Goal: Task Accomplishment & Management: Complete application form

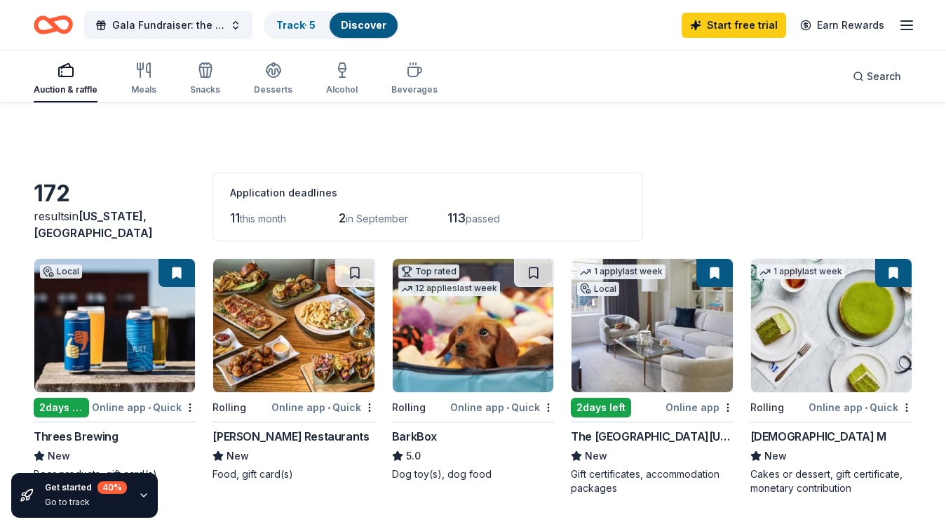
scroll to position [93, 0]
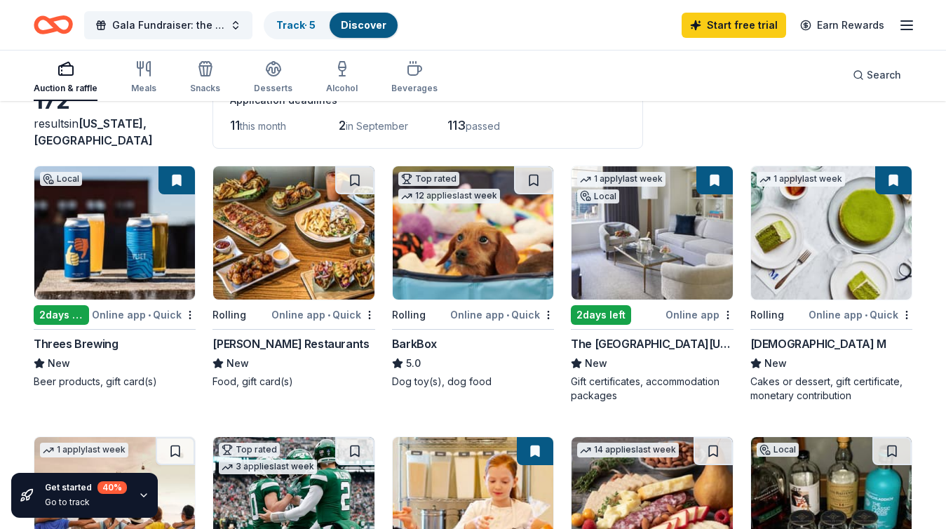
click at [828, 221] on img at bounding box center [831, 232] width 161 height 133
click at [642, 210] on img at bounding box center [652, 232] width 161 height 133
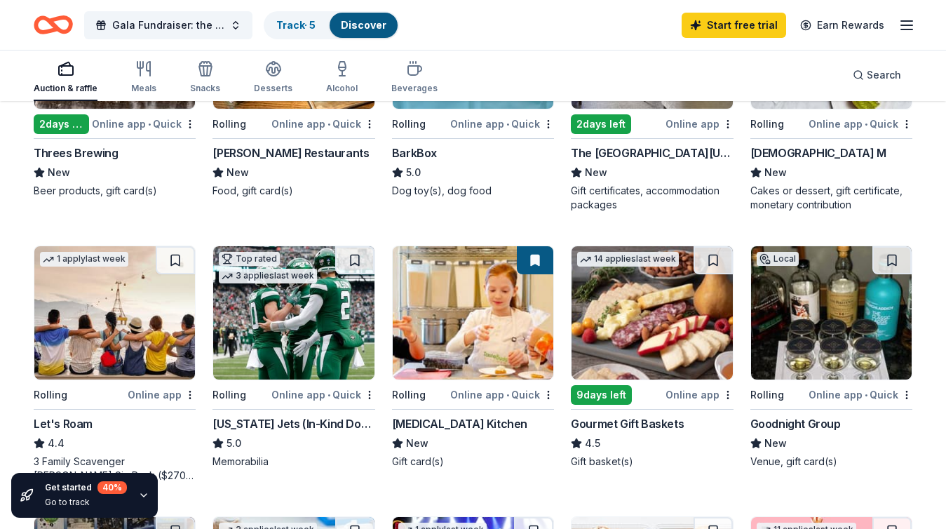
scroll to position [285, 0]
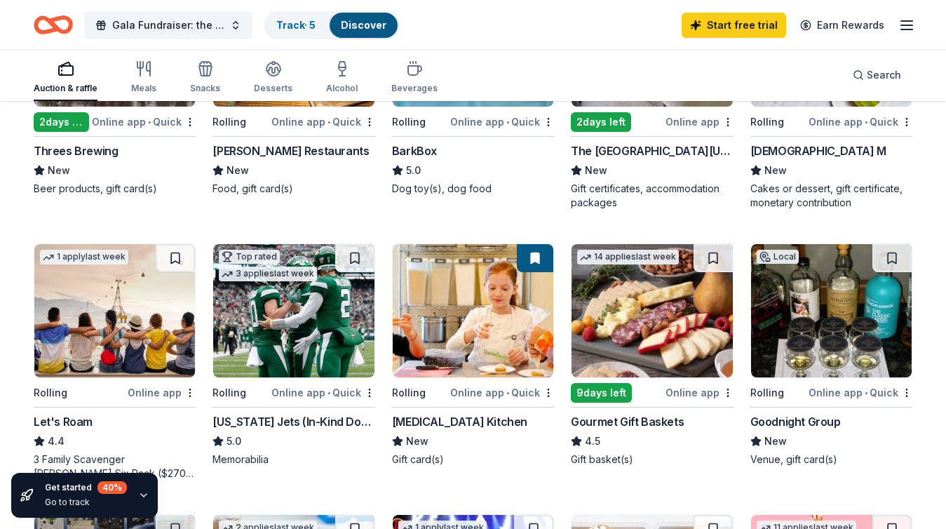
click at [328, 330] on img at bounding box center [293, 310] width 161 height 133
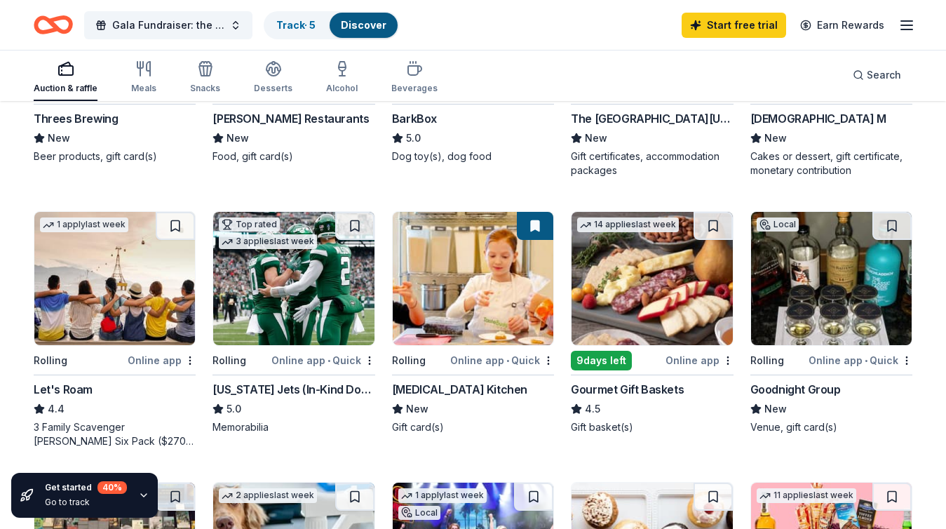
scroll to position [320, 0]
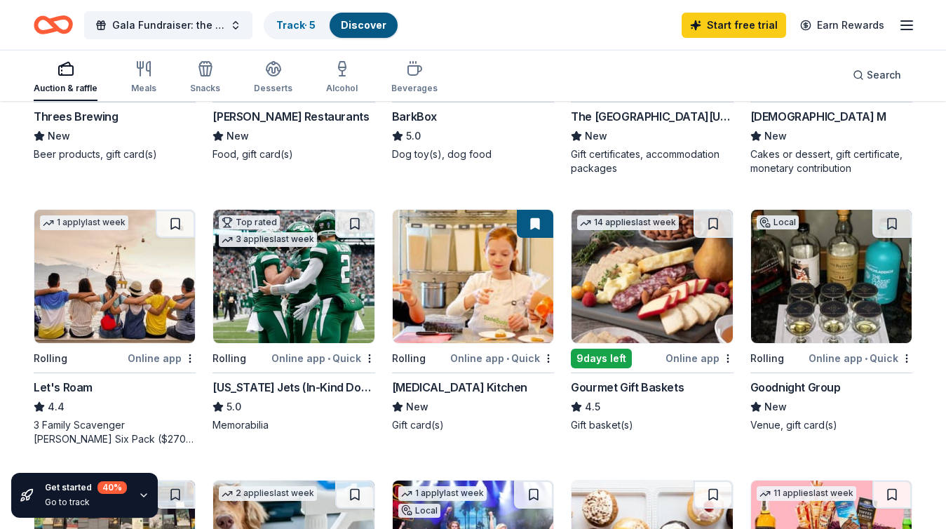
click at [672, 290] on img at bounding box center [652, 276] width 161 height 133
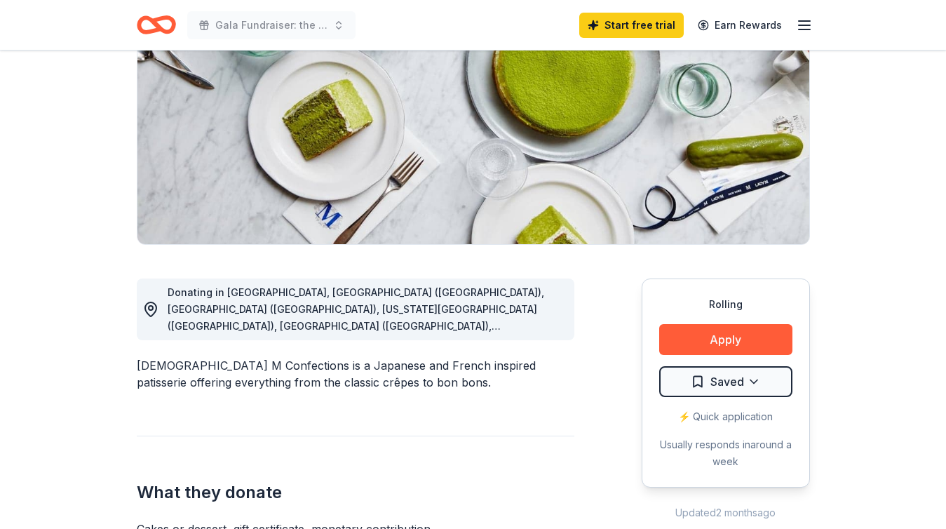
scroll to position [185, 0]
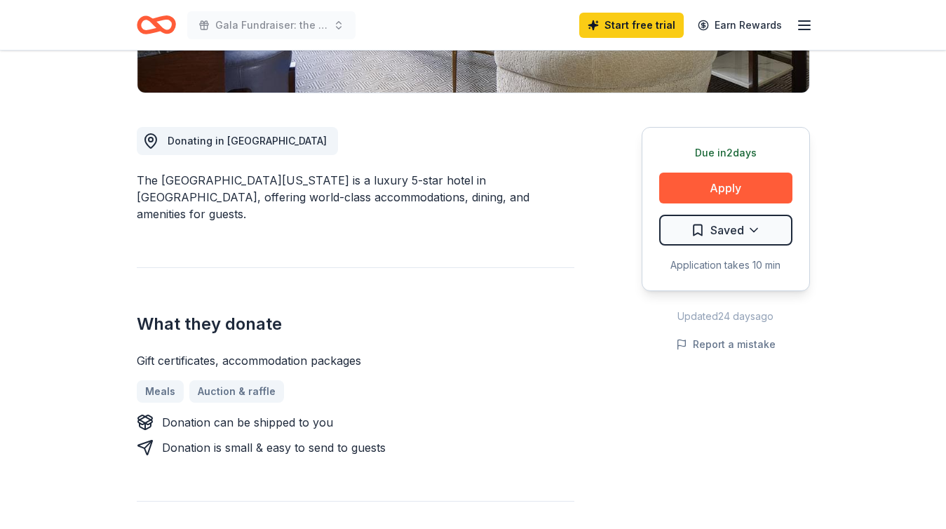
scroll to position [327, 0]
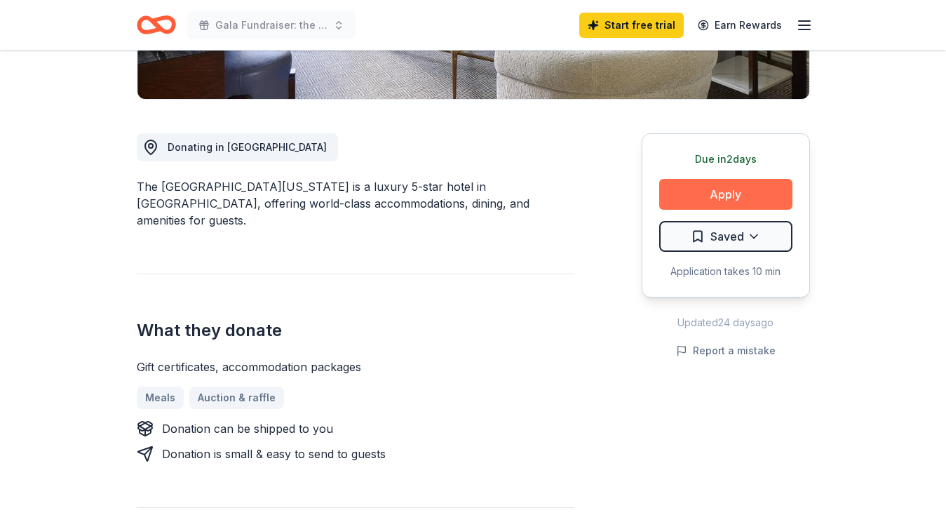
click at [705, 196] on button "Apply" at bounding box center [725, 194] width 133 height 31
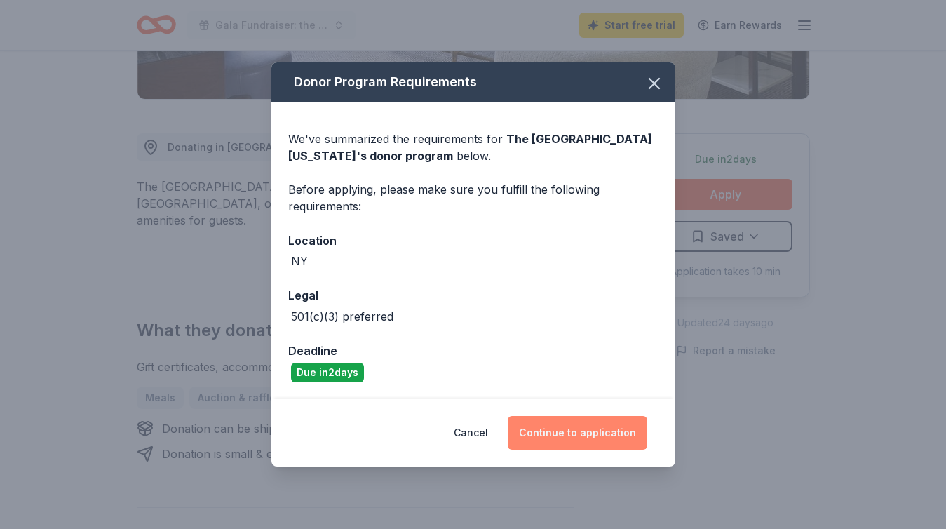
click at [596, 435] on button "Continue to application" at bounding box center [578, 433] width 140 height 34
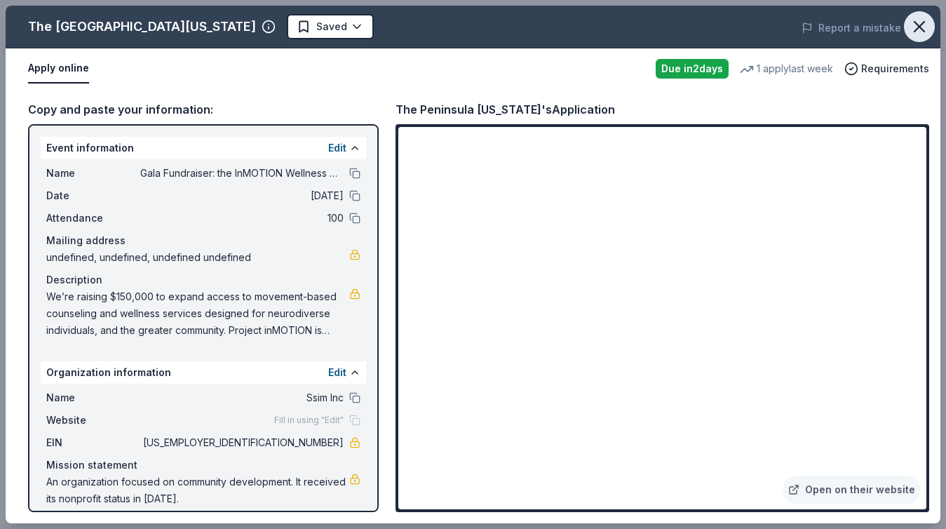
click at [930, 30] on button "button" at bounding box center [919, 26] width 31 height 31
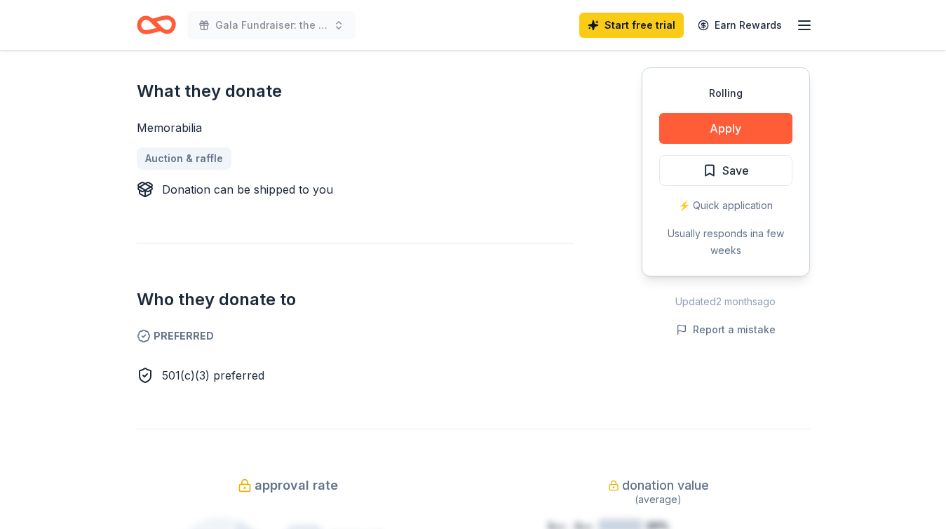
scroll to position [596, 0]
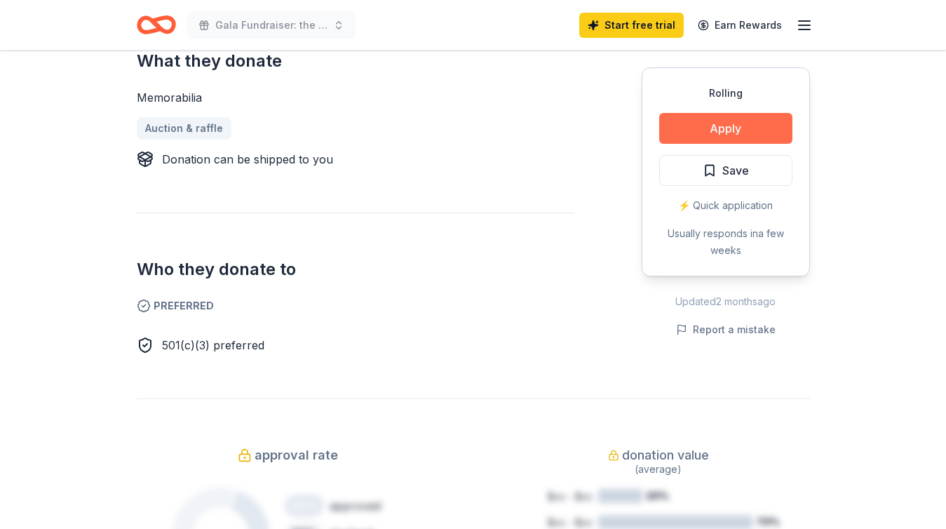
click at [729, 122] on button "Apply" at bounding box center [725, 128] width 133 height 31
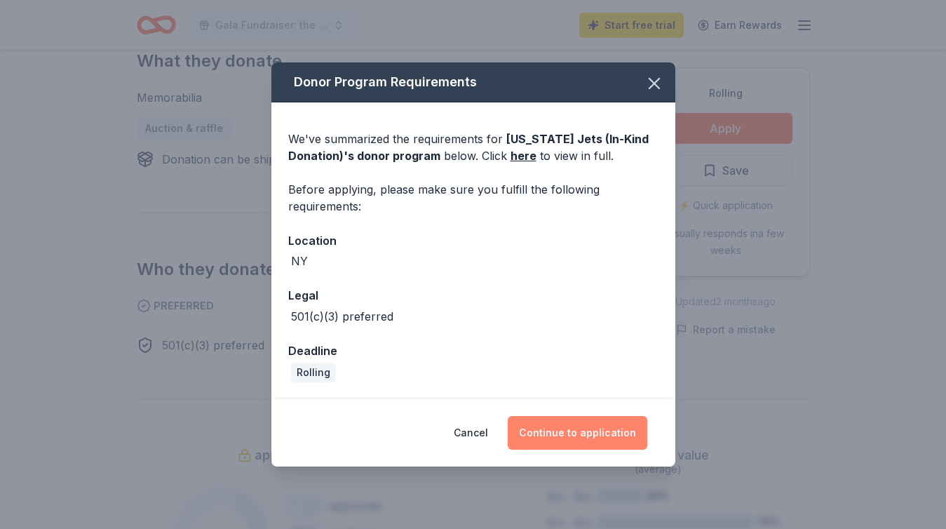
click at [572, 426] on button "Continue to application" at bounding box center [578, 433] width 140 height 34
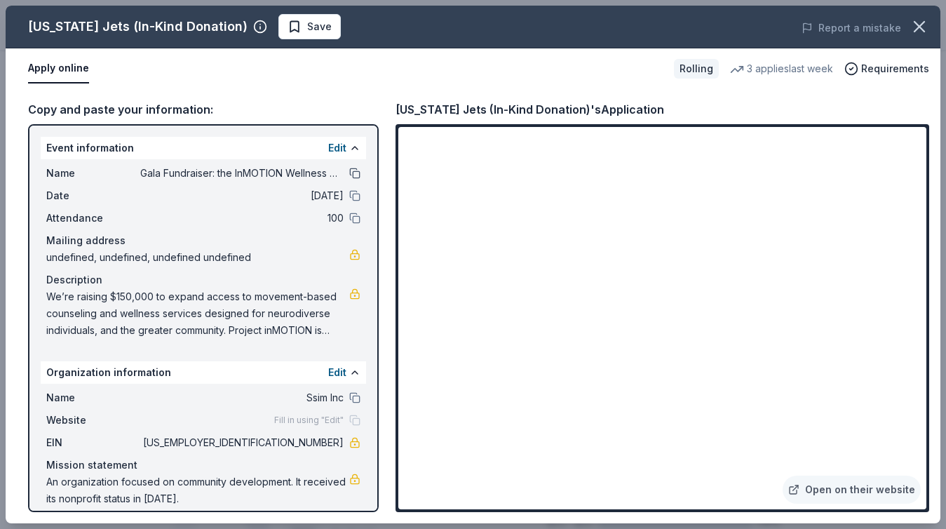
click at [355, 178] on button at bounding box center [354, 173] width 11 height 11
click at [311, 332] on span "We’re raising $150,000 to expand access to movement-based counseling and wellne…" at bounding box center [197, 313] width 303 height 51
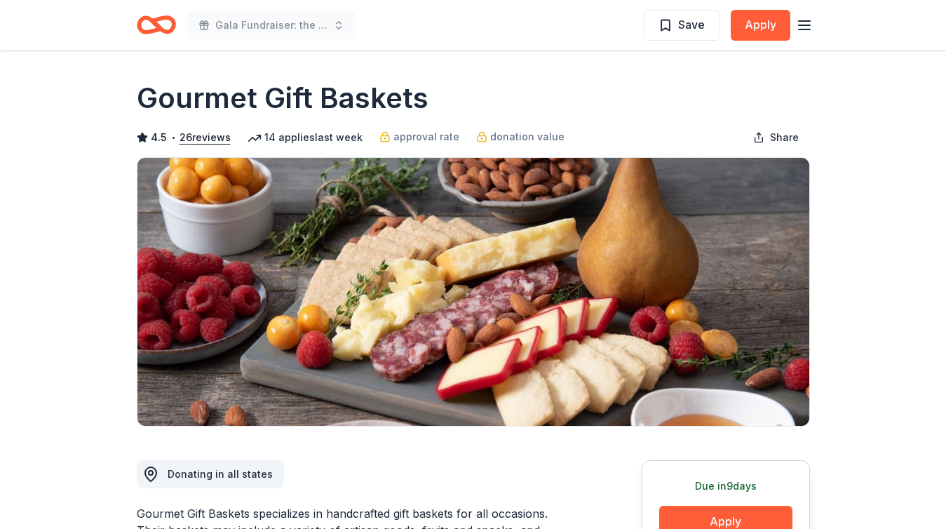
scroll to position [75, 0]
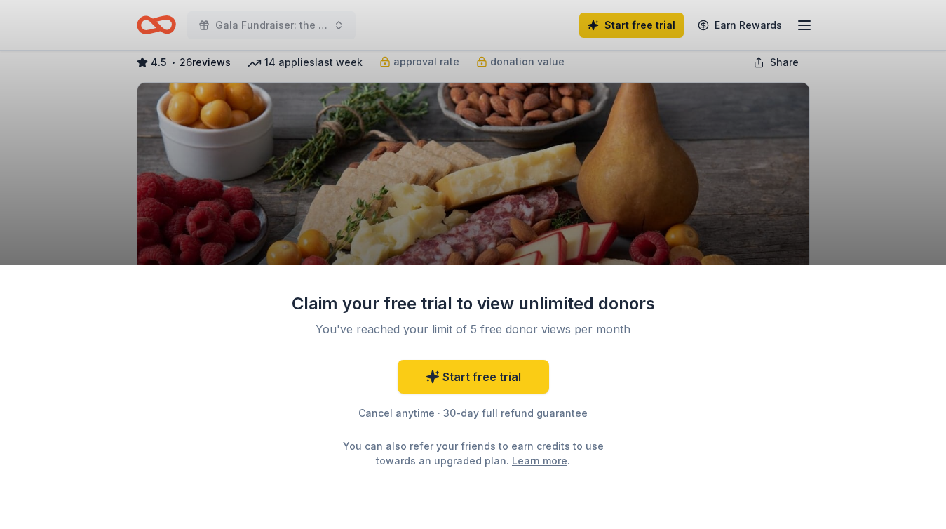
click at [821, 231] on div "Claim your free trial to view unlimited donors You've reached your limit of 5 f…" at bounding box center [473, 264] width 946 height 529
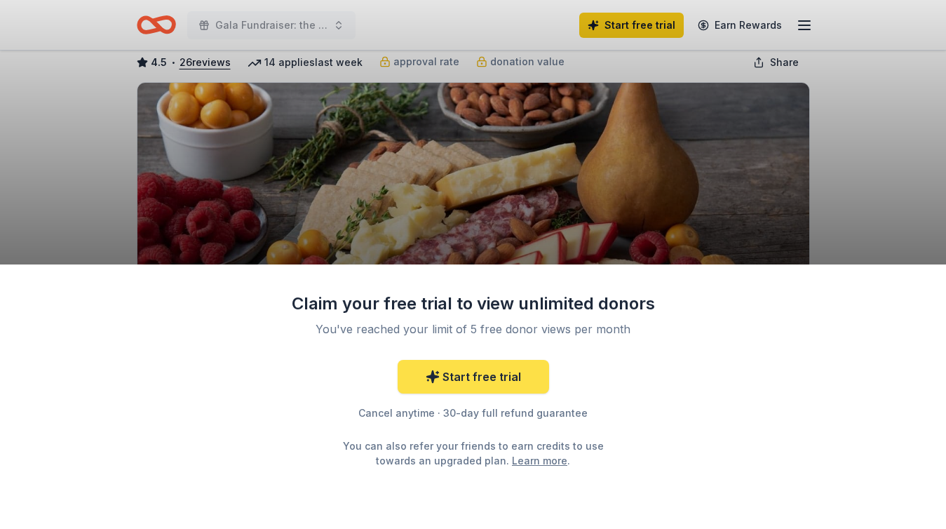
click at [480, 379] on link "Start free trial" at bounding box center [474, 377] width 152 height 34
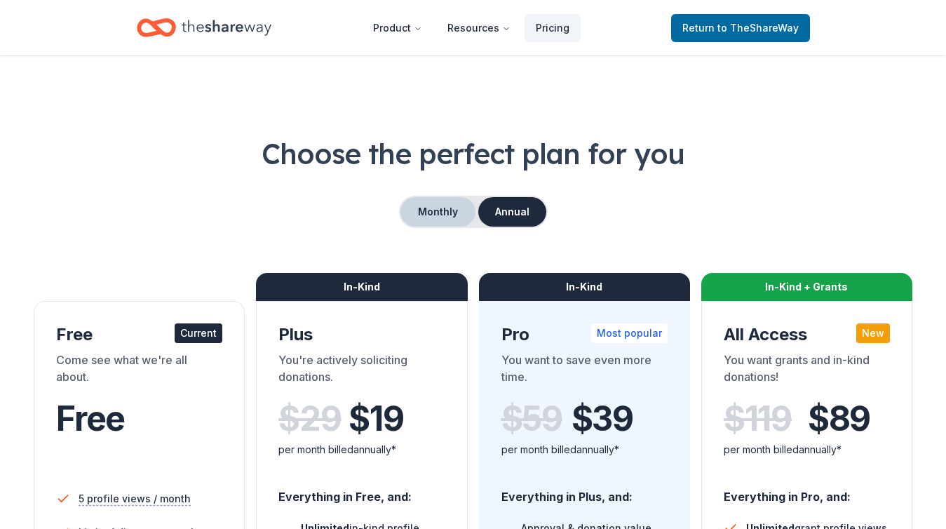
click at [464, 206] on button "Monthly" at bounding box center [438, 211] width 75 height 29
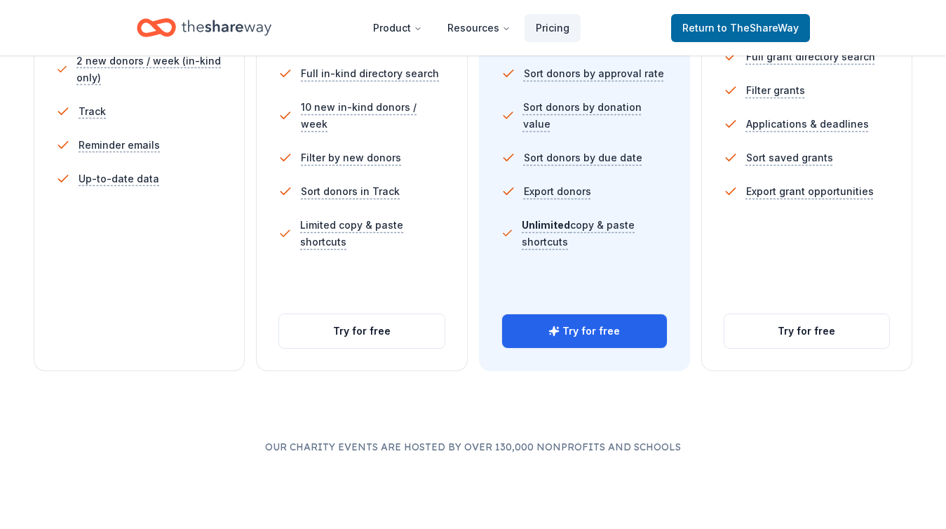
scroll to position [517, 0]
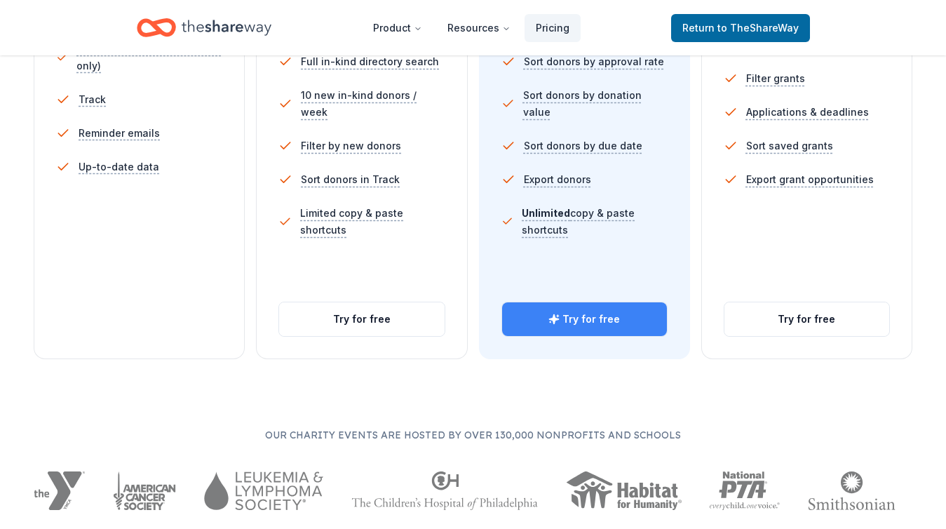
click at [586, 311] on button "Try for free" at bounding box center [584, 319] width 165 height 34
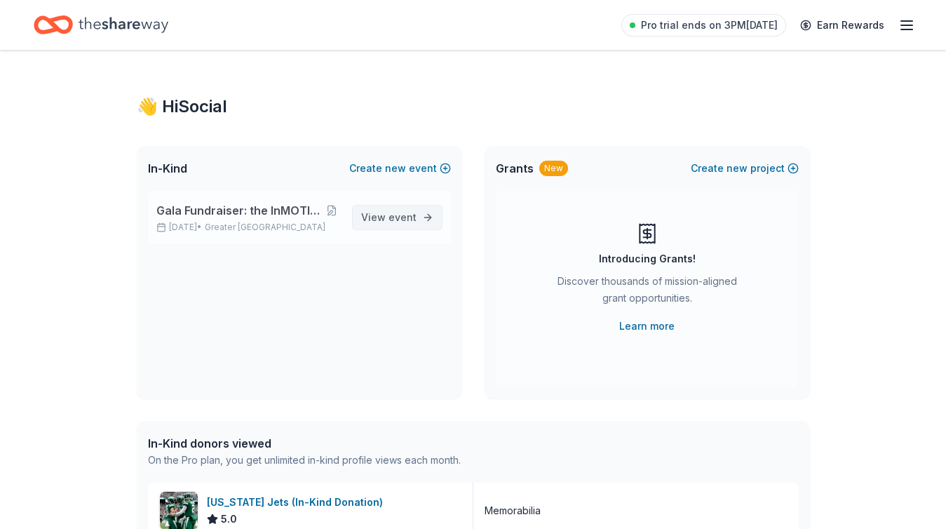
click at [396, 218] on span "event" at bounding box center [403, 217] width 28 height 12
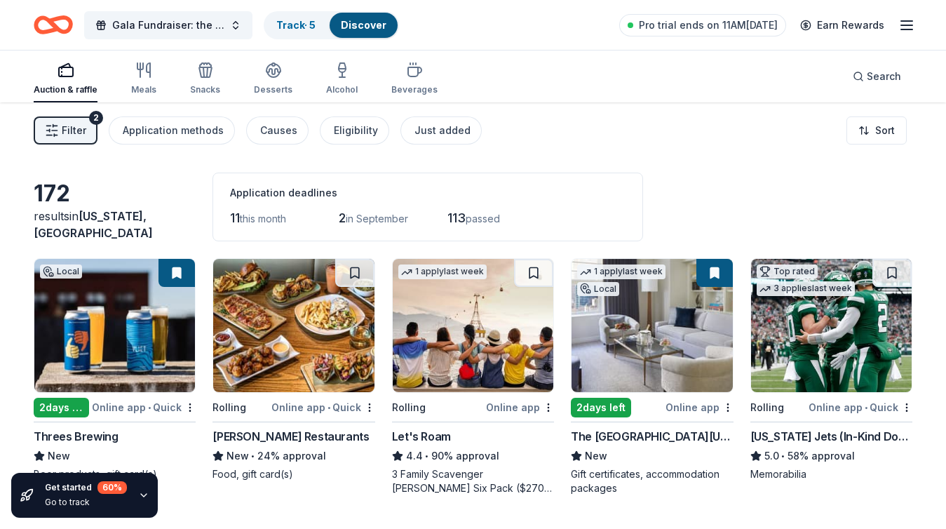
click at [903, 30] on icon "button" at bounding box center [907, 25] width 17 height 17
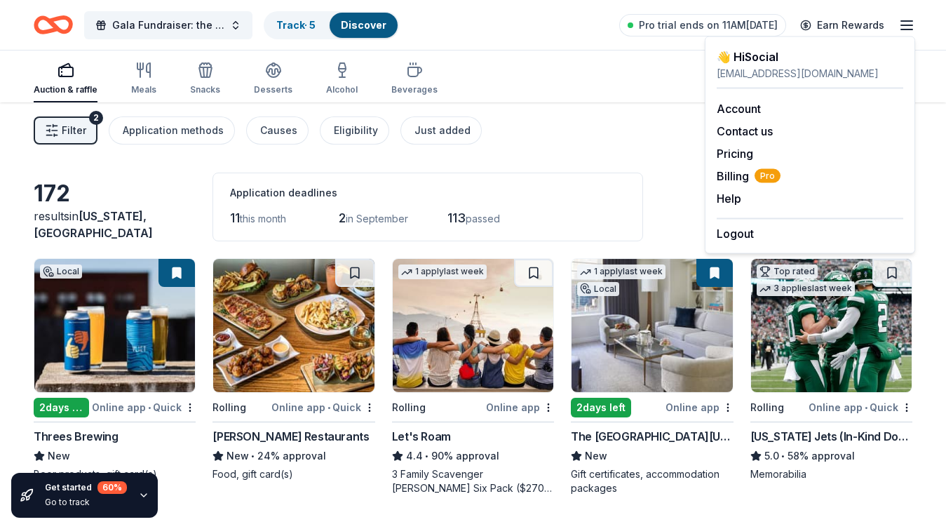
click at [527, 97] on div "Auction & raffle Meals Snacks Desserts Alcohol Beverages Search" at bounding box center [473, 77] width 879 height 52
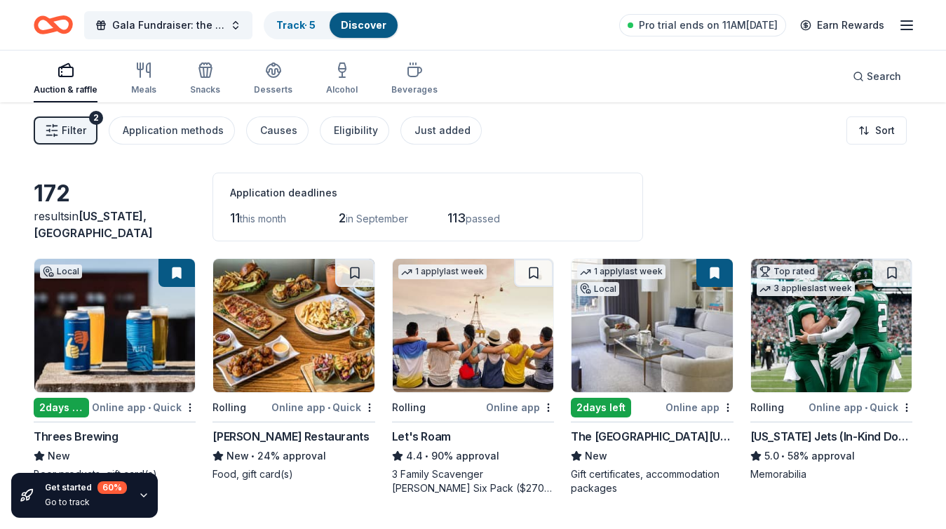
click at [52, 16] on icon "Home" at bounding box center [53, 24] width 39 height 33
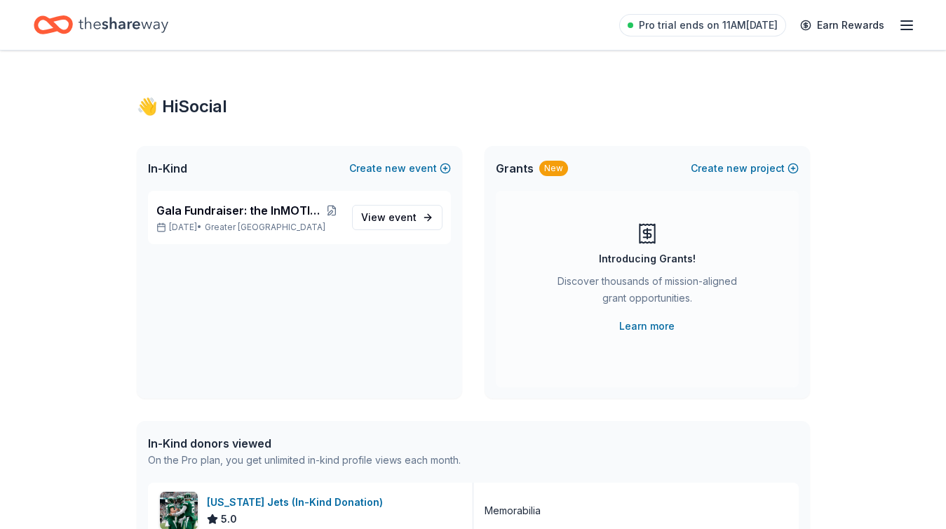
click at [119, 29] on icon "Home" at bounding box center [124, 25] width 90 height 29
click at [408, 218] on span "event" at bounding box center [403, 217] width 28 height 12
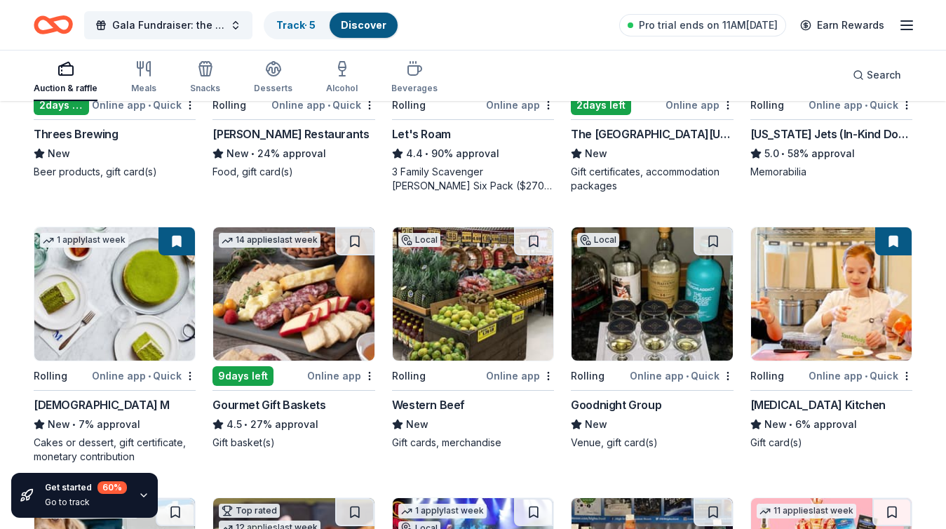
scroll to position [304, 0]
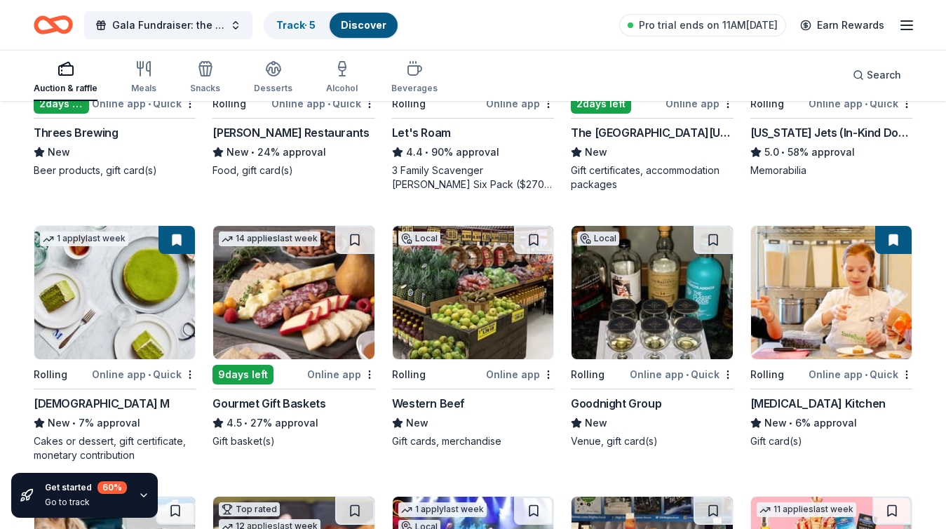
click at [652, 293] on img at bounding box center [652, 292] width 161 height 133
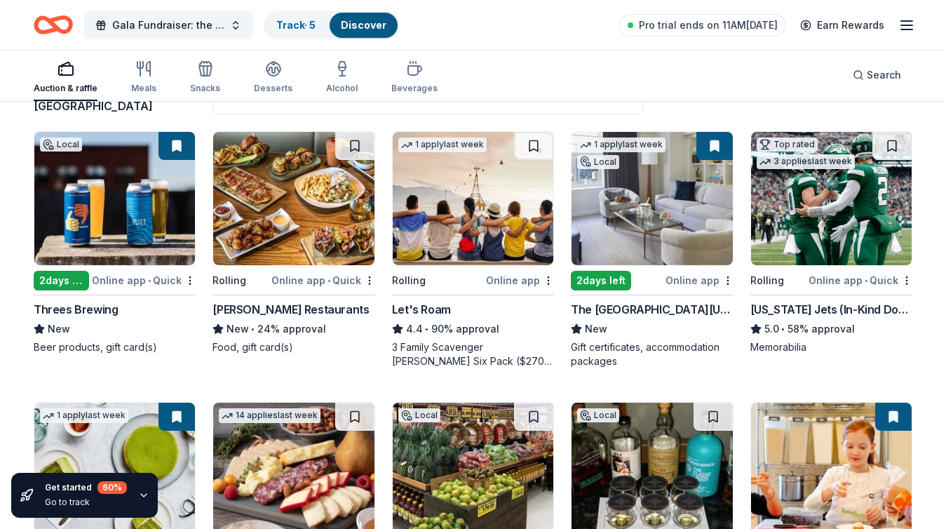
scroll to position [122, 0]
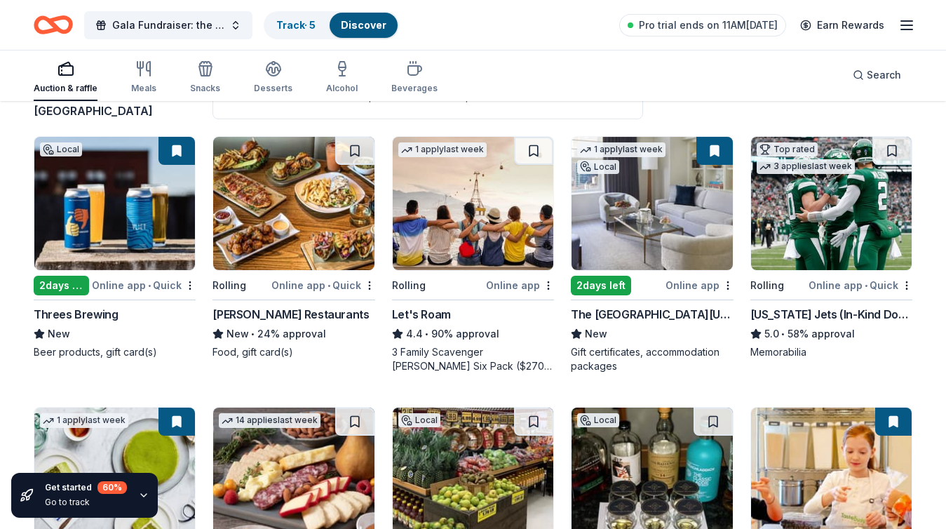
click at [489, 210] on img at bounding box center [473, 203] width 161 height 133
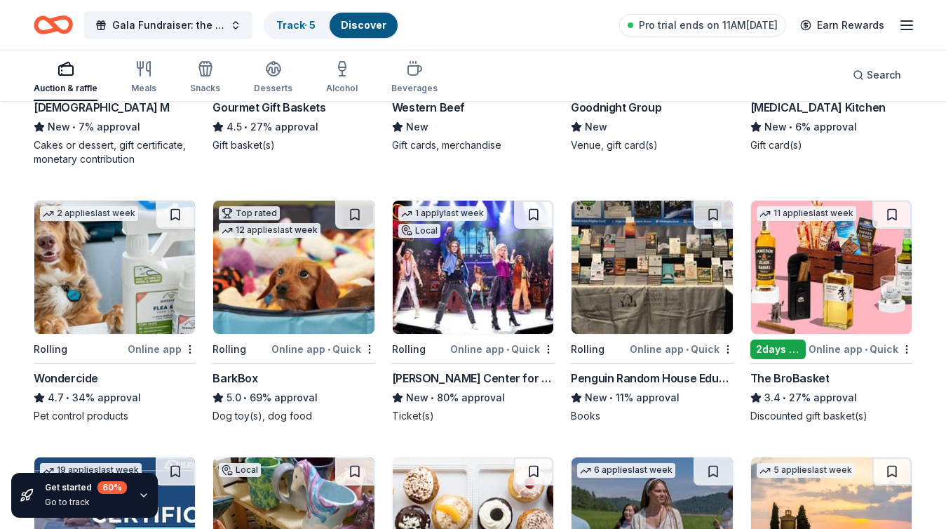
scroll to position [636, 0]
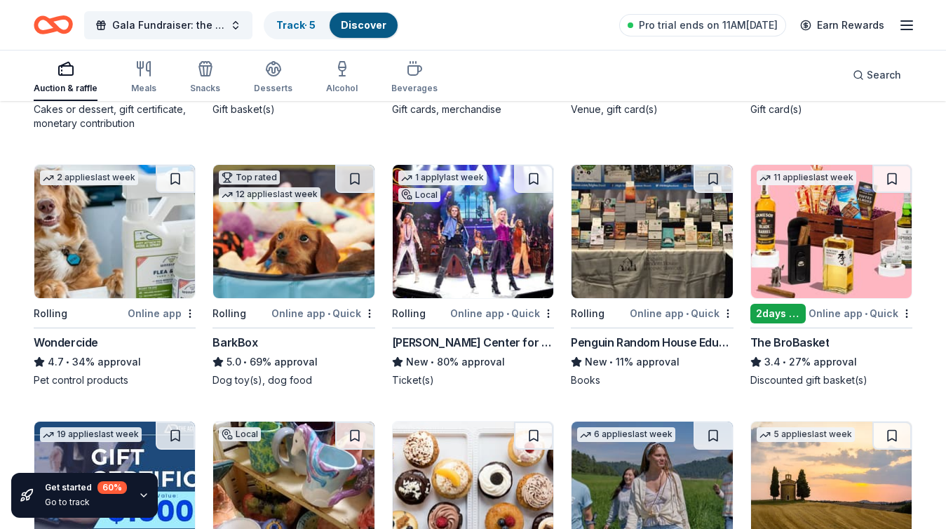
click at [466, 250] on img at bounding box center [473, 231] width 161 height 133
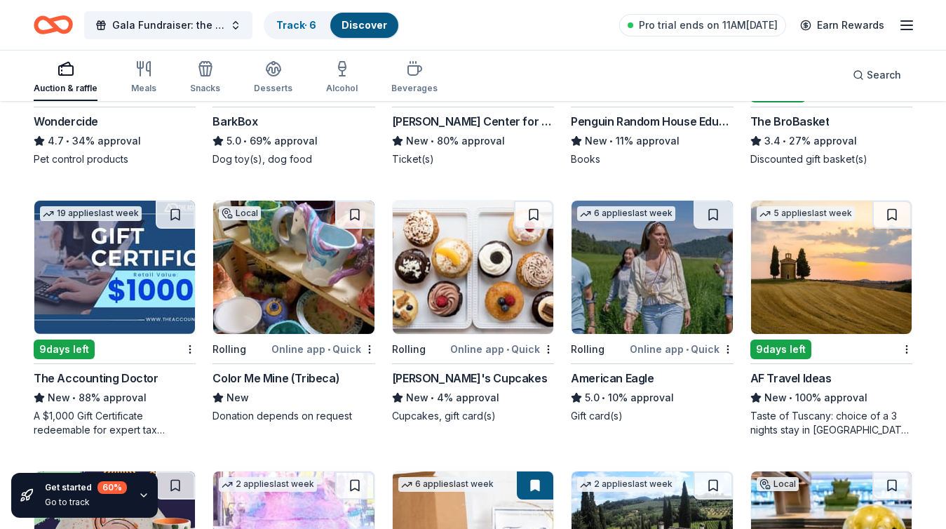
scroll to position [859, 0]
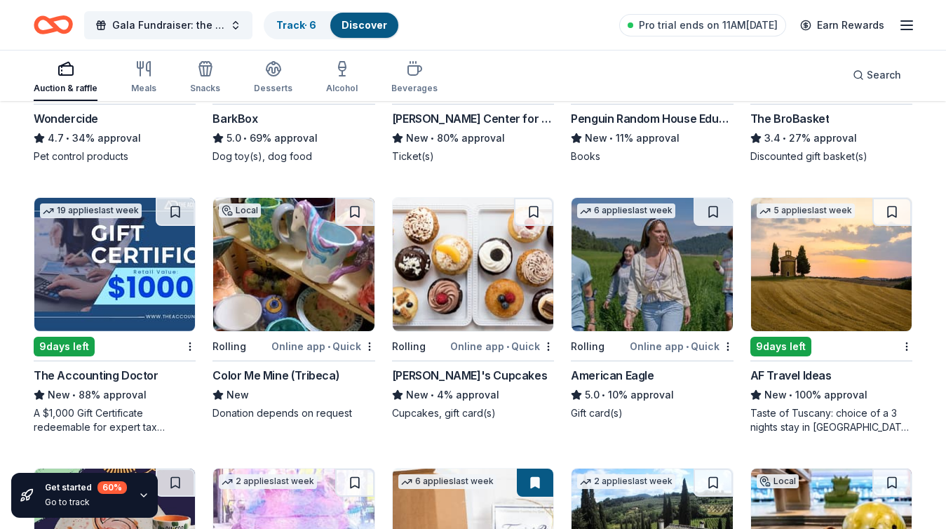
click at [299, 271] on img at bounding box center [293, 264] width 161 height 133
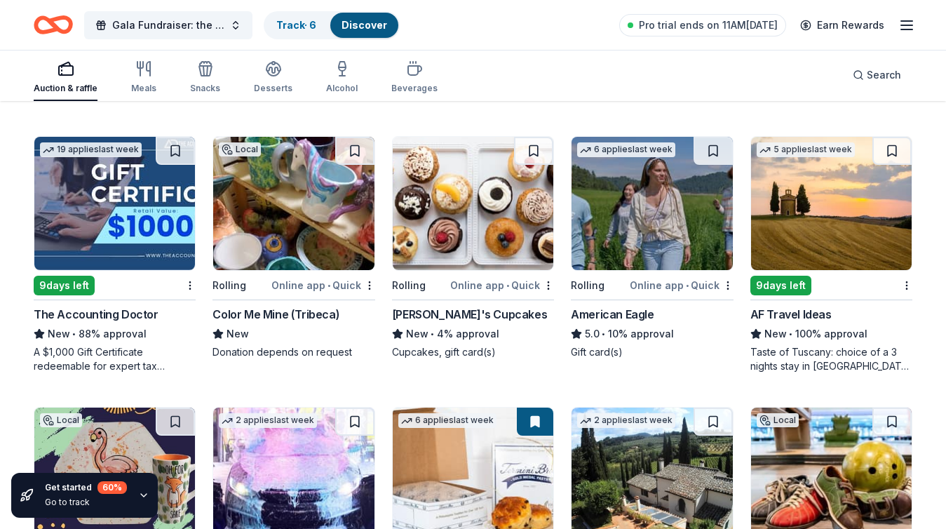
scroll to position [921, 0]
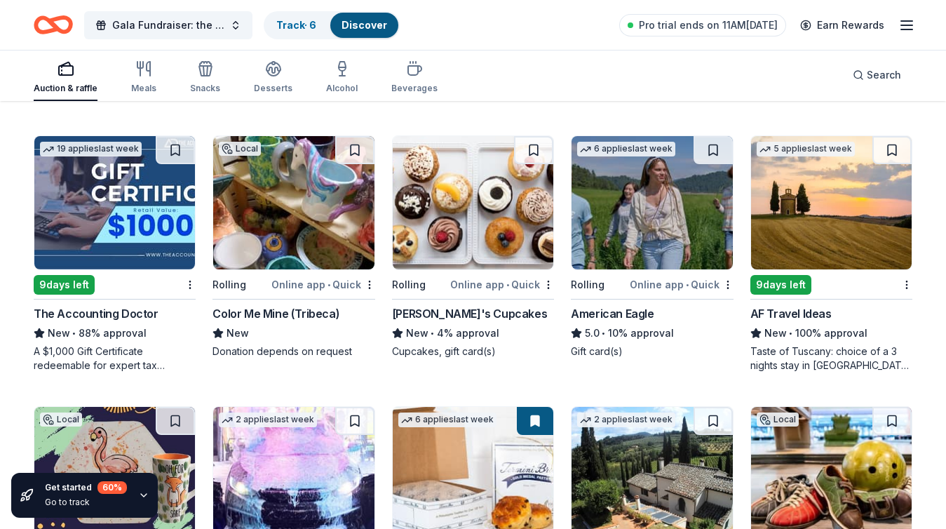
click at [803, 229] on img at bounding box center [831, 202] width 161 height 133
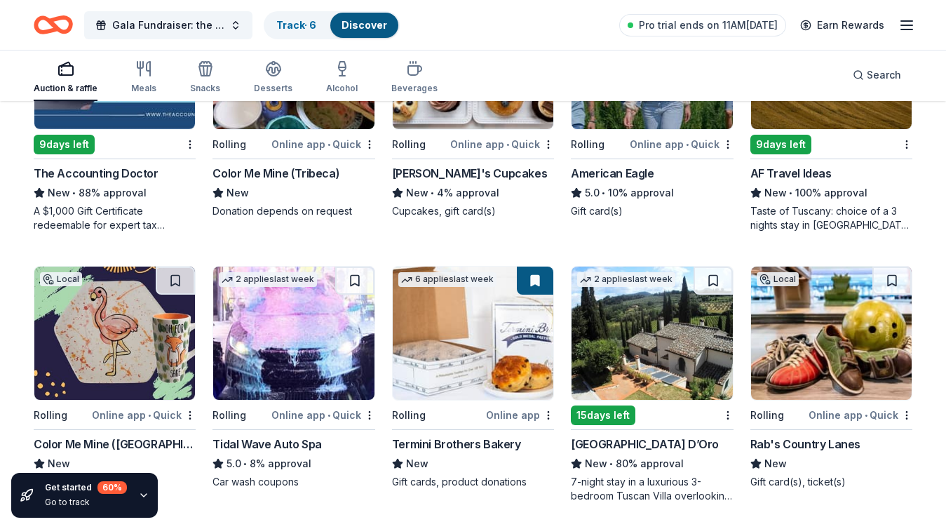
scroll to position [1075, 0]
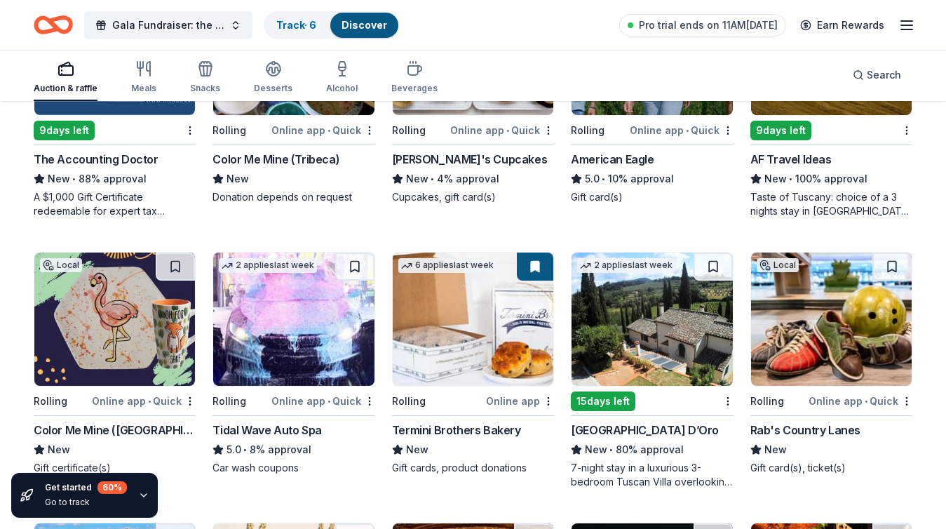
click at [654, 320] on img at bounding box center [652, 319] width 161 height 133
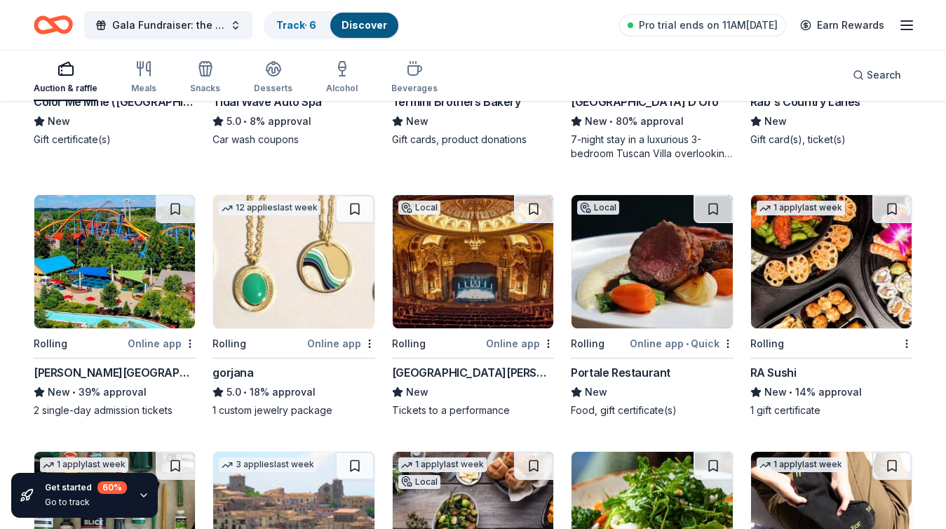
scroll to position [1408, 0]
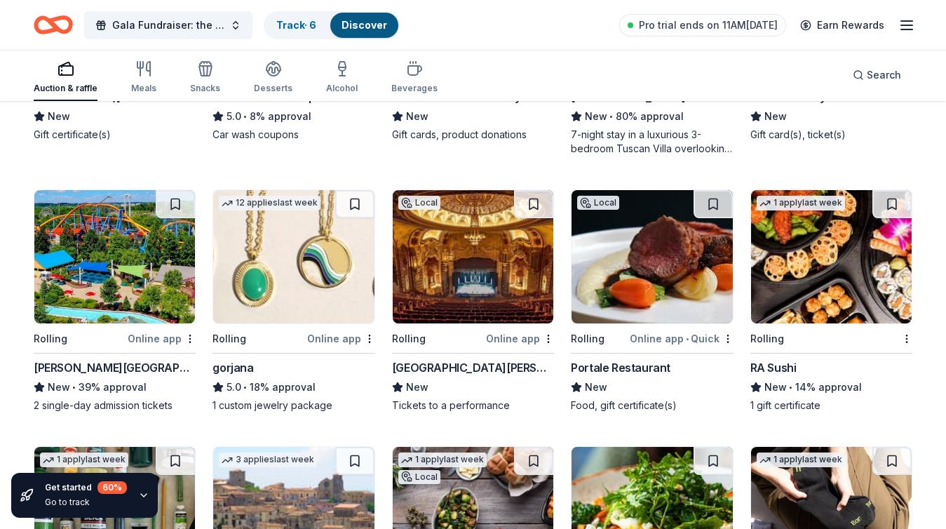
click at [469, 260] on img at bounding box center [473, 256] width 161 height 133
click at [168, 255] on img at bounding box center [114, 256] width 161 height 133
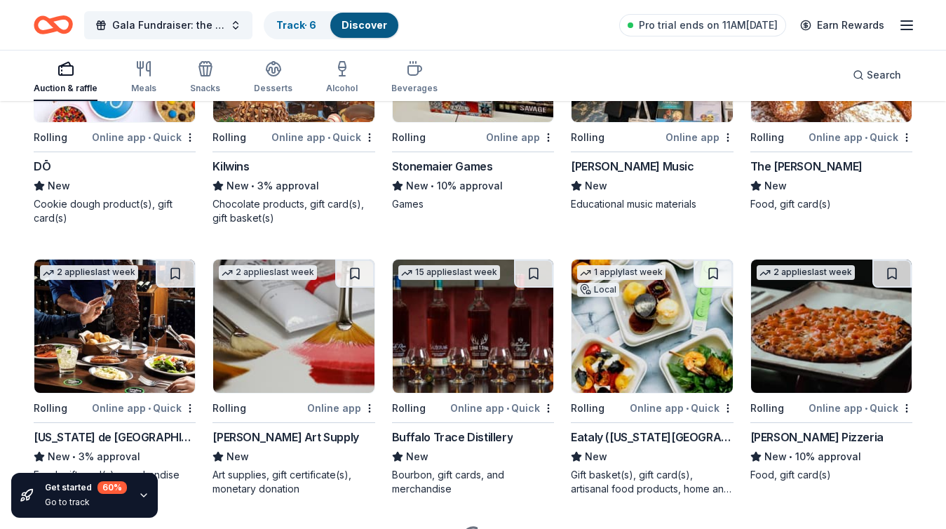
scroll to position [2411, 0]
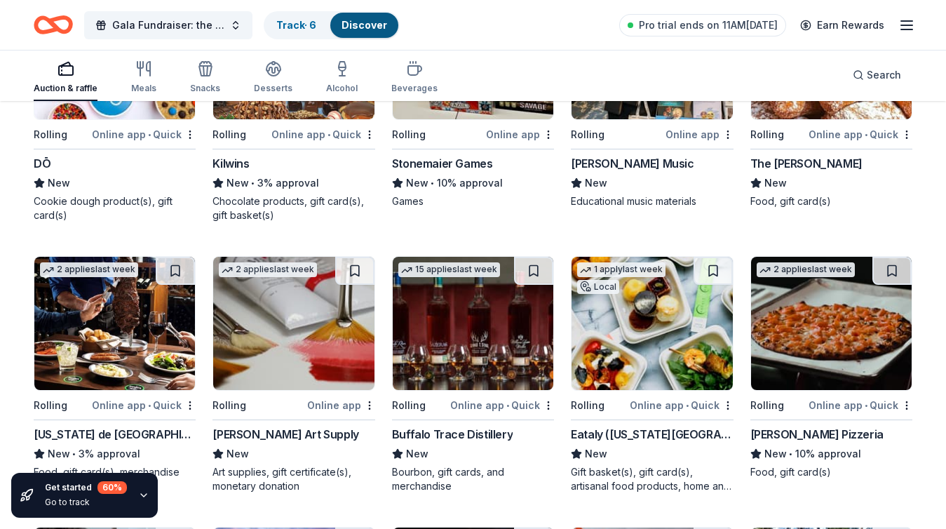
click at [643, 340] on img at bounding box center [652, 323] width 161 height 133
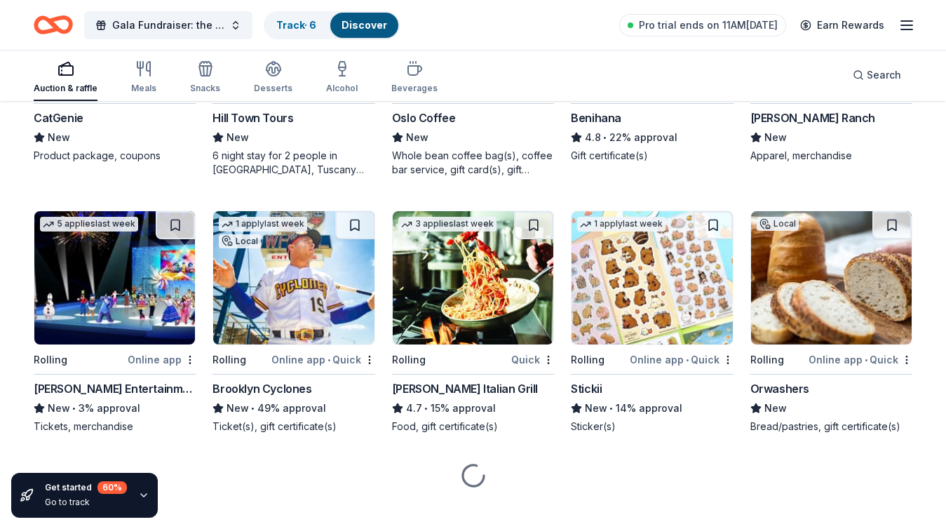
scroll to position [3002, 0]
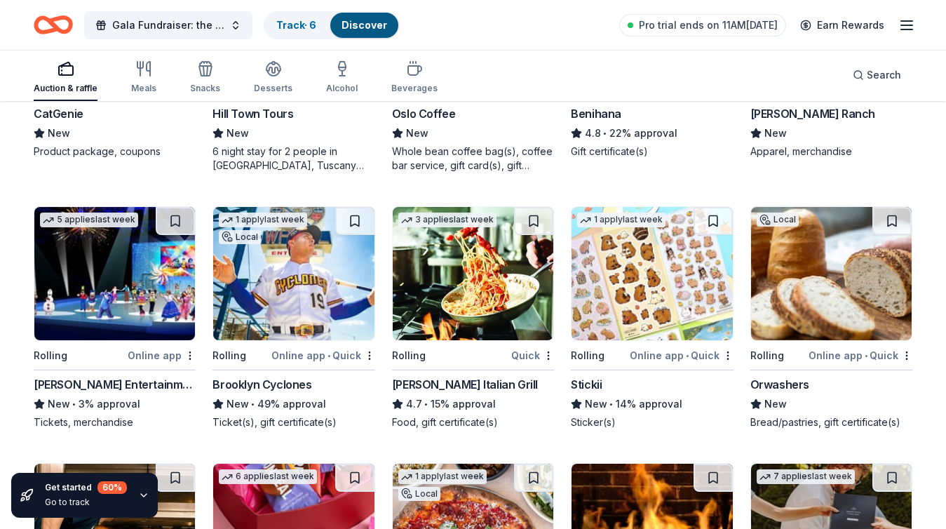
click at [309, 276] on img at bounding box center [293, 273] width 161 height 133
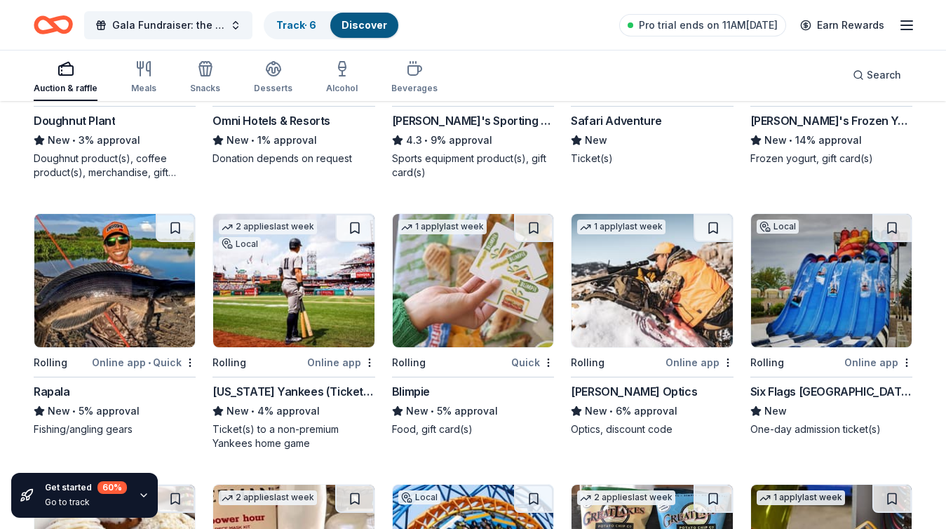
scroll to position [3798, 0]
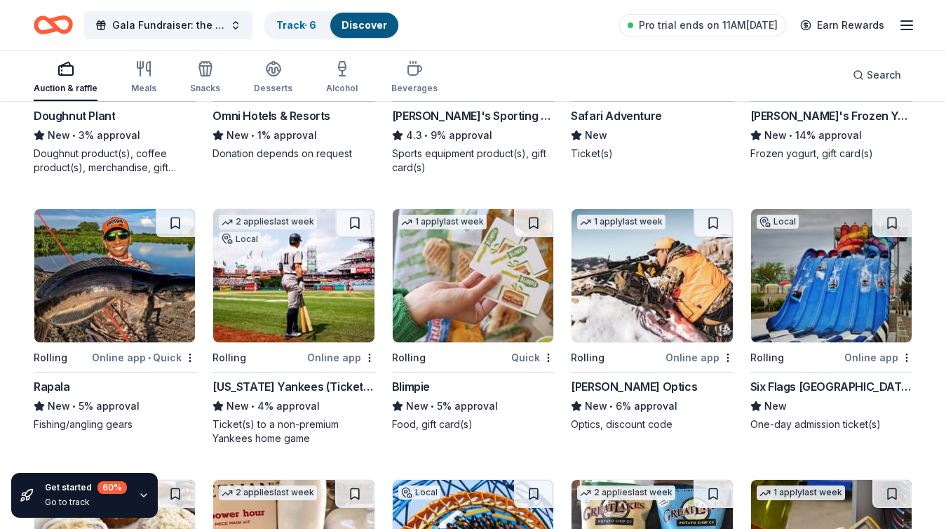
click at [853, 300] on img at bounding box center [831, 275] width 161 height 133
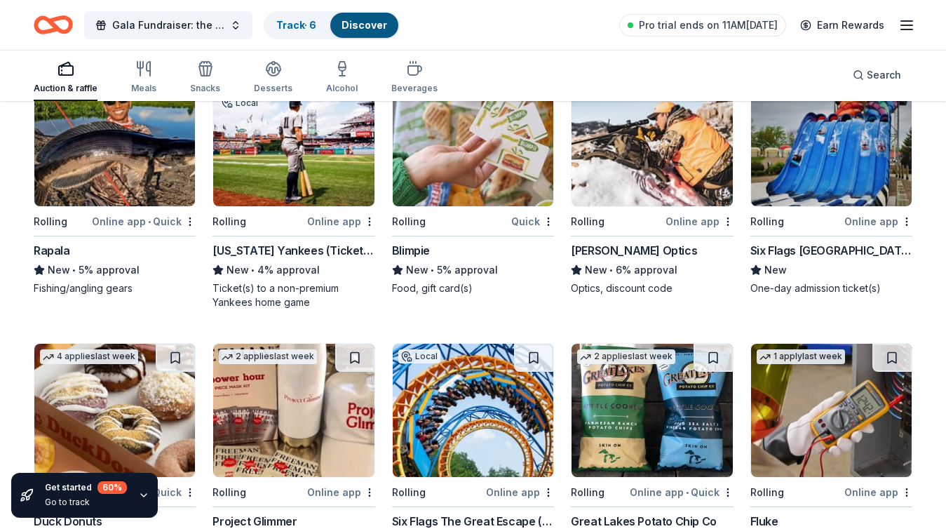
scroll to position [3938, 0]
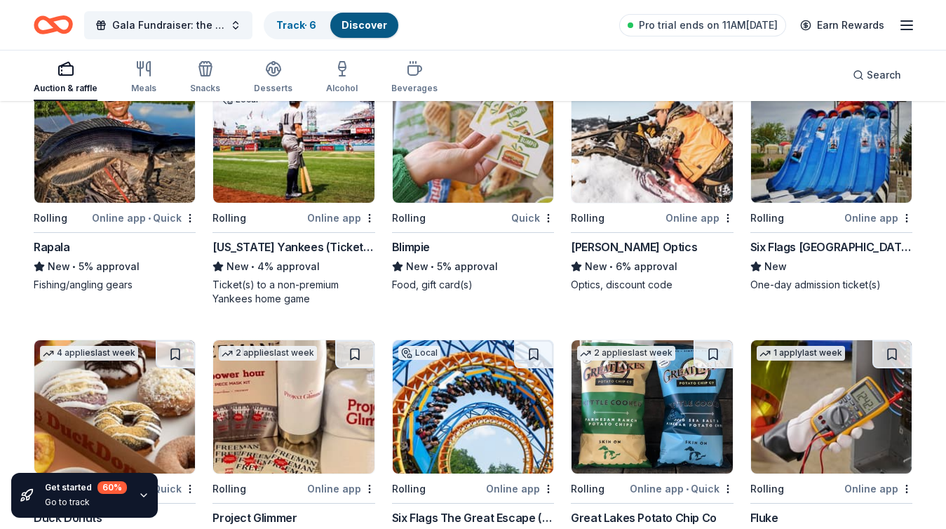
click at [302, 141] on img at bounding box center [293, 135] width 161 height 133
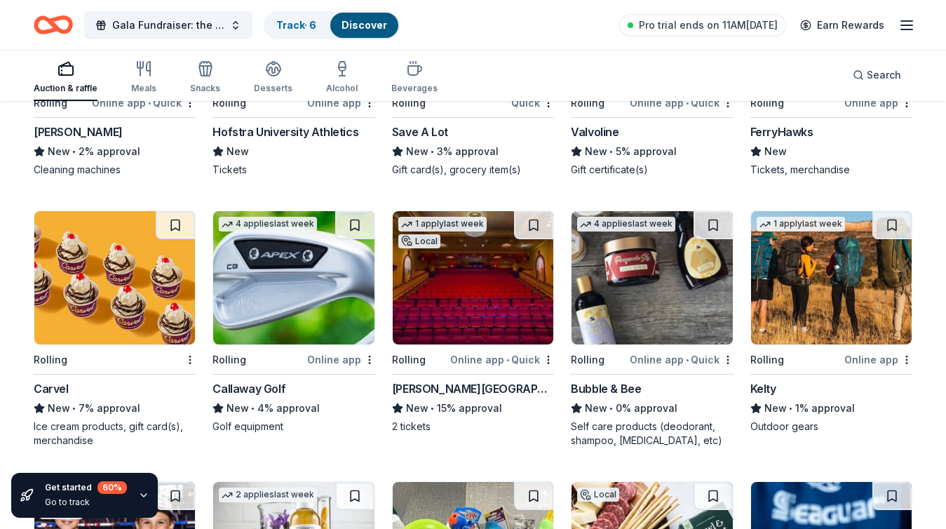
scroll to position [4872, 0]
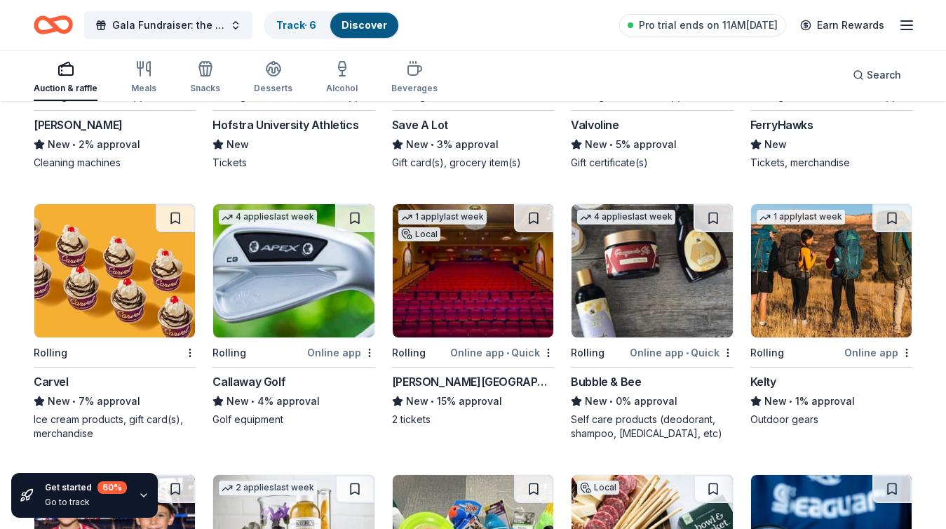
click at [461, 289] on img at bounding box center [473, 270] width 161 height 133
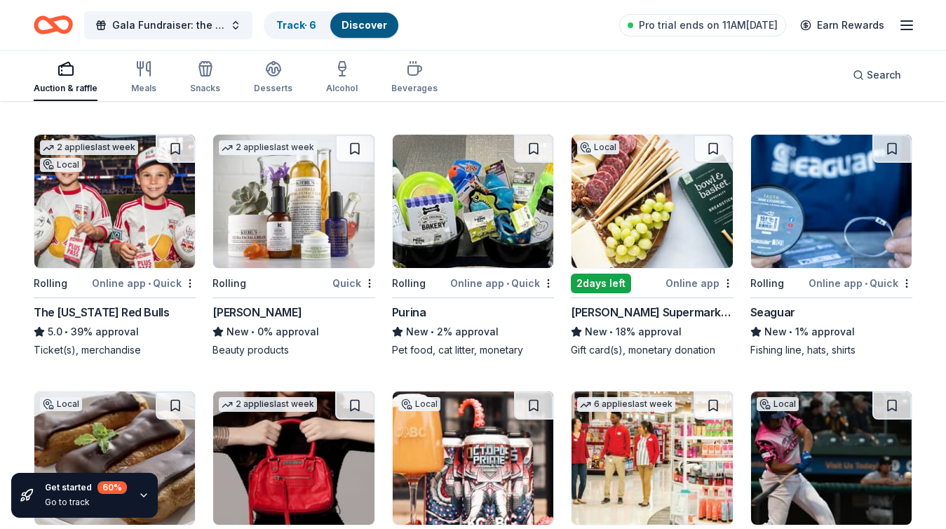
scroll to position [5224, 0]
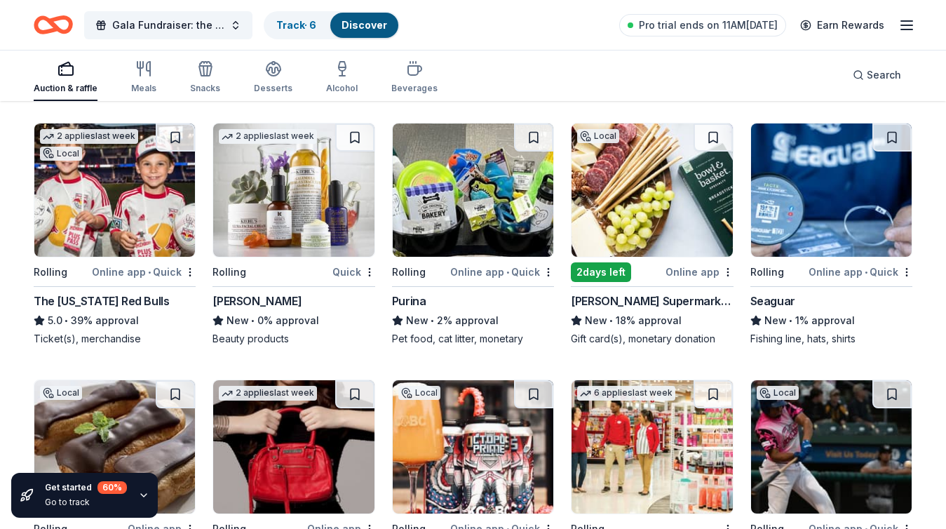
click at [134, 193] on img at bounding box center [114, 189] width 161 height 133
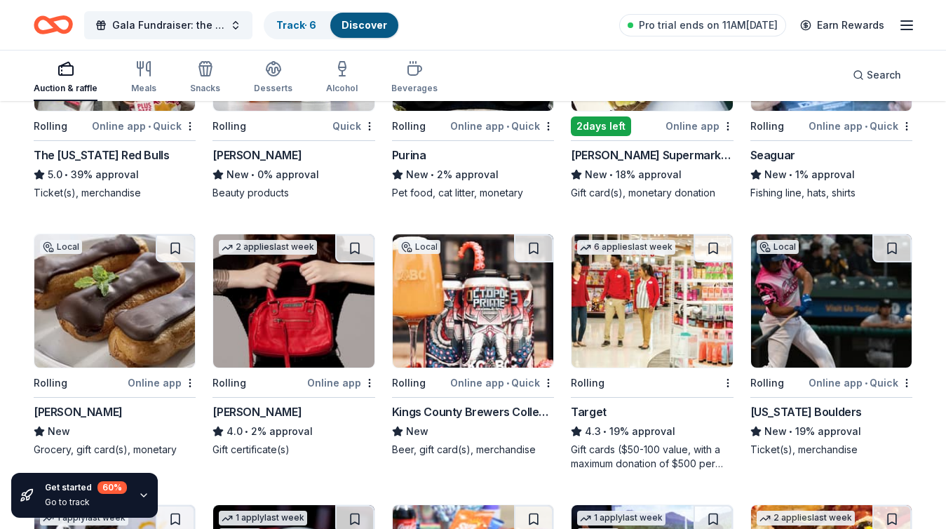
scroll to position [5391, 0]
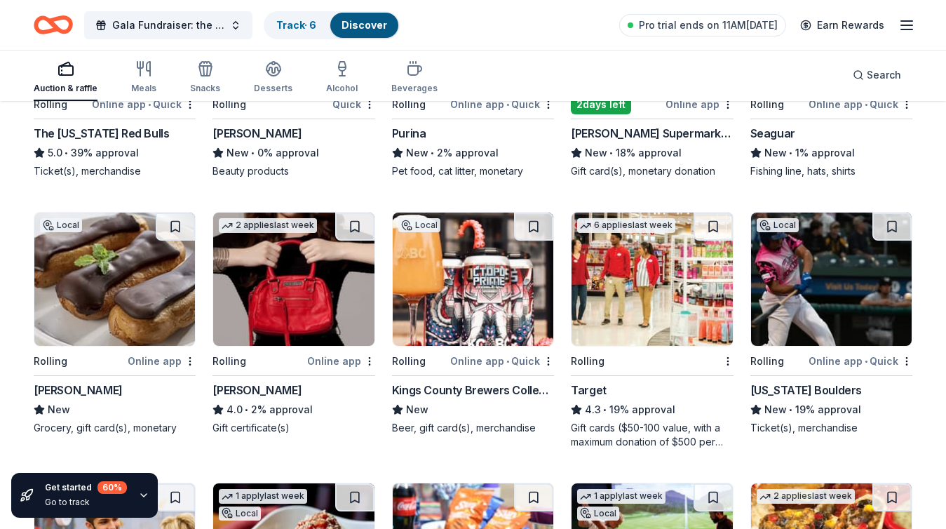
click at [472, 295] on img at bounding box center [473, 279] width 161 height 133
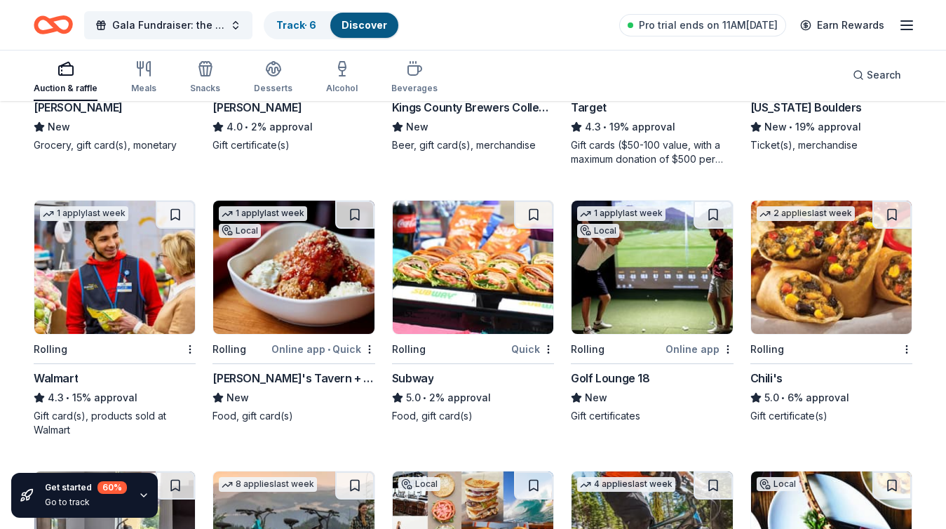
scroll to position [5675, 0]
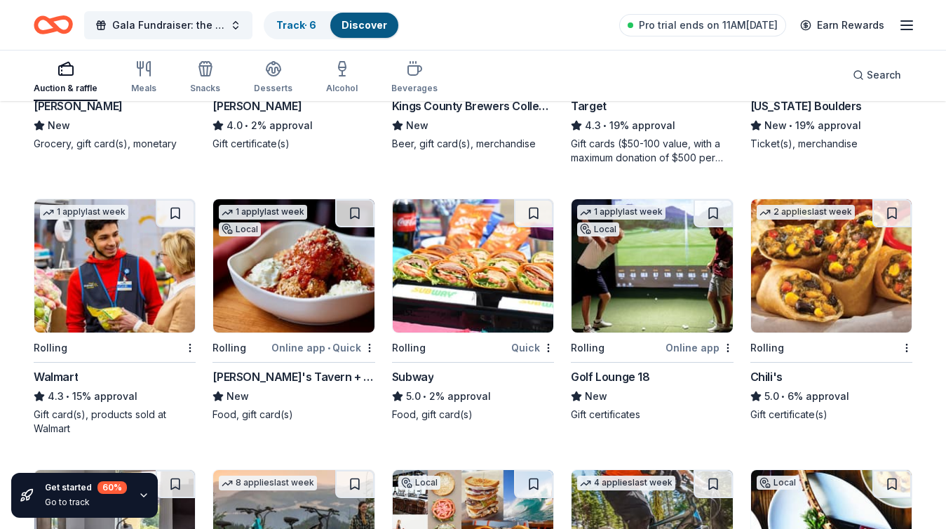
click at [662, 296] on img at bounding box center [652, 265] width 161 height 133
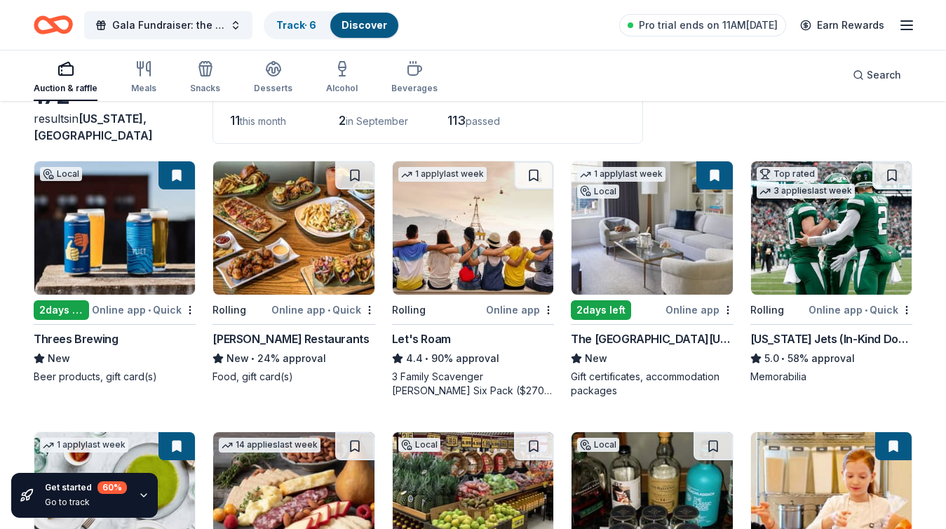
scroll to position [97, 0]
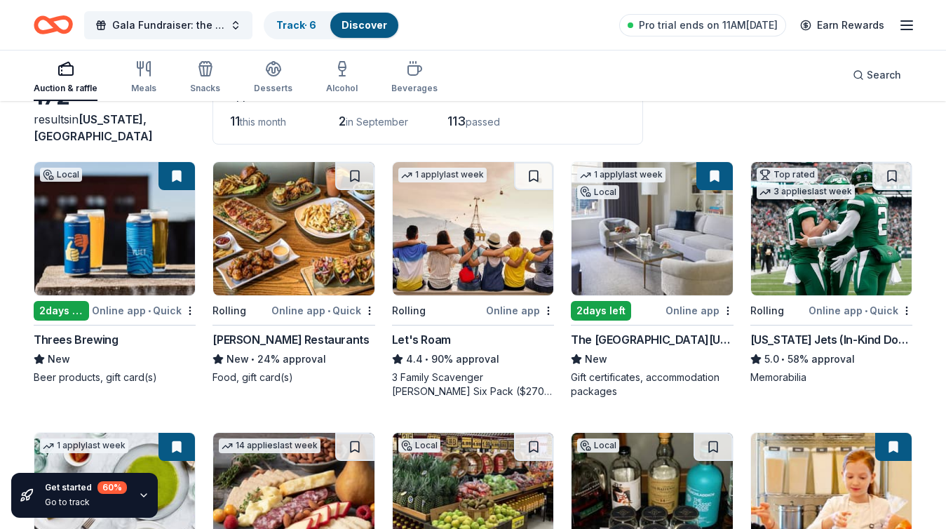
click at [274, 243] on img at bounding box center [293, 228] width 161 height 133
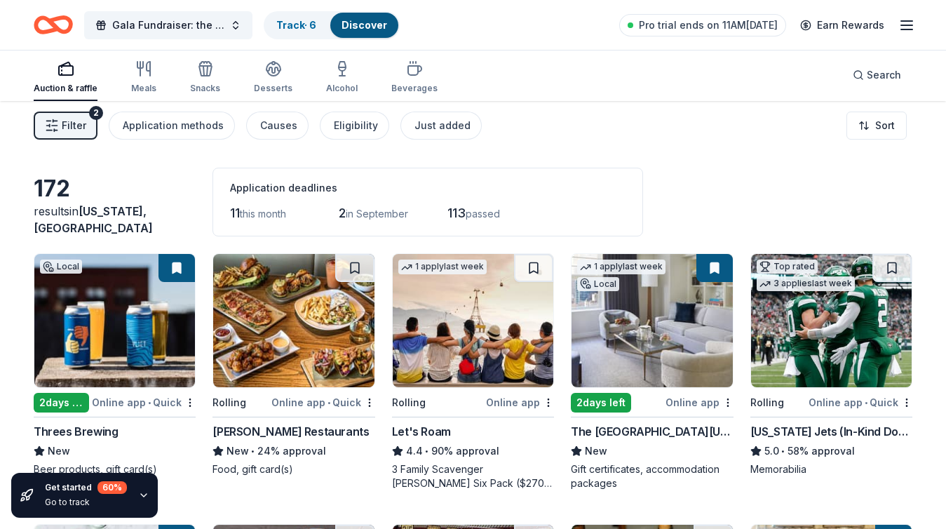
scroll to position [0, 0]
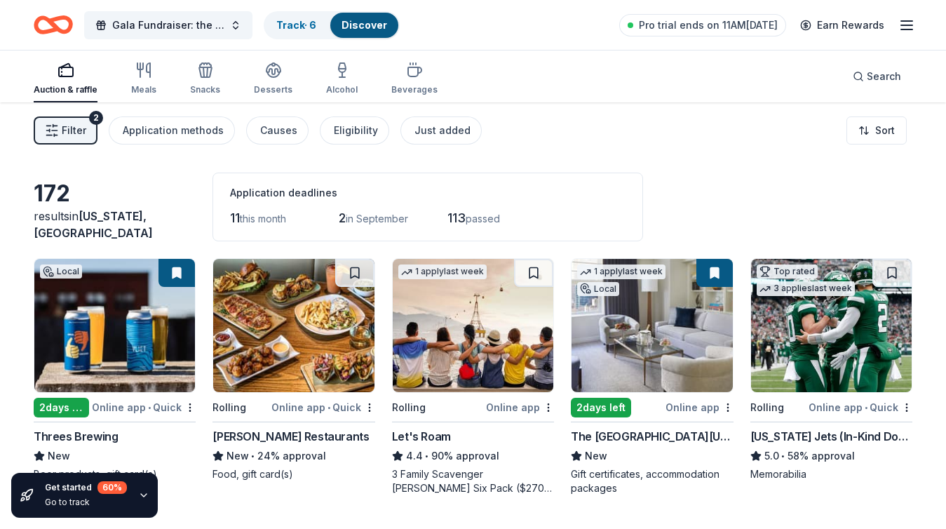
click at [371, 227] on div "2 in September" at bounding box center [373, 218] width 69 height 22
click at [76, 80] on div "Auction & raffle" at bounding box center [66, 79] width 64 height 34
click at [142, 74] on icon "button" at bounding box center [143, 70] width 17 height 17
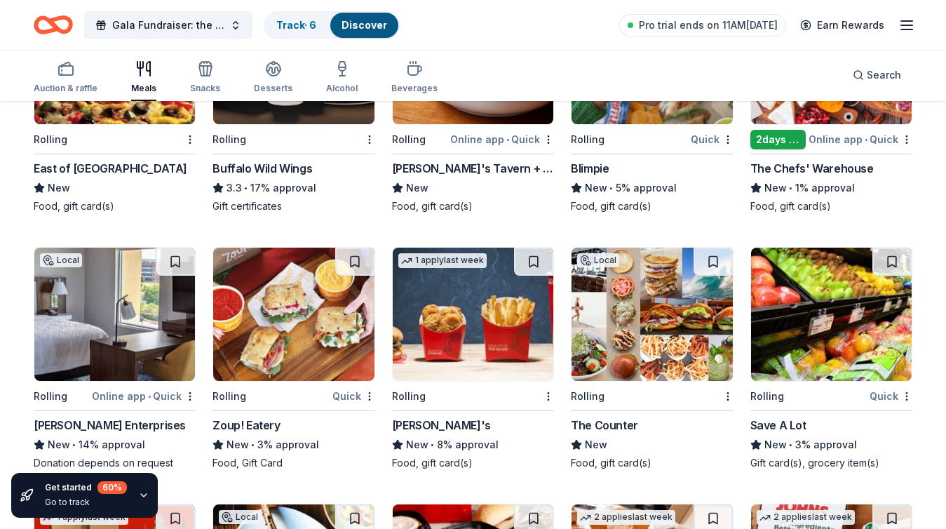
scroll to position [1820, 0]
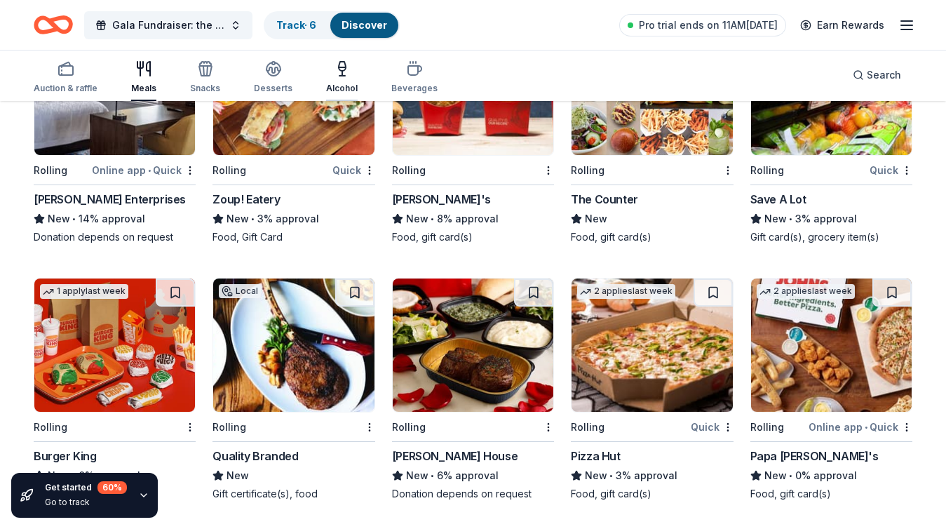
click at [334, 74] on icon "button" at bounding box center [342, 68] width 17 height 17
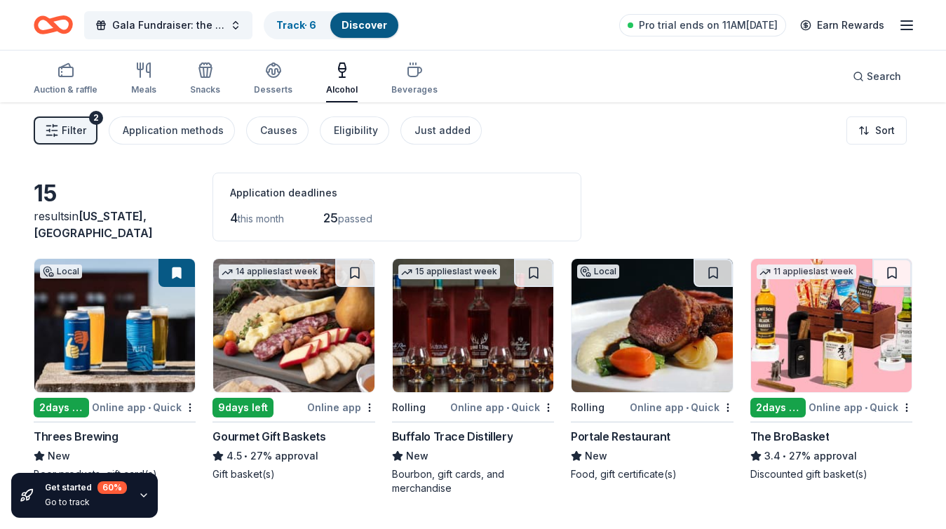
click at [493, 349] on img at bounding box center [473, 325] width 161 height 133
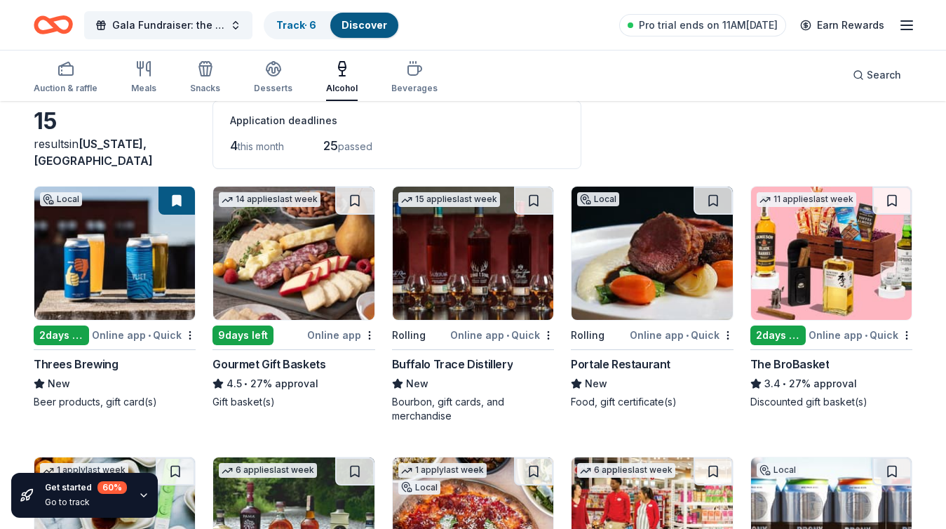
scroll to position [74, 0]
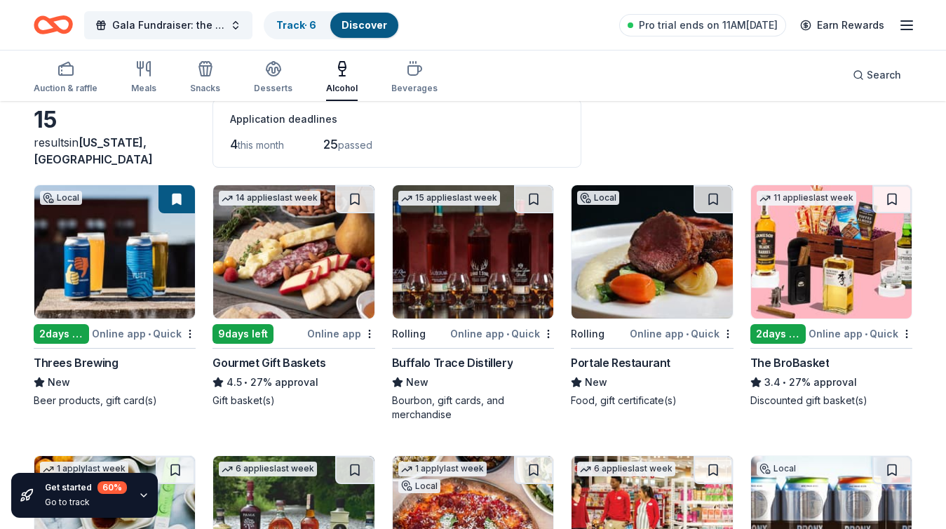
click at [841, 274] on img at bounding box center [831, 251] width 161 height 133
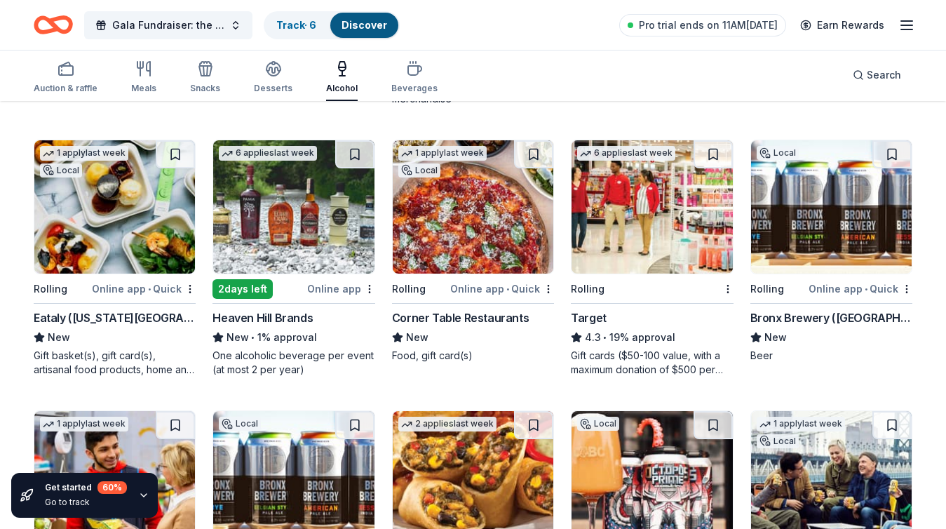
scroll to position [405, 0]
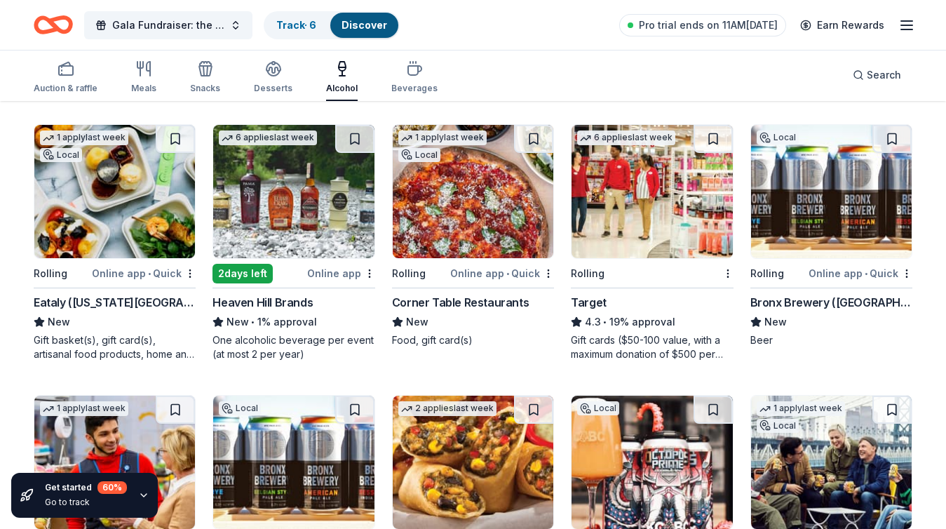
click at [839, 196] on img at bounding box center [831, 191] width 161 height 133
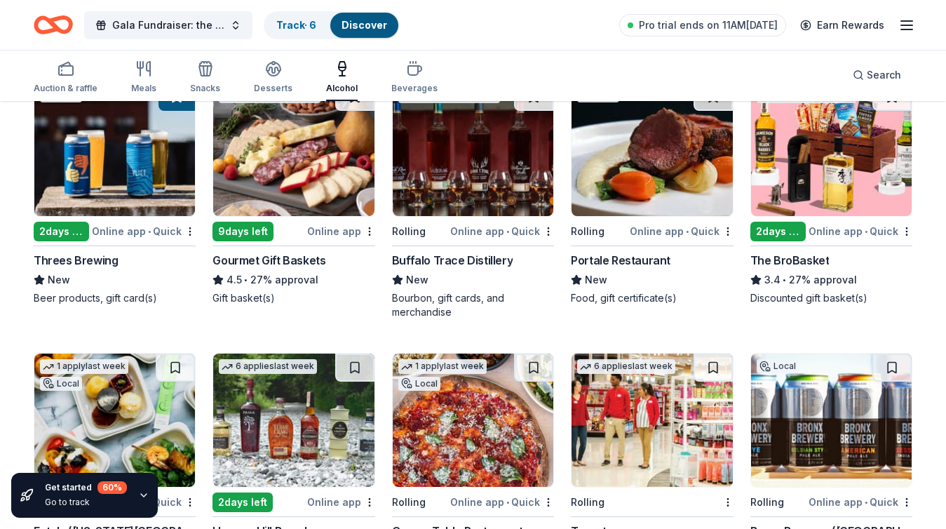
scroll to position [112, 0]
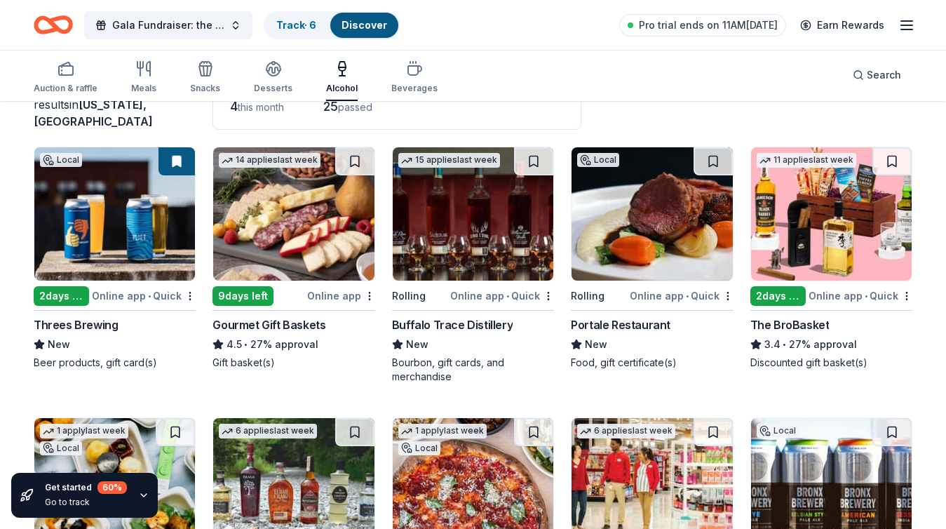
click at [417, 48] on div "Gala Fundraiser: the InMOTION Wellness Center Track · 6 Discover Pro trial ends…" at bounding box center [473, 25] width 946 height 50
click at [410, 75] on icon "button" at bounding box center [414, 70] width 13 height 9
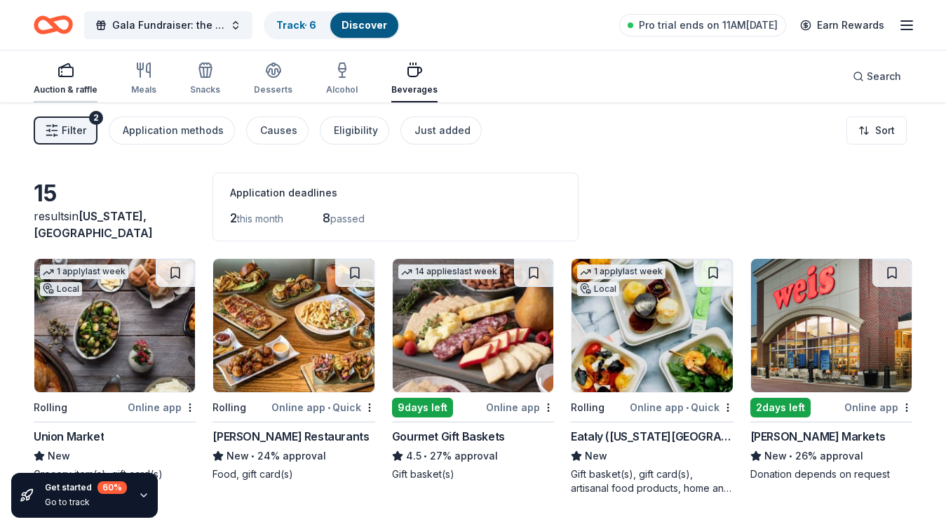
click at [69, 68] on icon "button" at bounding box center [66, 70] width 17 height 17
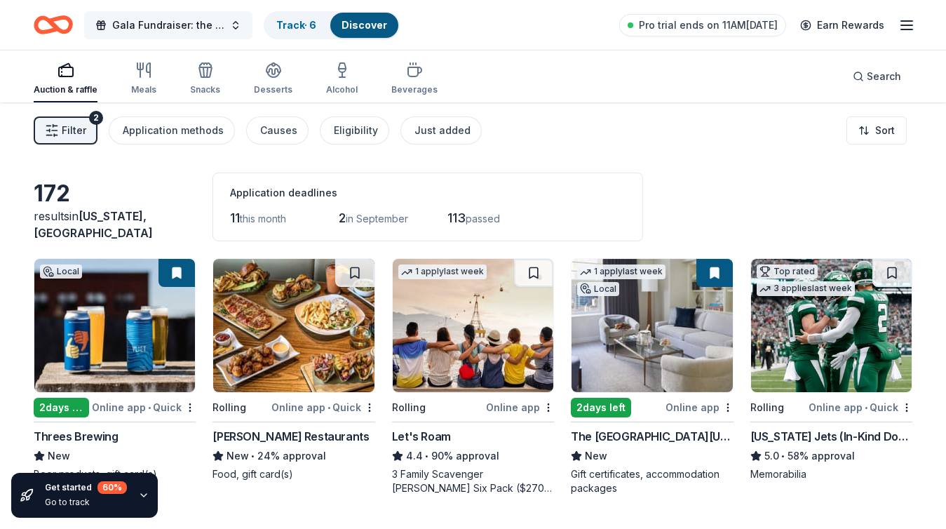
click at [234, 19] on button "Gala Fundraiser: the InMOTION Wellness Center" at bounding box center [168, 25] width 168 height 28
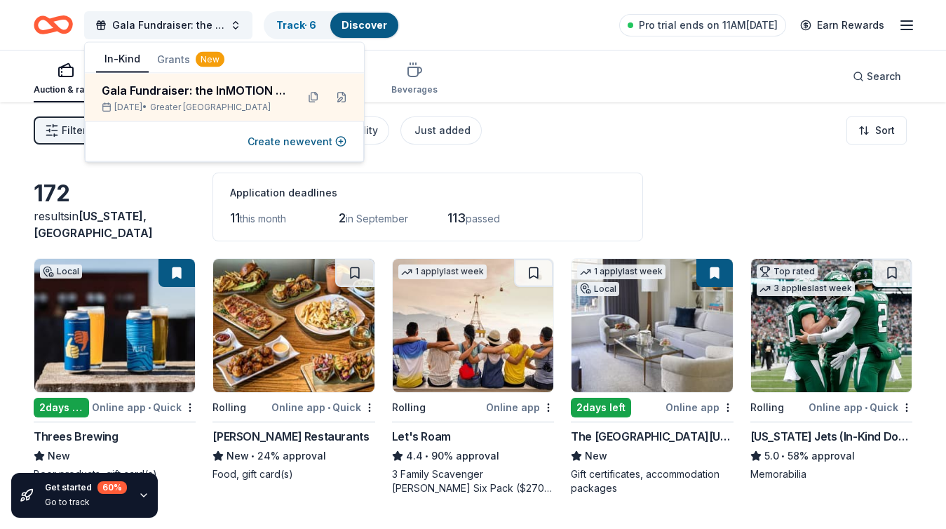
click at [464, 56] on div "Auction & raffle Meals Snacks Desserts Alcohol Beverages Search" at bounding box center [473, 77] width 879 height 52
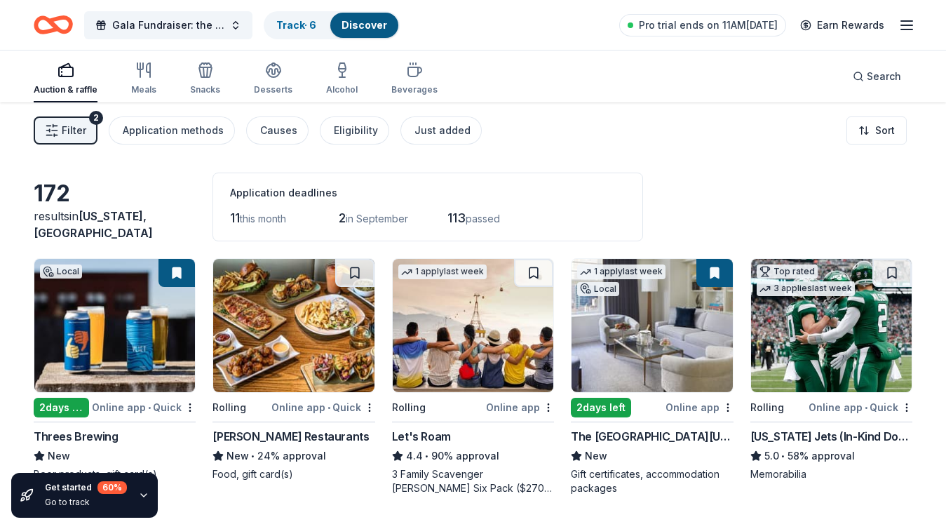
click at [359, 25] on link "Discover" at bounding box center [365, 25] width 46 height 12
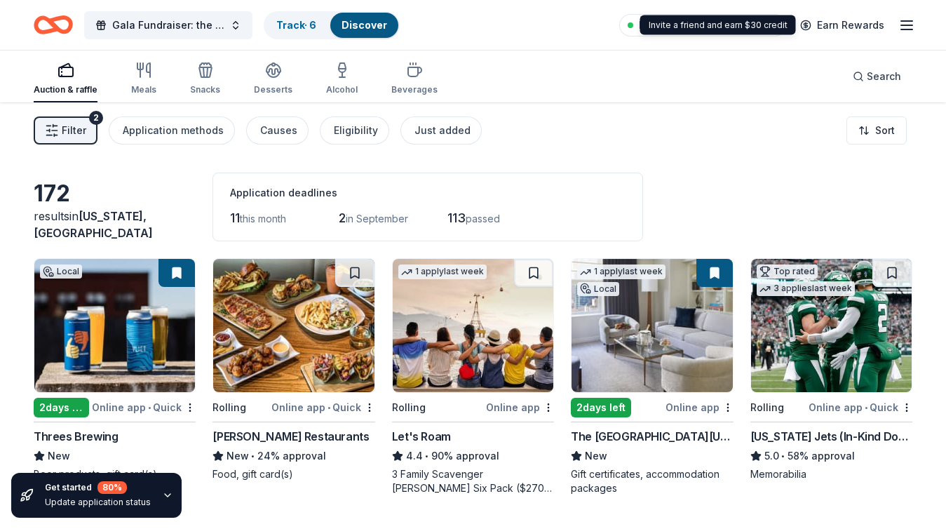
click at [901, 26] on icon "button" at bounding box center [907, 25] width 17 height 17
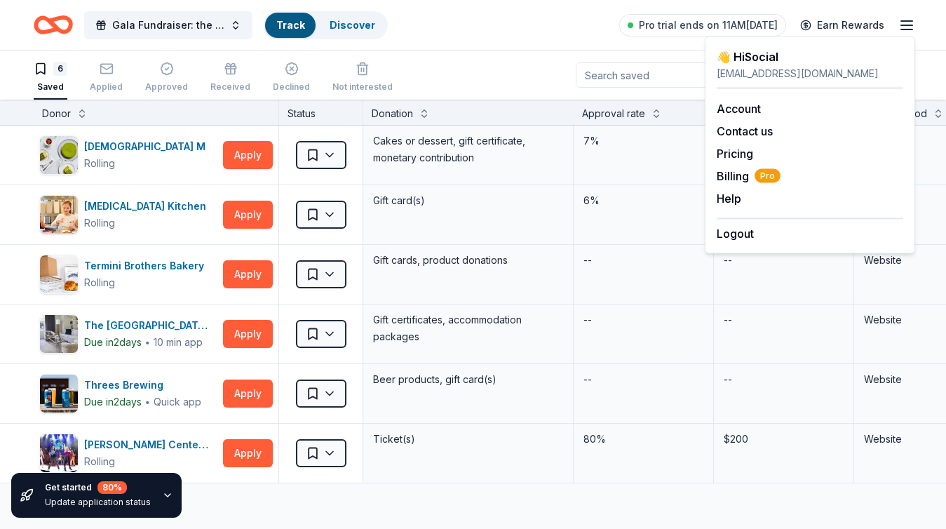
scroll to position [1, 0]
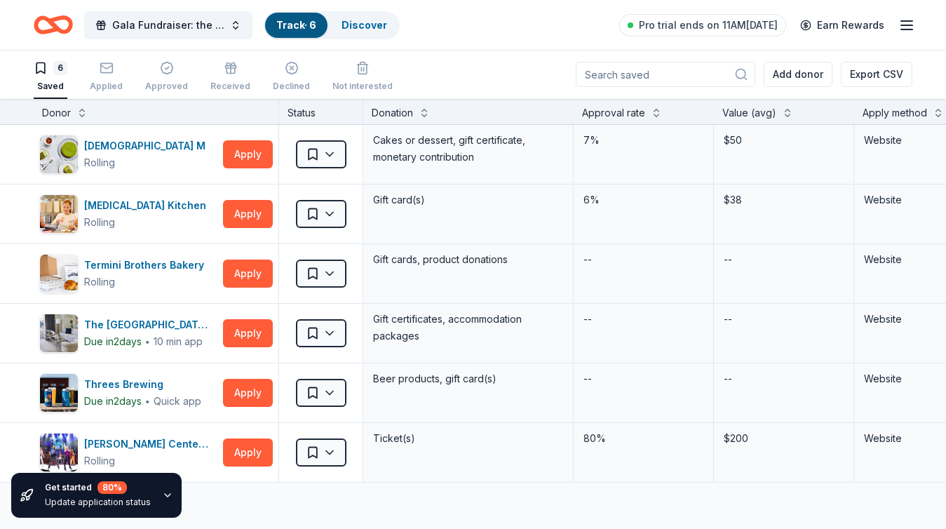
click at [529, 37] on div "Gala Fundraiser: the InMOTION Wellness Center Track · 6 Discover Pro trial ends…" at bounding box center [473, 24] width 879 height 33
click at [913, 23] on icon "button" at bounding box center [907, 25] width 17 height 17
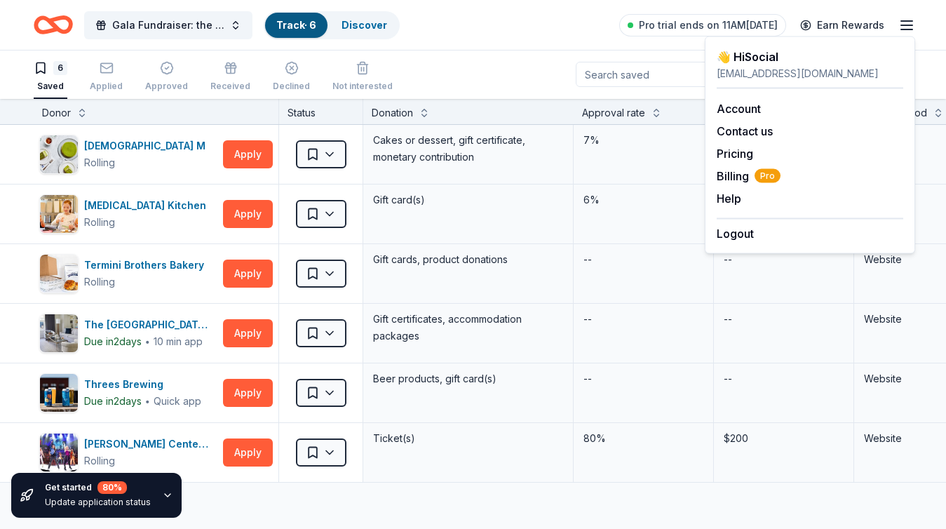
click at [537, 41] on div "Gala Fundraiser: the InMOTION Wellness Center Track · 6 Discover Pro trial ends…" at bounding box center [473, 24] width 879 height 33
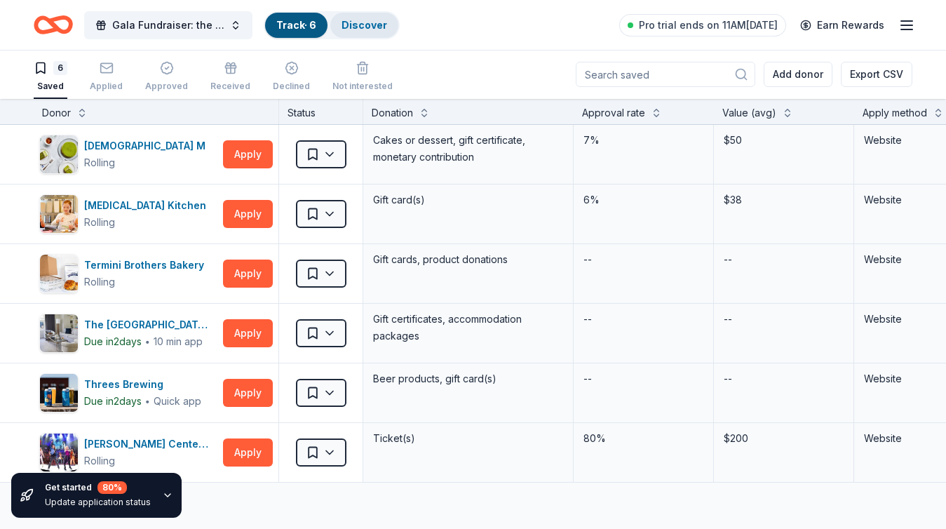
click at [359, 19] on link "Discover" at bounding box center [365, 25] width 46 height 12
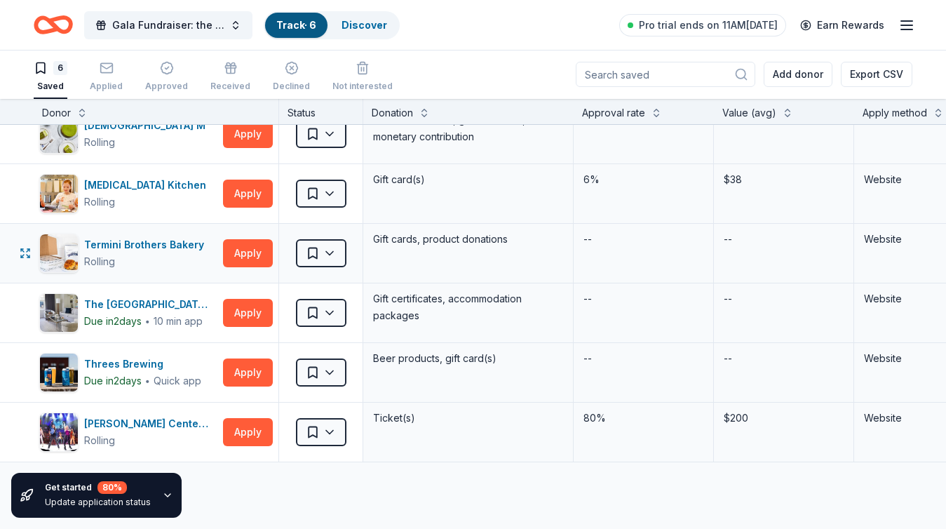
scroll to position [26, 0]
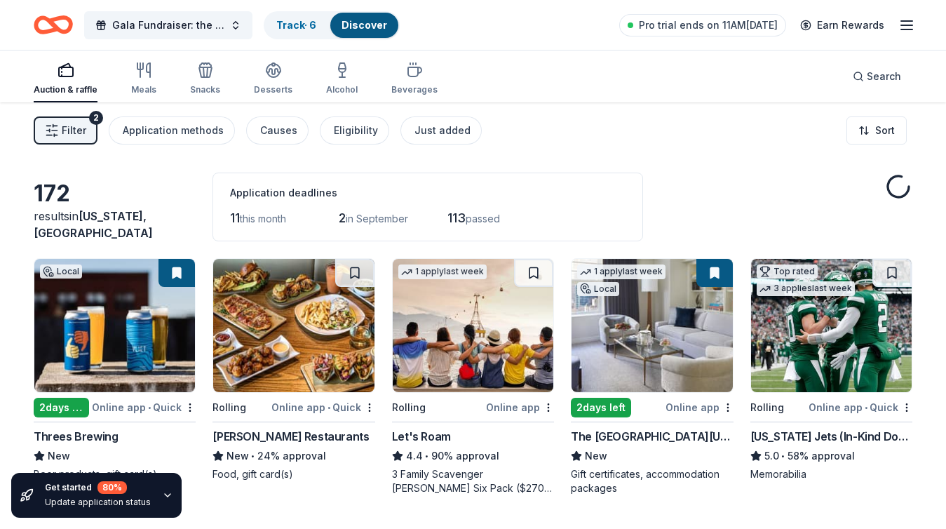
click at [88, 136] on button "Filter 2" at bounding box center [66, 130] width 64 height 28
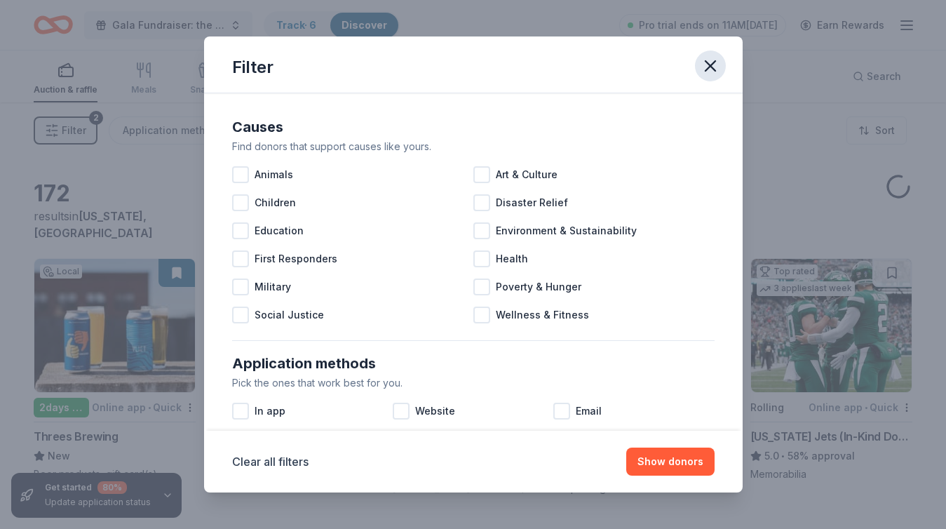
click at [709, 68] on icon "button" at bounding box center [711, 66] width 20 height 20
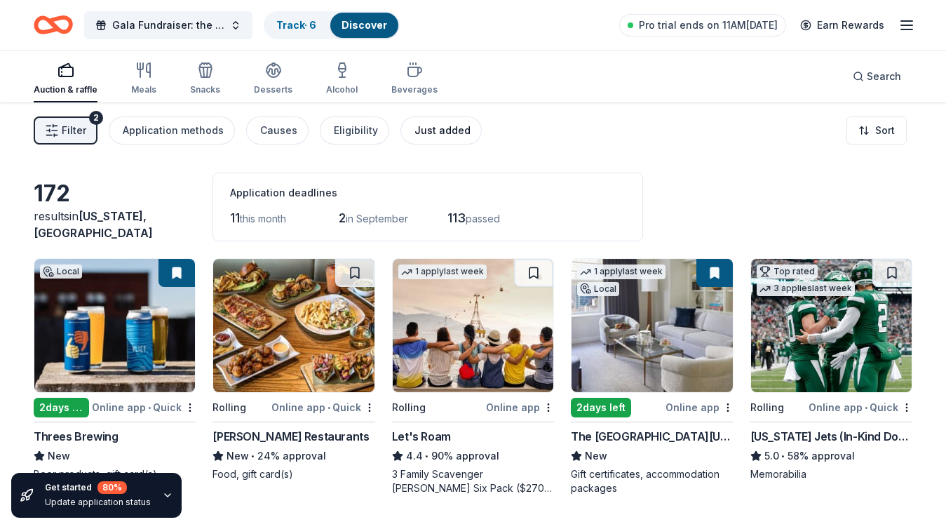
click at [426, 134] on div "Just added" at bounding box center [443, 130] width 56 height 17
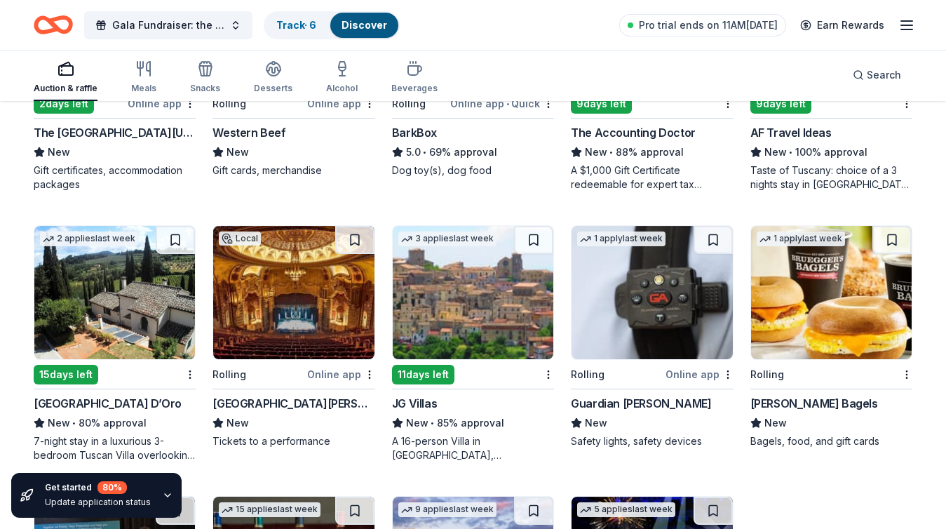
scroll to position [312, 0]
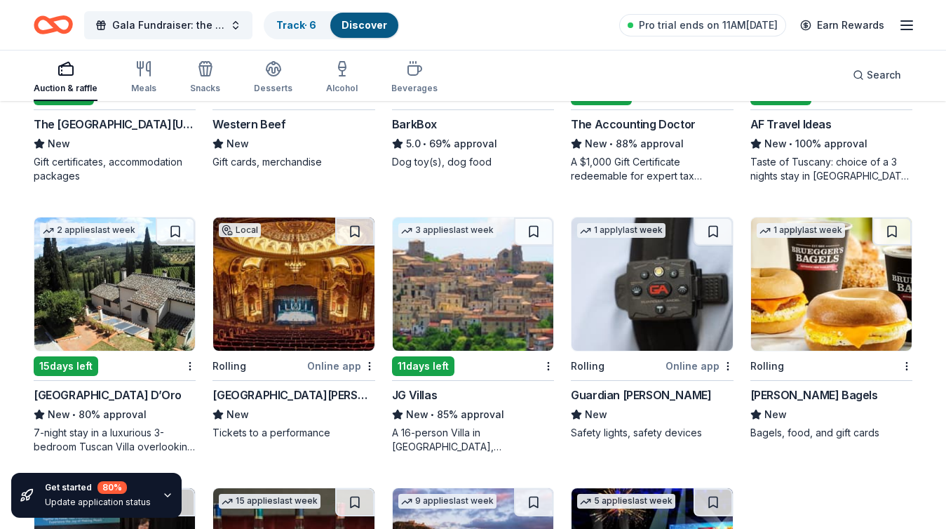
click at [477, 300] on img at bounding box center [473, 283] width 161 height 133
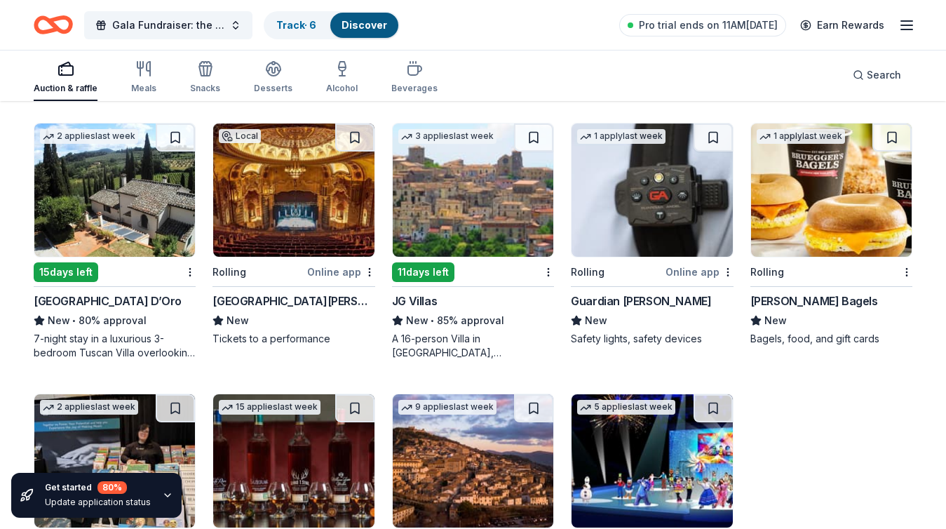
scroll to position [399, 0]
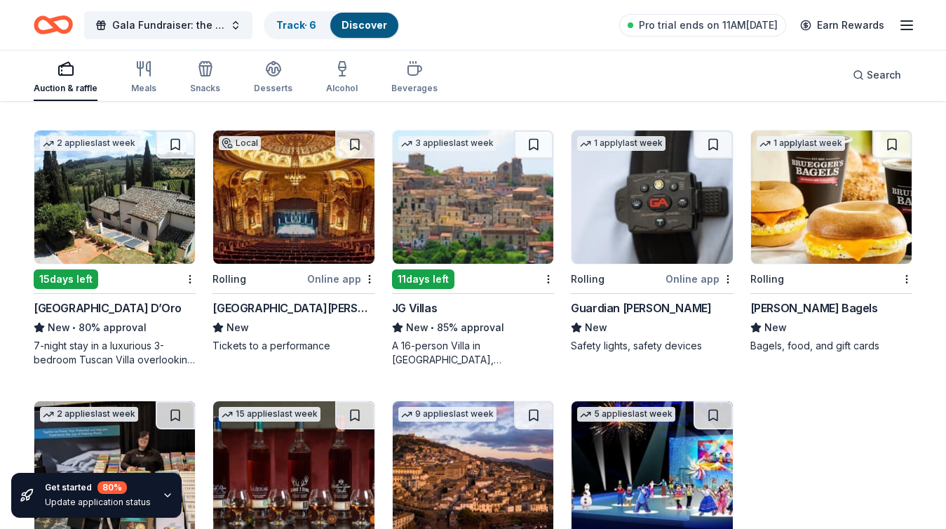
click at [144, 205] on img at bounding box center [114, 196] width 161 height 133
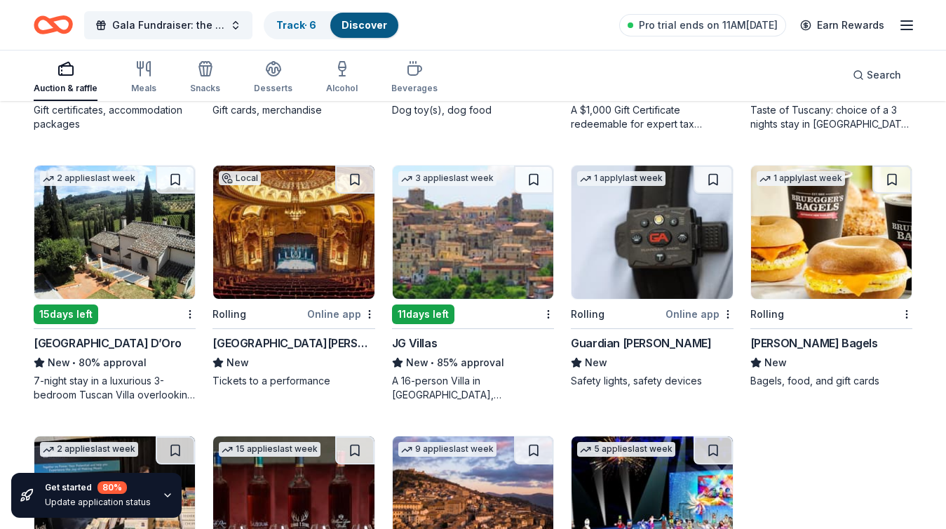
scroll to position [0, 0]
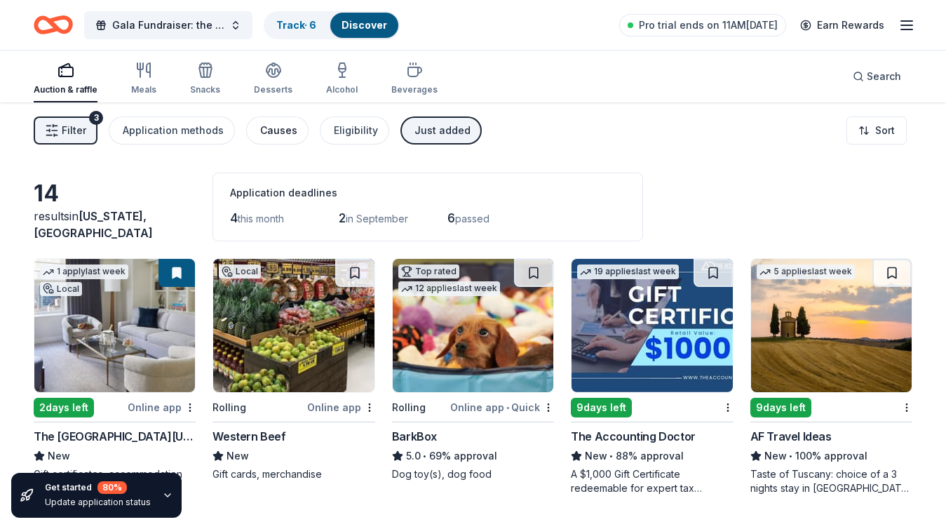
click at [281, 128] on div "Causes" at bounding box center [278, 130] width 37 height 17
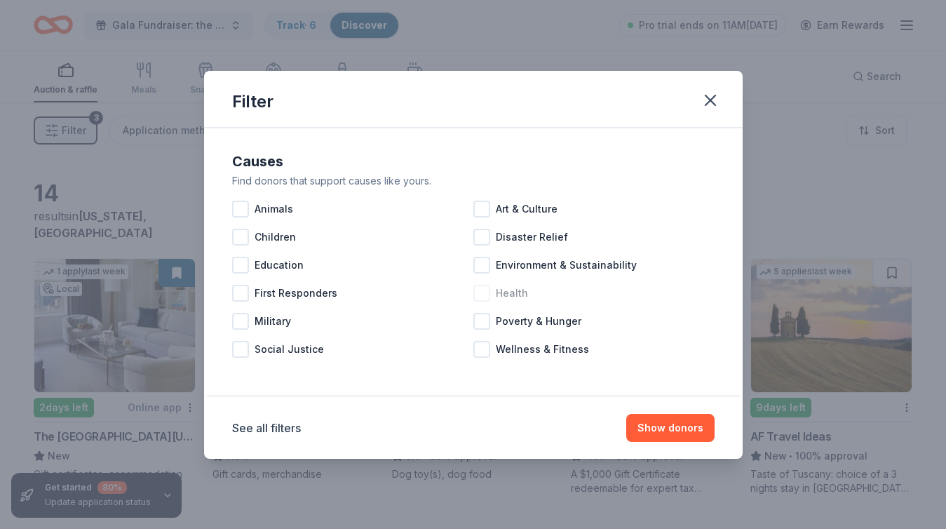
click at [478, 288] on div at bounding box center [481, 293] width 17 height 17
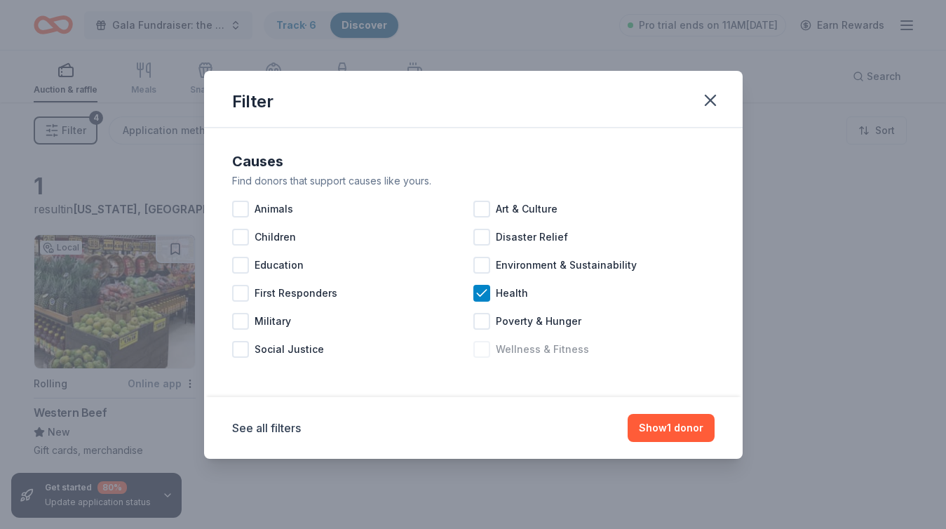
click at [553, 347] on span "Wellness & Fitness" at bounding box center [542, 349] width 93 height 17
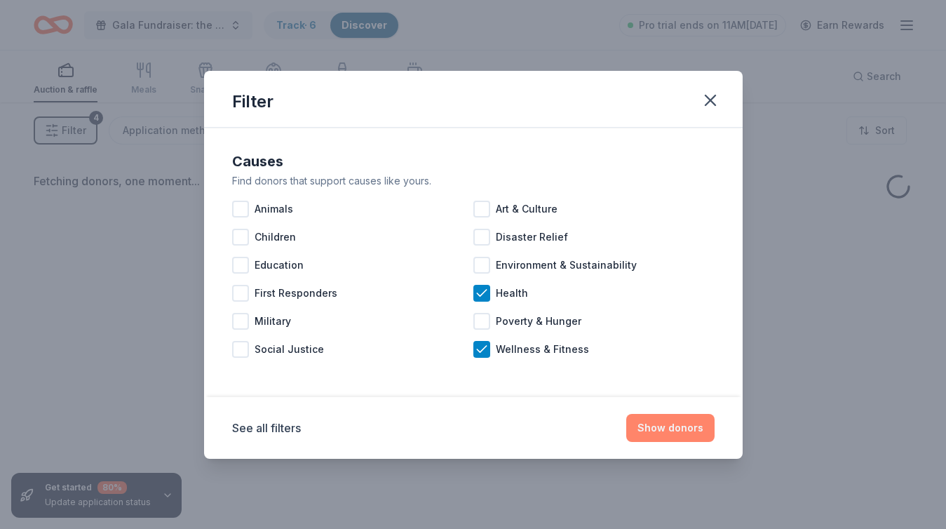
click at [672, 429] on button "Show donors" at bounding box center [670, 428] width 88 height 28
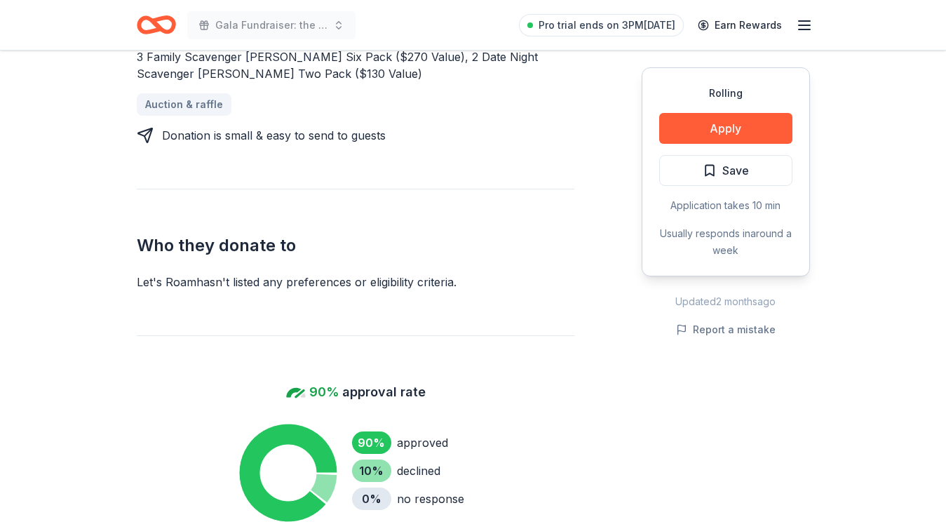
scroll to position [624, 0]
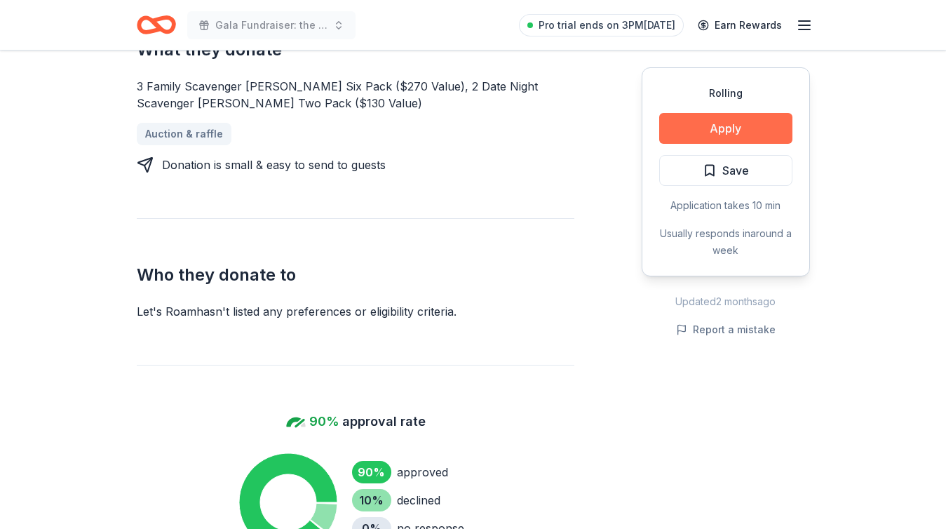
click at [711, 118] on button "Apply" at bounding box center [725, 128] width 133 height 31
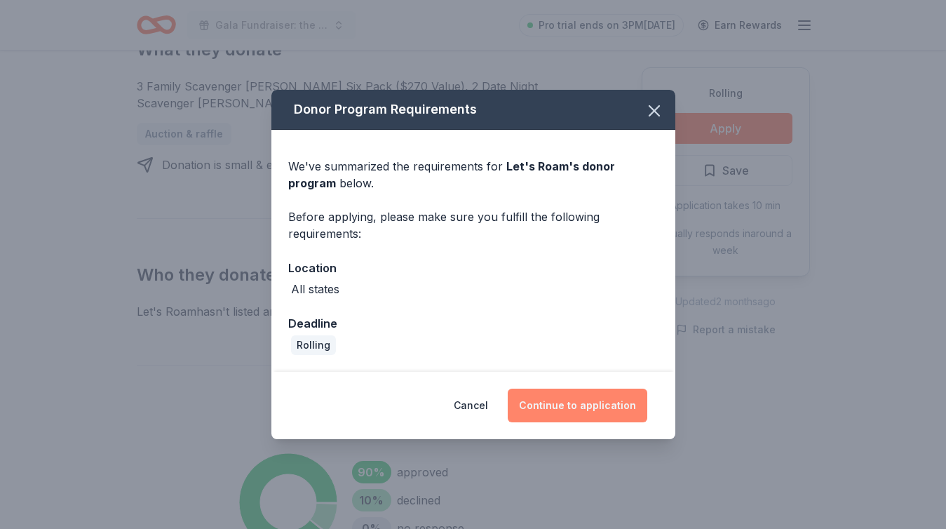
click at [601, 407] on button "Continue to application" at bounding box center [578, 406] width 140 height 34
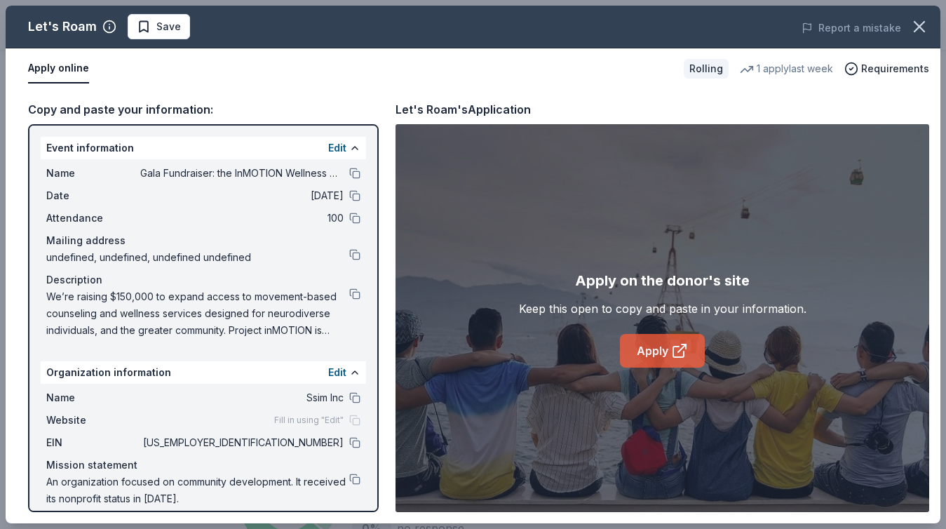
click at [671, 355] on link "Apply" at bounding box center [662, 351] width 85 height 34
click at [913, 25] on icon "button" at bounding box center [920, 27] width 20 height 20
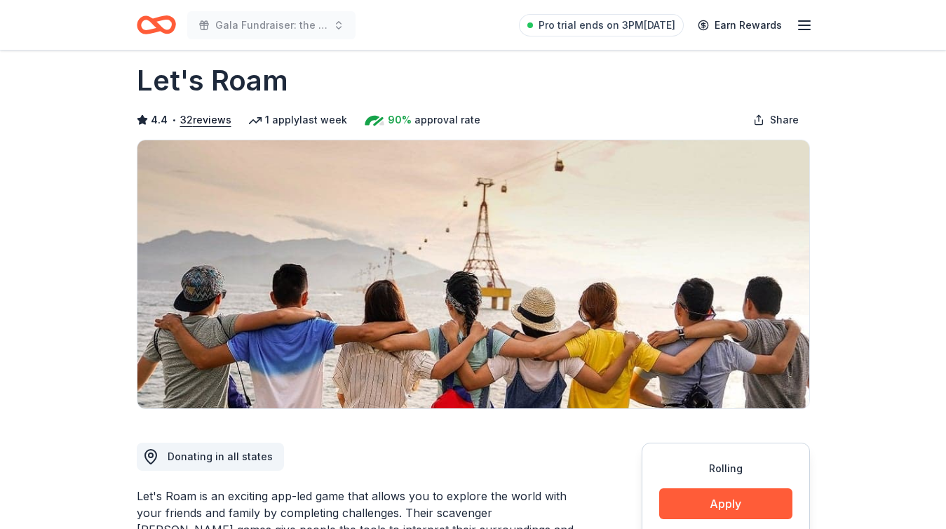
scroll to position [0, 0]
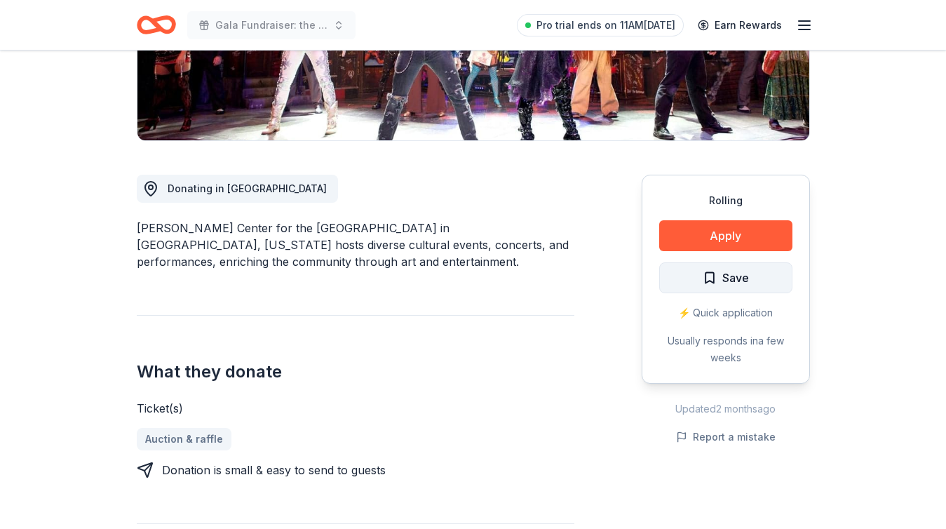
scroll to position [305, 0]
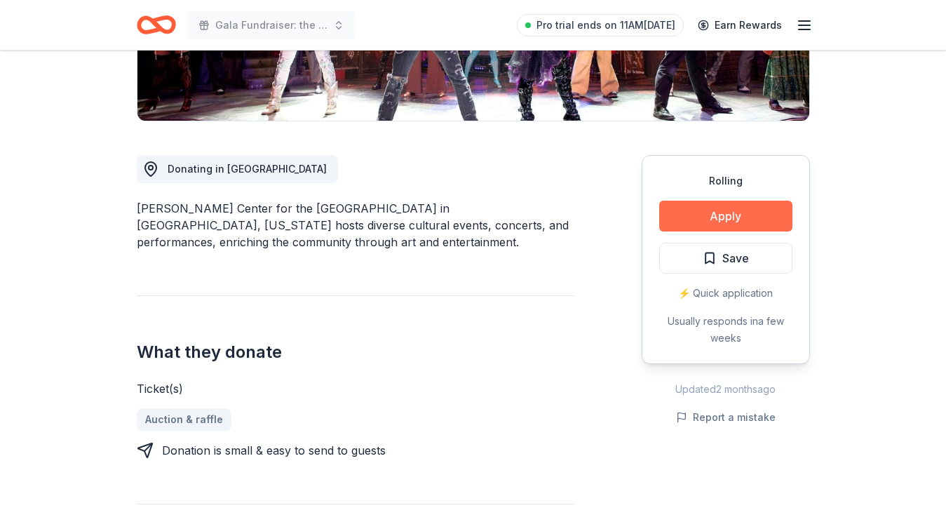
click at [760, 217] on button "Apply" at bounding box center [725, 216] width 133 height 31
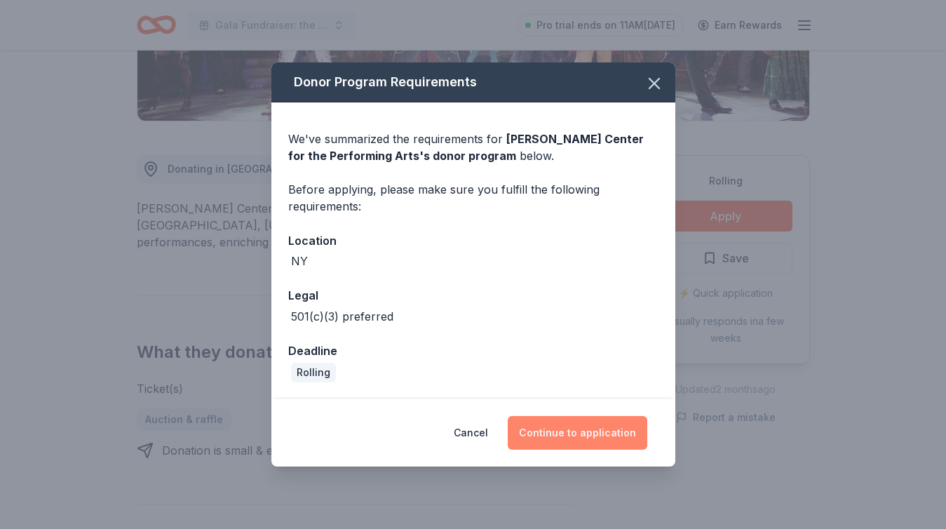
click at [569, 433] on button "Continue to application" at bounding box center [578, 433] width 140 height 34
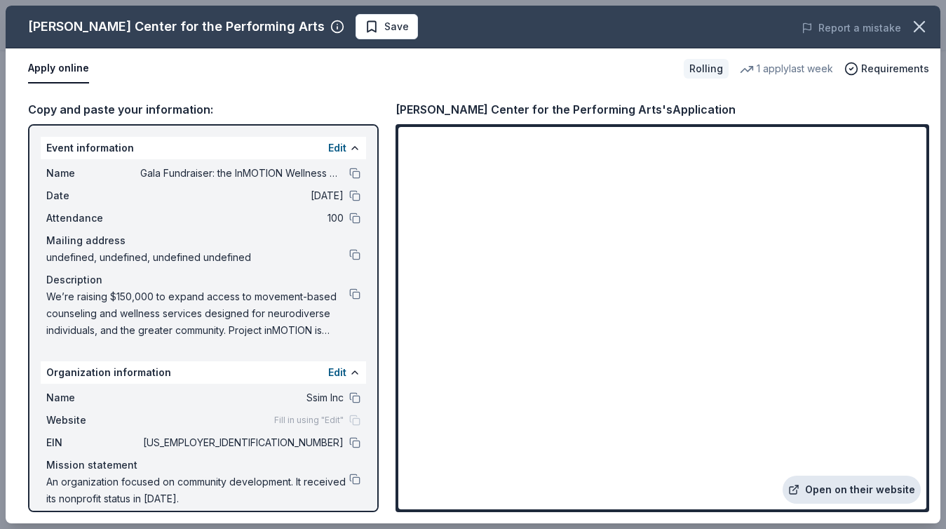
click at [830, 485] on link "Open on their website" at bounding box center [852, 490] width 138 height 28
click at [921, 25] on icon "button" at bounding box center [920, 27] width 10 height 10
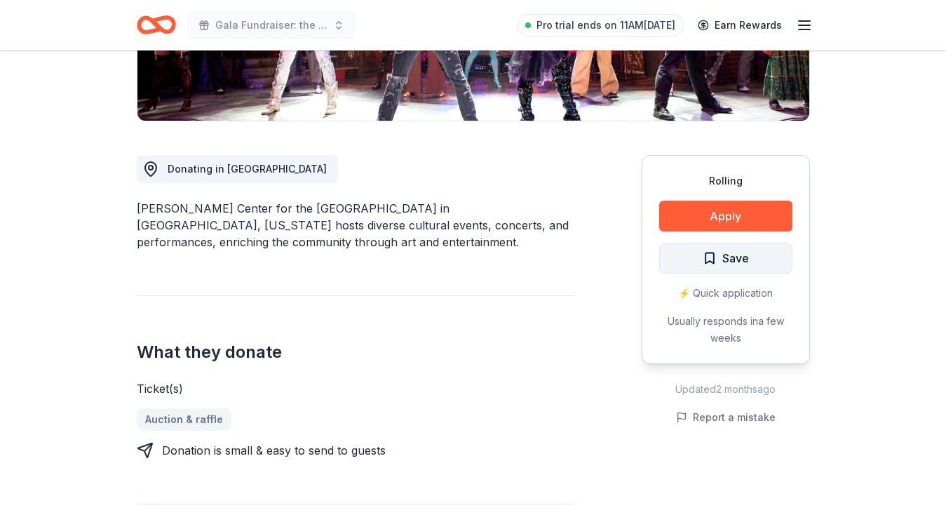
click at [717, 255] on span "Save" at bounding box center [726, 258] width 46 height 18
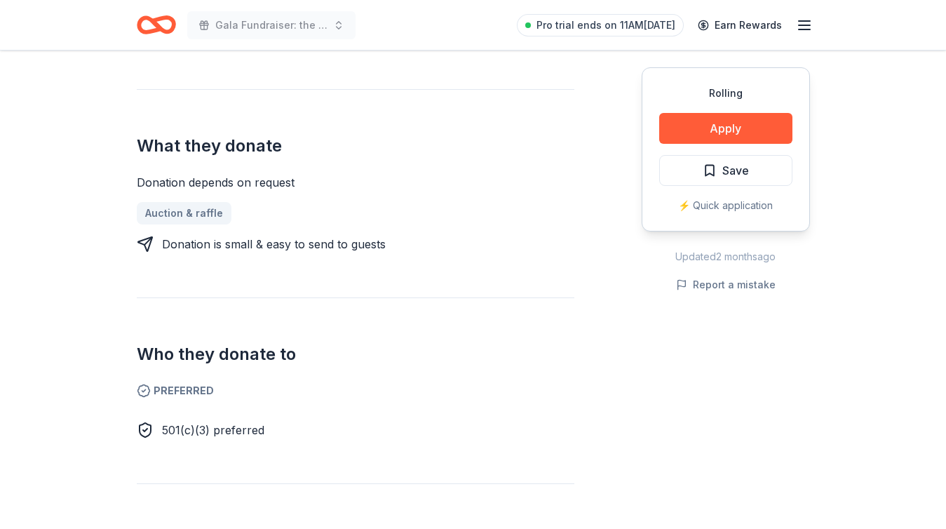
scroll to position [497, 0]
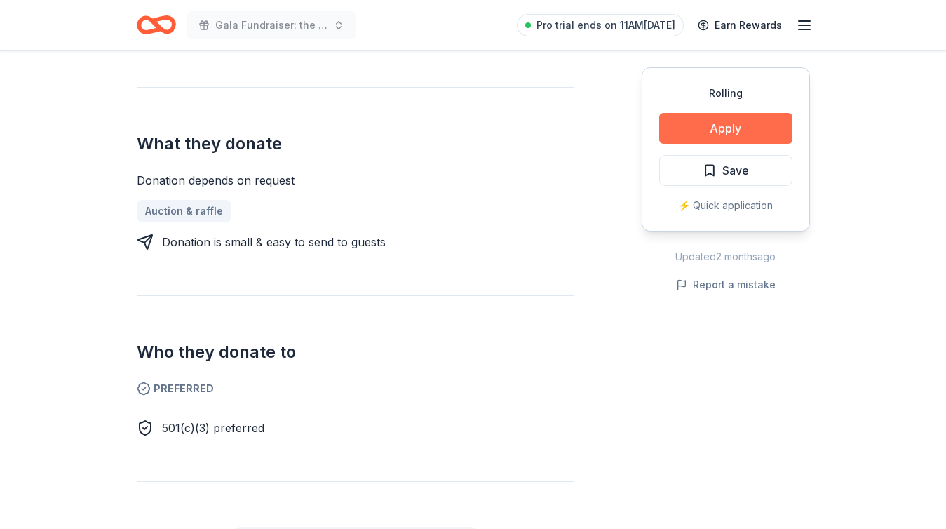
click at [704, 127] on button "Apply" at bounding box center [725, 128] width 133 height 31
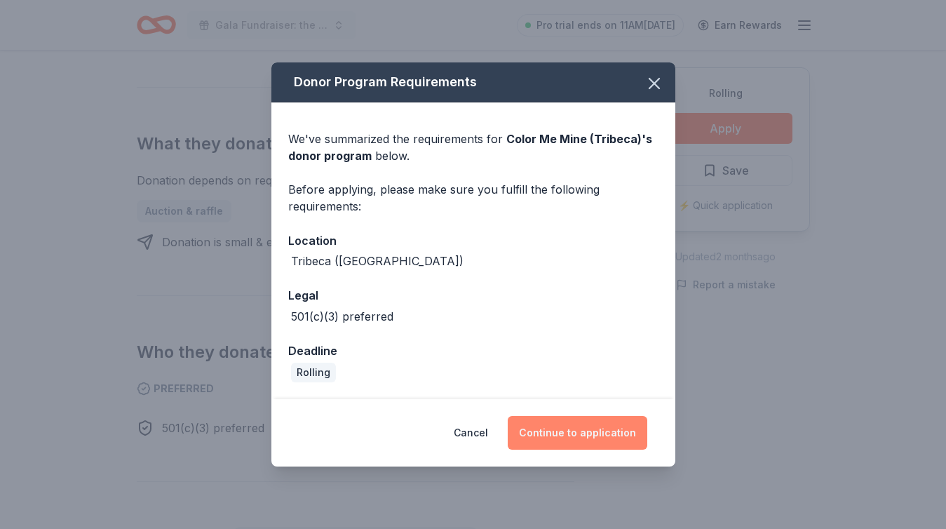
click at [591, 437] on button "Continue to application" at bounding box center [578, 433] width 140 height 34
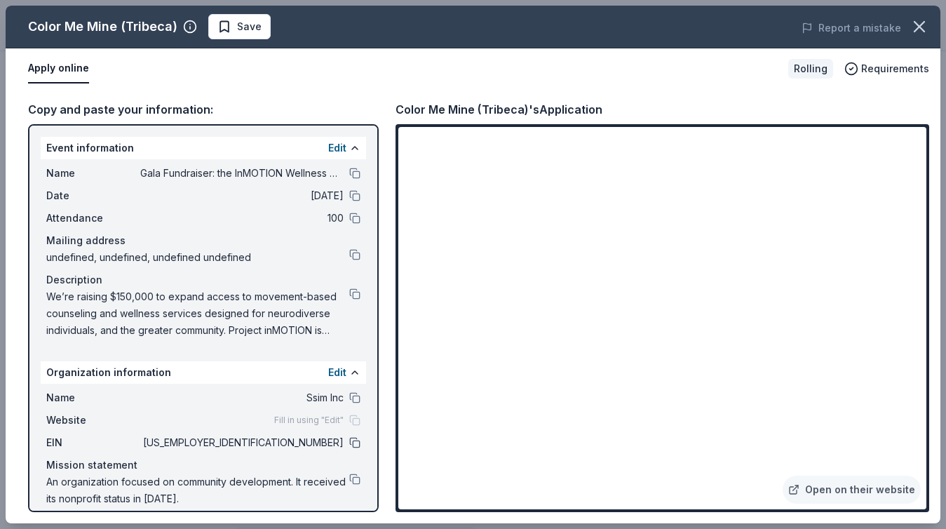
click at [358, 443] on button at bounding box center [354, 442] width 11 height 11
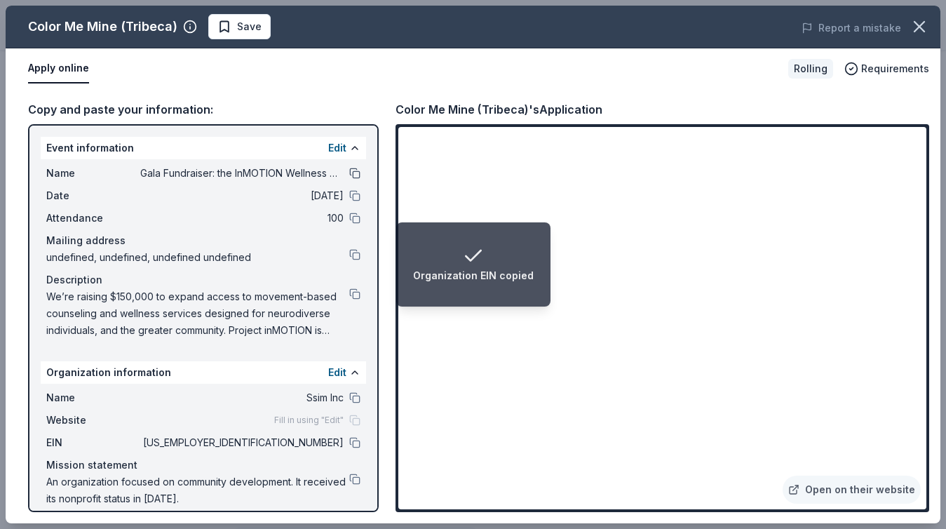
click at [353, 174] on button at bounding box center [354, 173] width 11 height 11
click at [357, 298] on button at bounding box center [354, 293] width 11 height 11
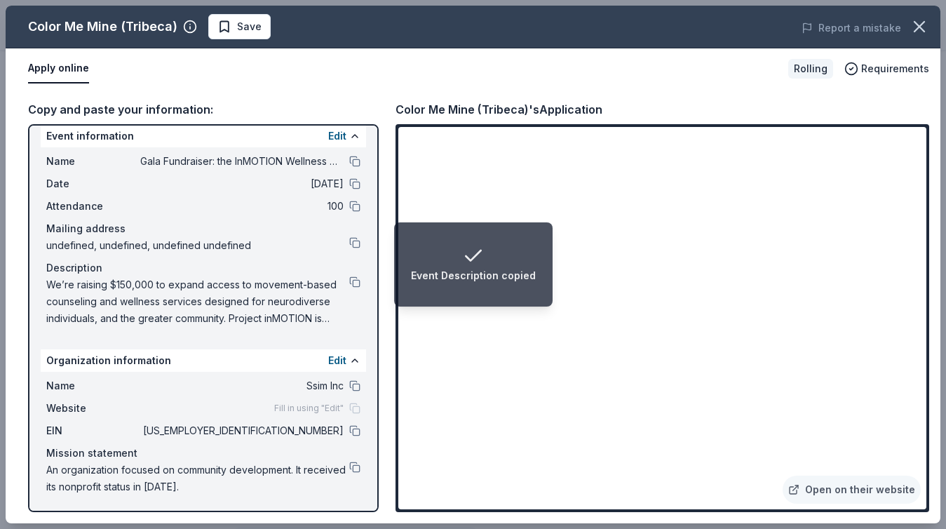
scroll to position [13, 0]
click at [355, 468] on button at bounding box center [354, 465] width 11 height 11
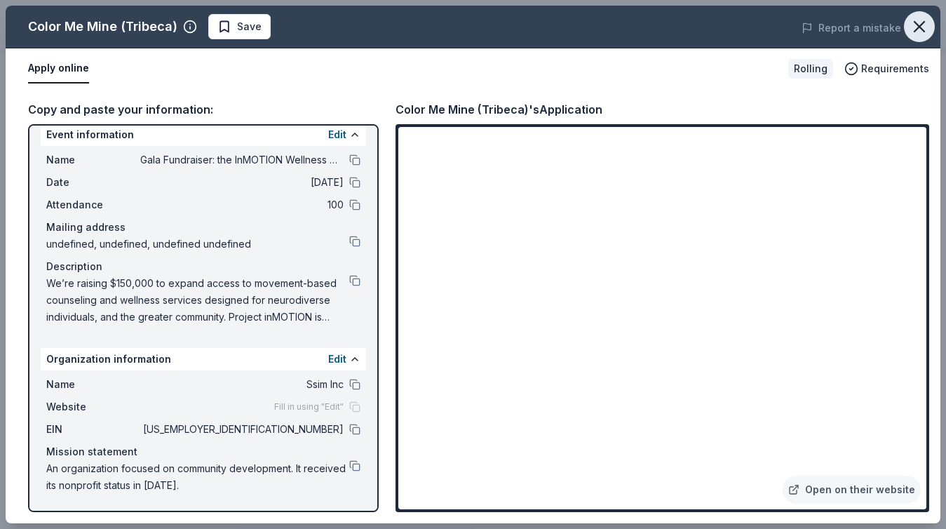
click at [910, 27] on icon "button" at bounding box center [920, 27] width 20 height 20
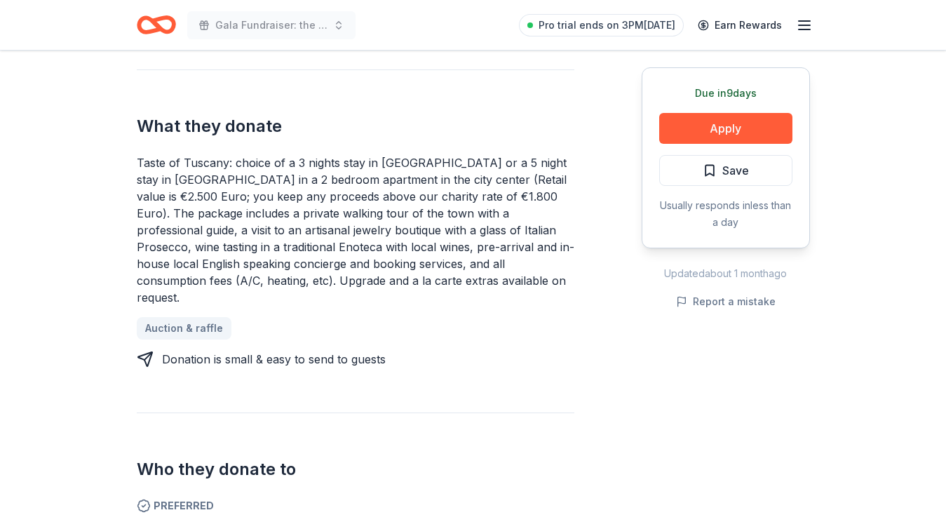
scroll to position [555, 0]
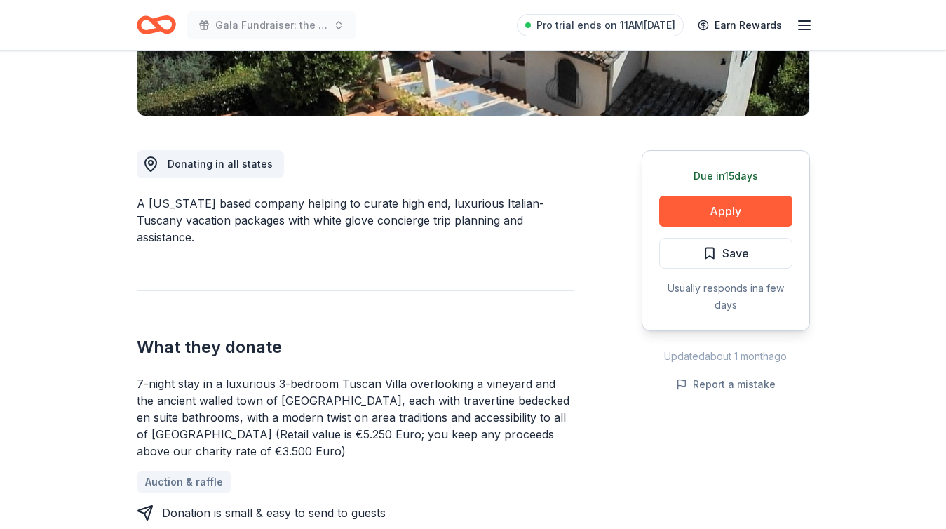
scroll to position [312, 0]
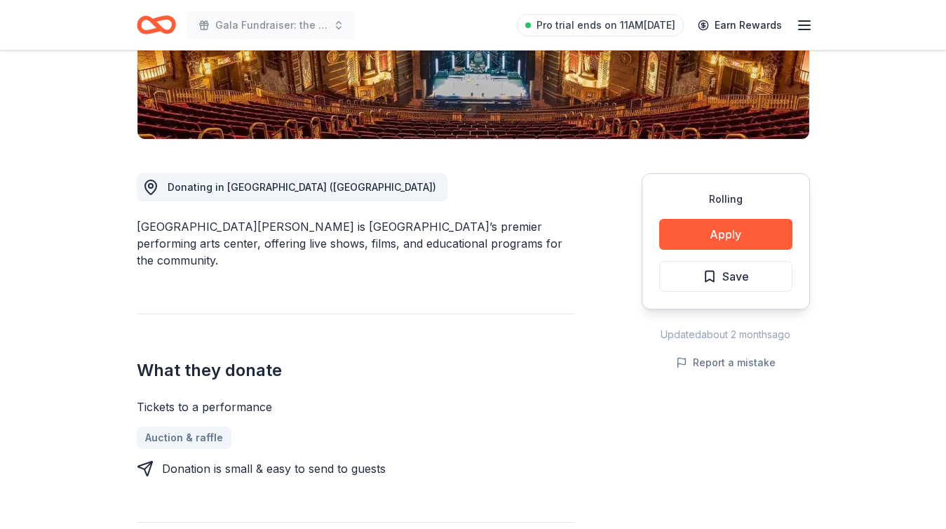
scroll to position [290, 0]
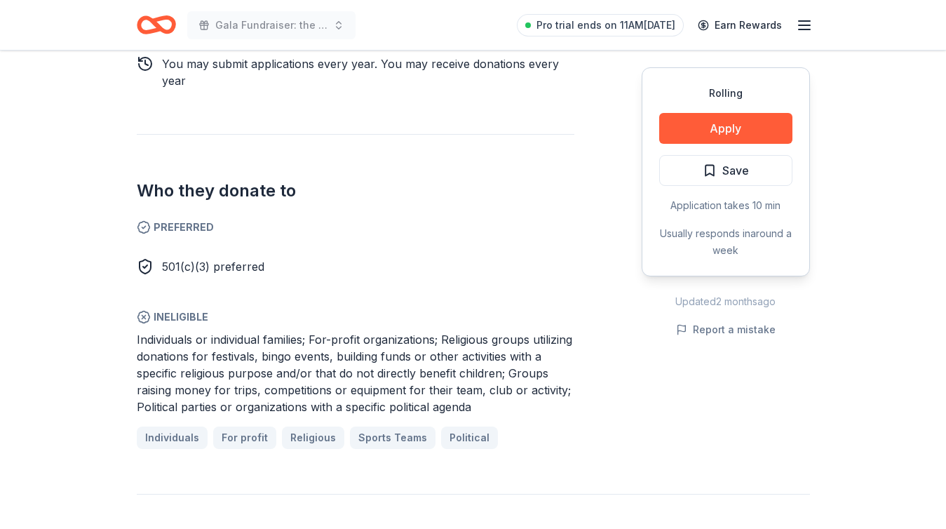
scroll to position [735, 0]
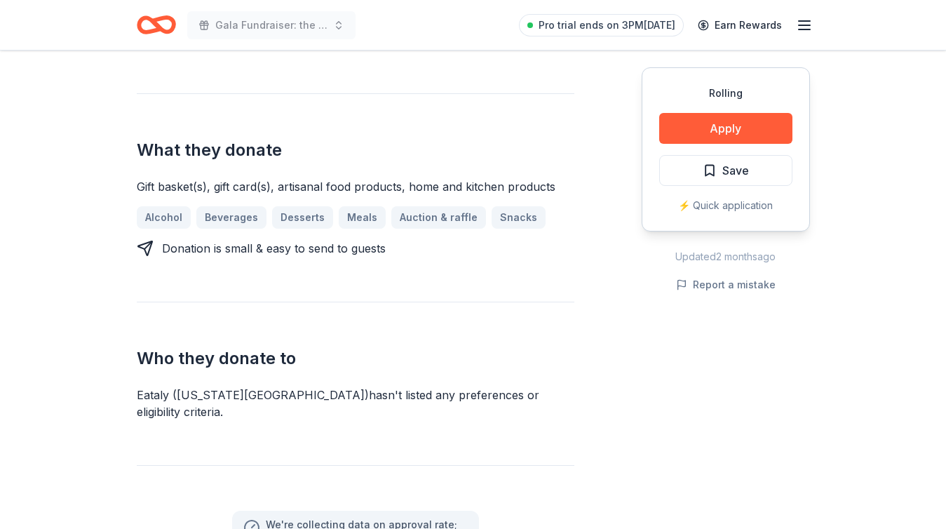
scroll to position [100, 0]
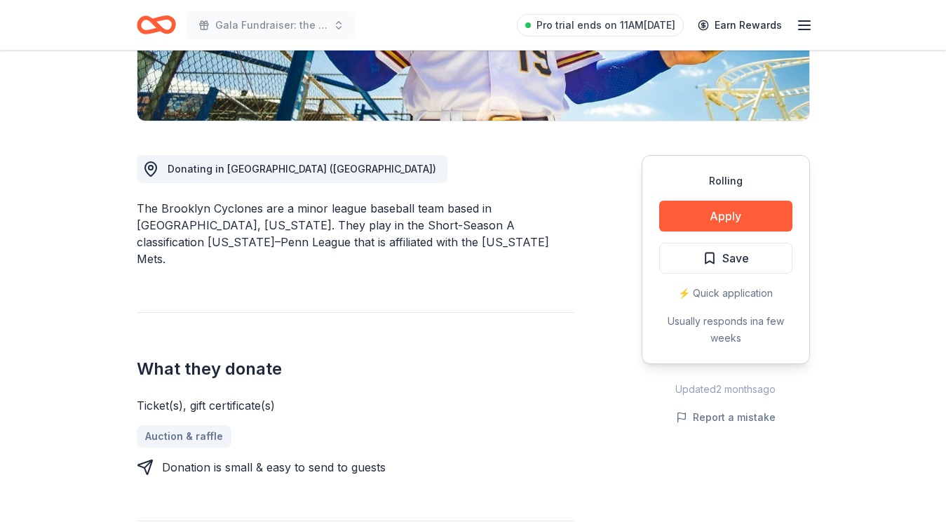
scroll to position [309, 0]
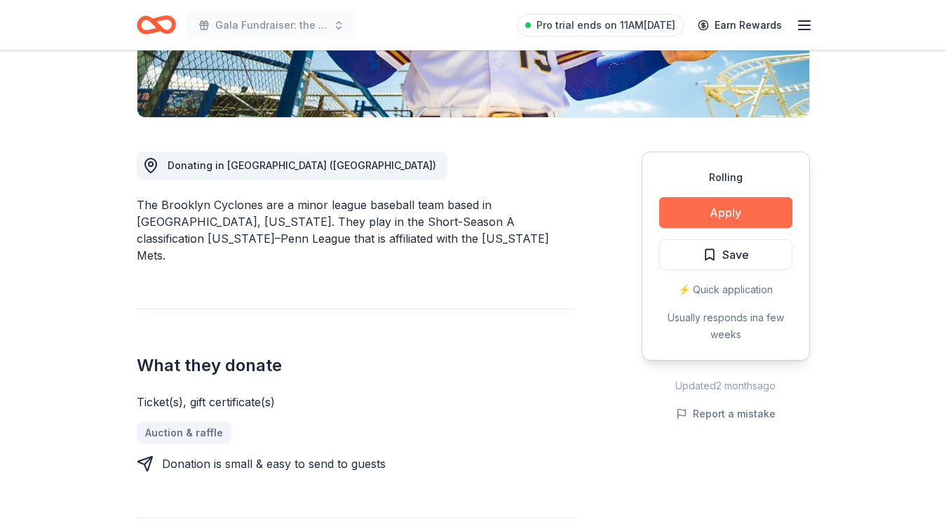
click at [711, 221] on button "Apply" at bounding box center [725, 212] width 133 height 31
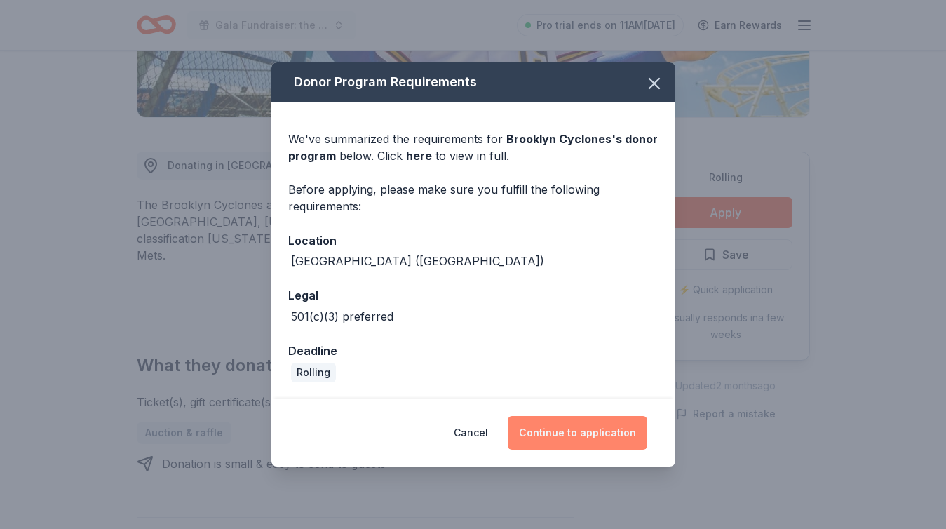
click at [607, 432] on button "Continue to application" at bounding box center [578, 433] width 140 height 34
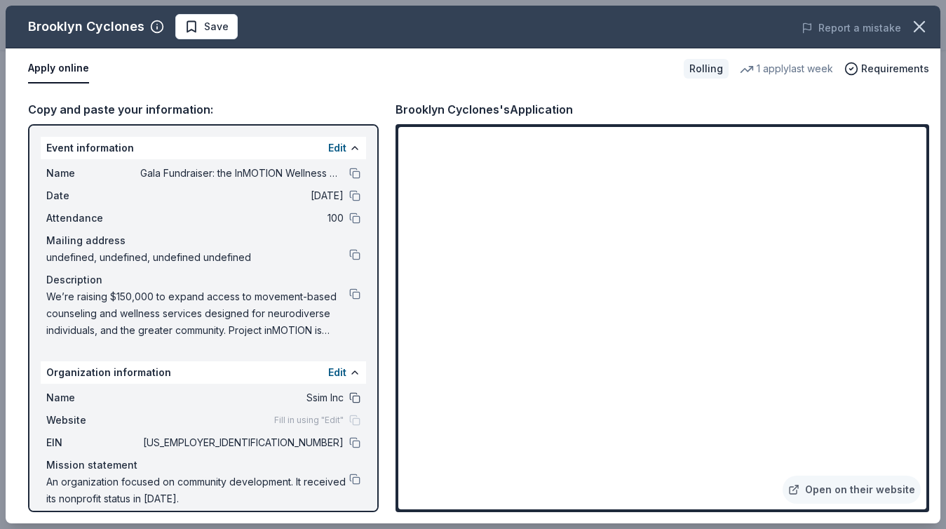
click at [352, 403] on button at bounding box center [354, 397] width 11 height 11
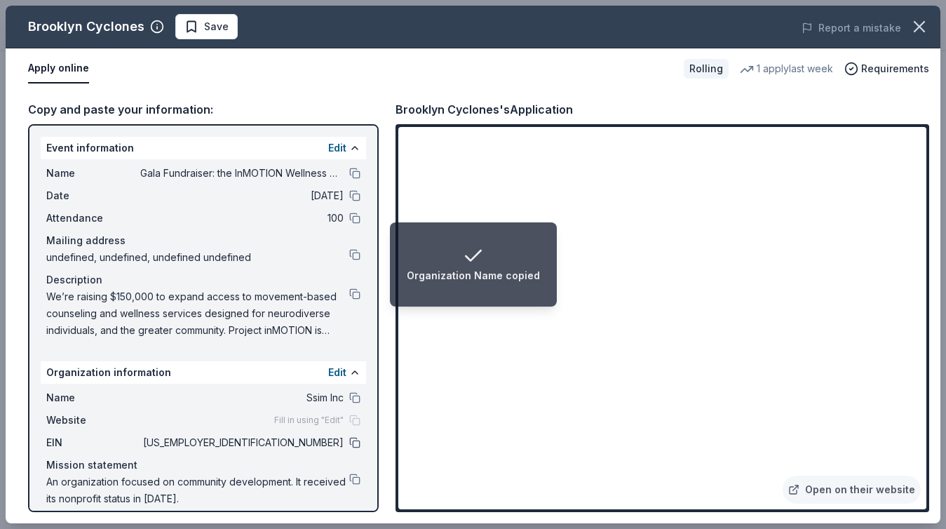
click at [356, 444] on button at bounding box center [354, 442] width 11 height 11
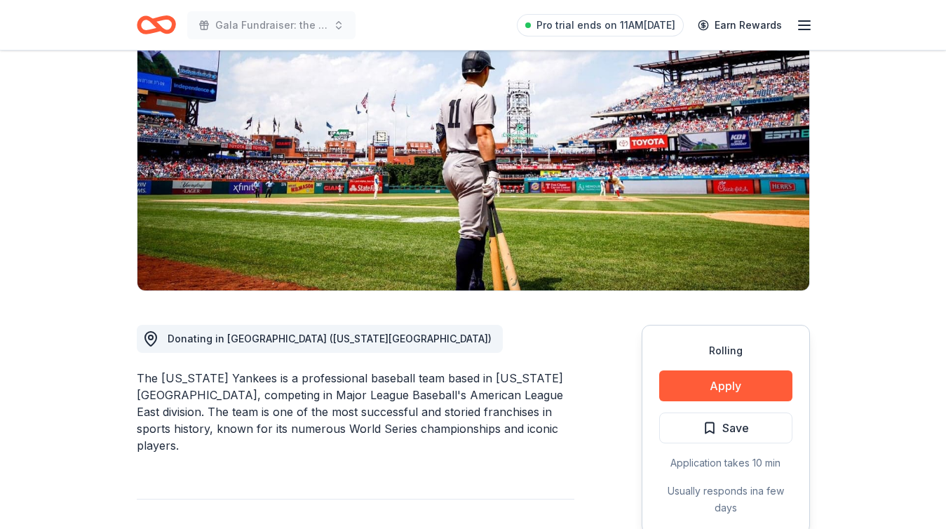
scroll to position [136, 0]
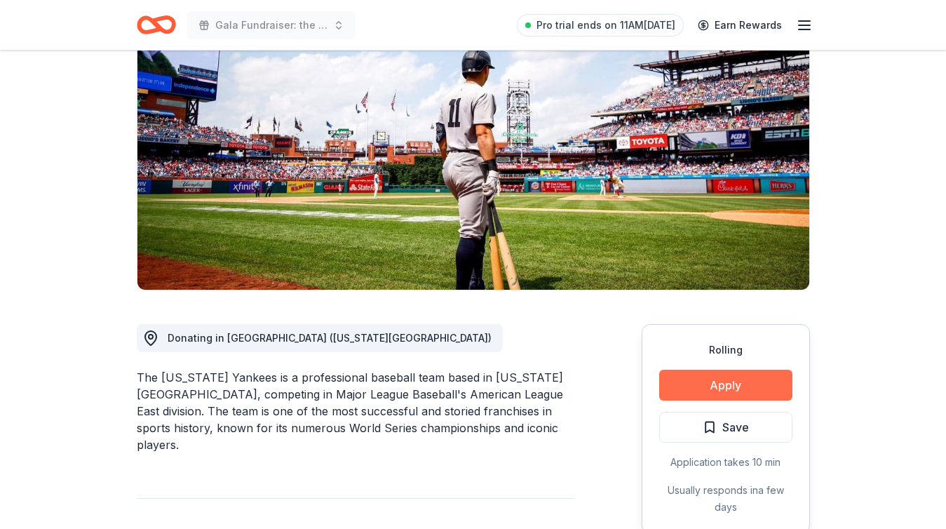
click at [694, 384] on button "Apply" at bounding box center [725, 385] width 133 height 31
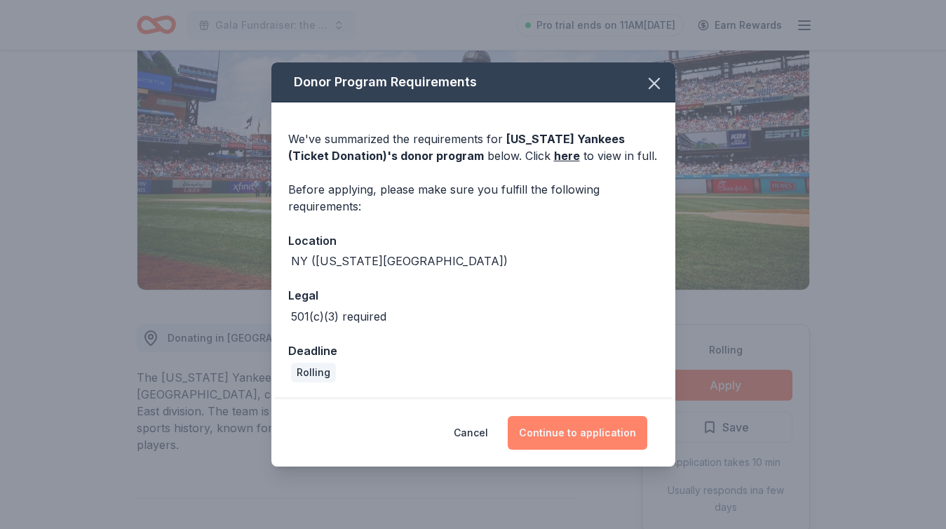
click at [550, 435] on button "Continue to application" at bounding box center [578, 433] width 140 height 34
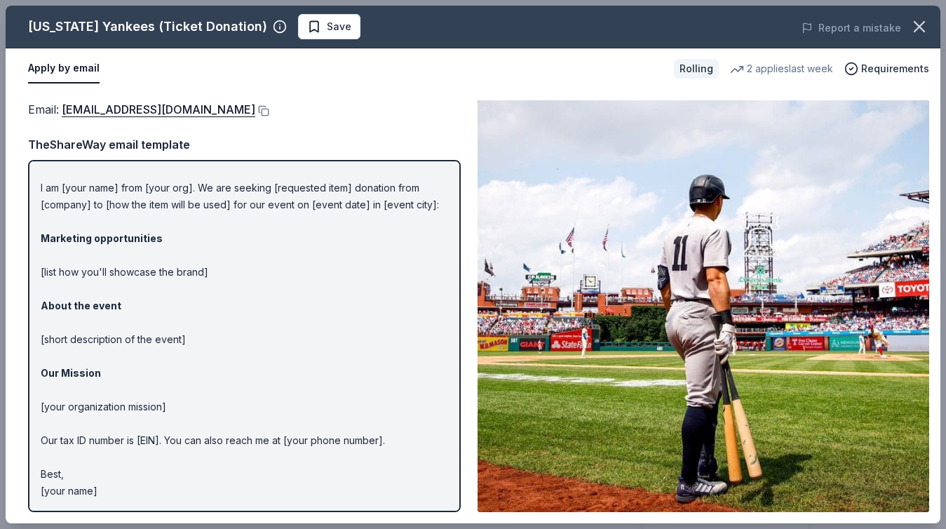
scroll to position [0, 0]
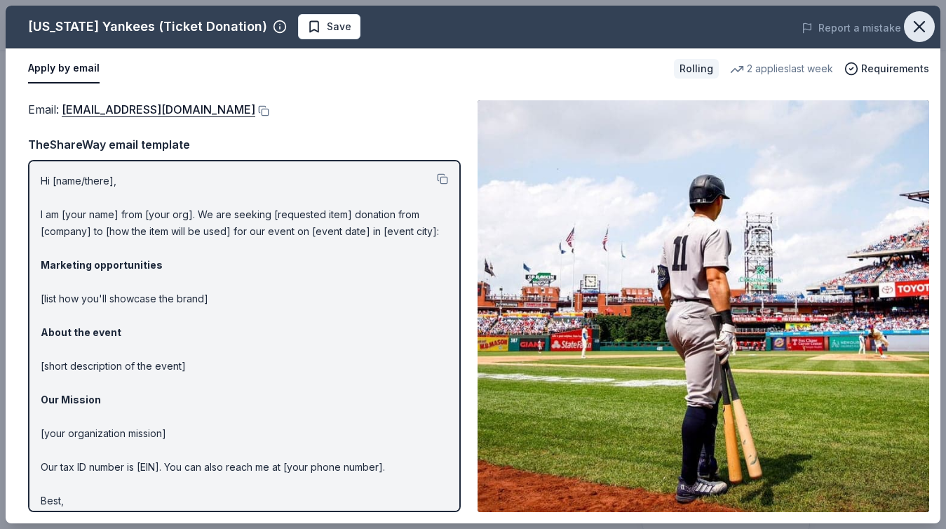
click at [912, 26] on icon "button" at bounding box center [920, 27] width 20 height 20
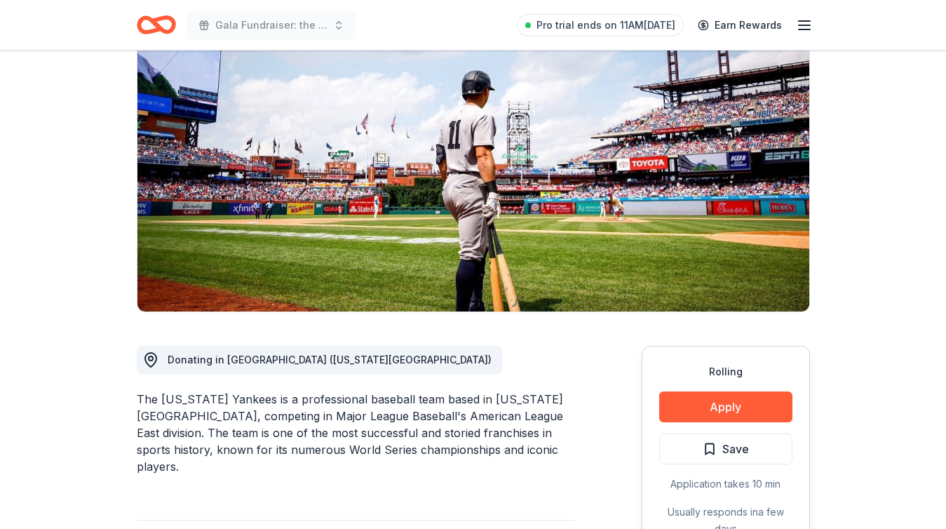
scroll to position [97, 0]
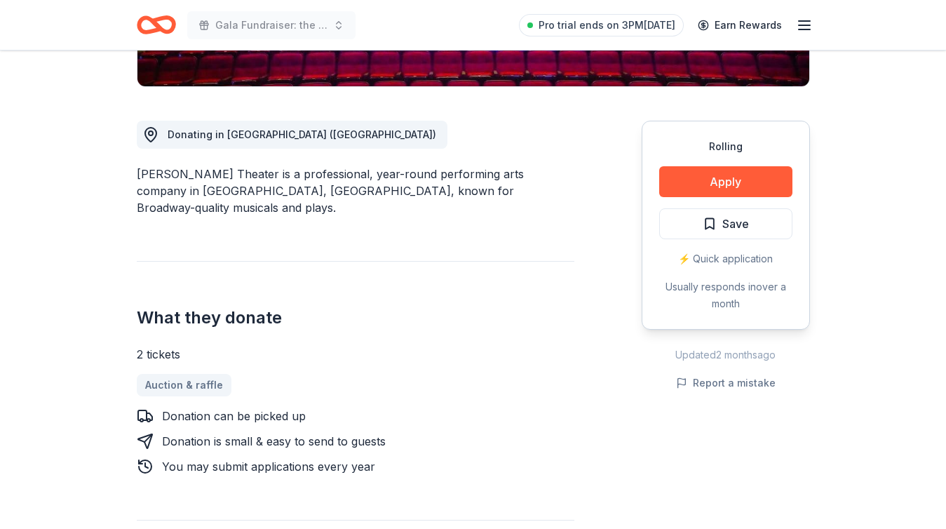
scroll to position [340, 0]
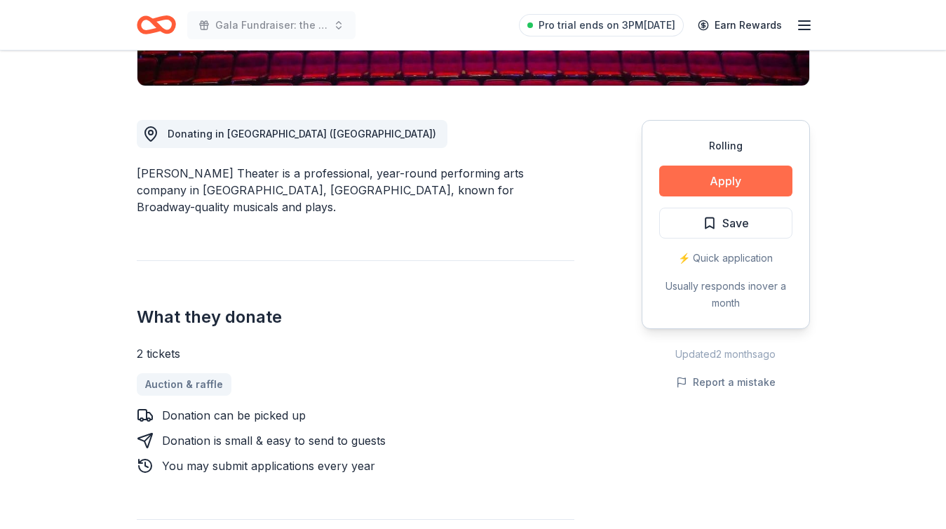
click at [699, 178] on button "Apply" at bounding box center [725, 181] width 133 height 31
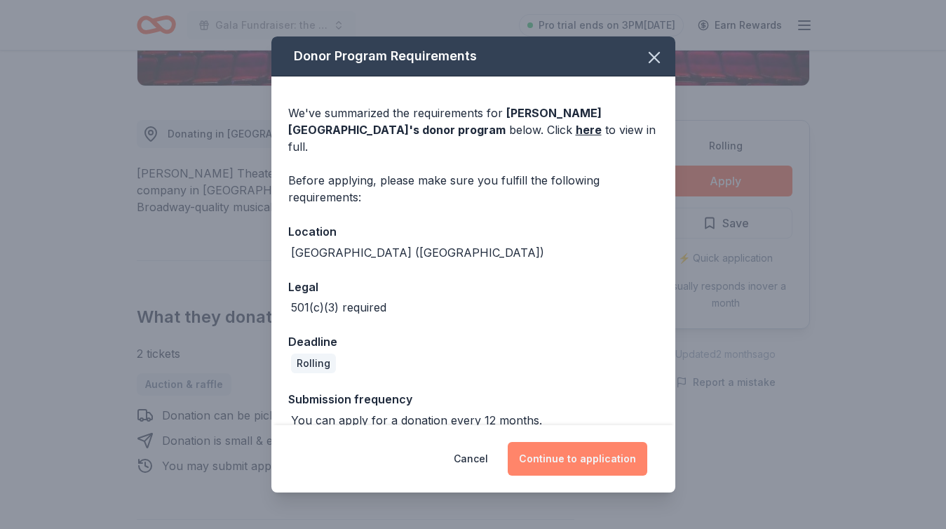
click at [603, 457] on button "Continue to application" at bounding box center [578, 459] width 140 height 34
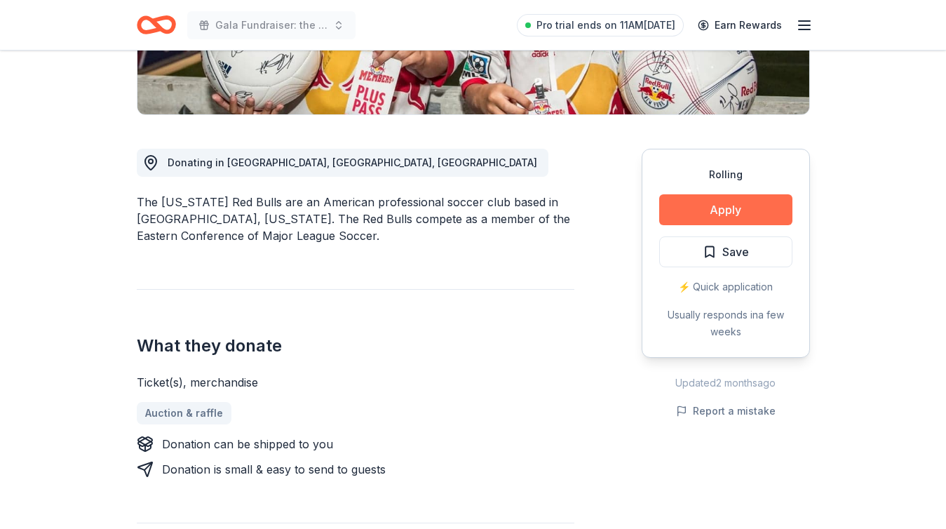
scroll to position [318, 0]
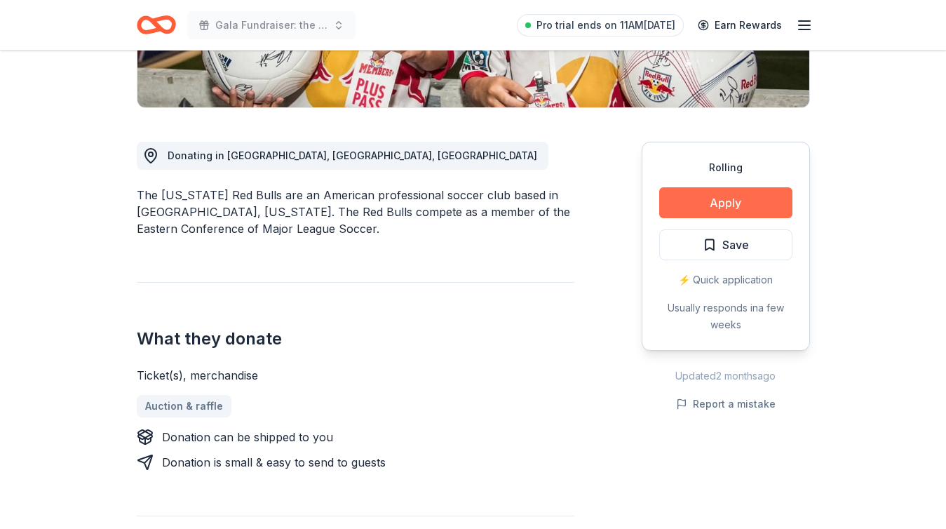
click at [727, 199] on button "Apply" at bounding box center [725, 202] width 133 height 31
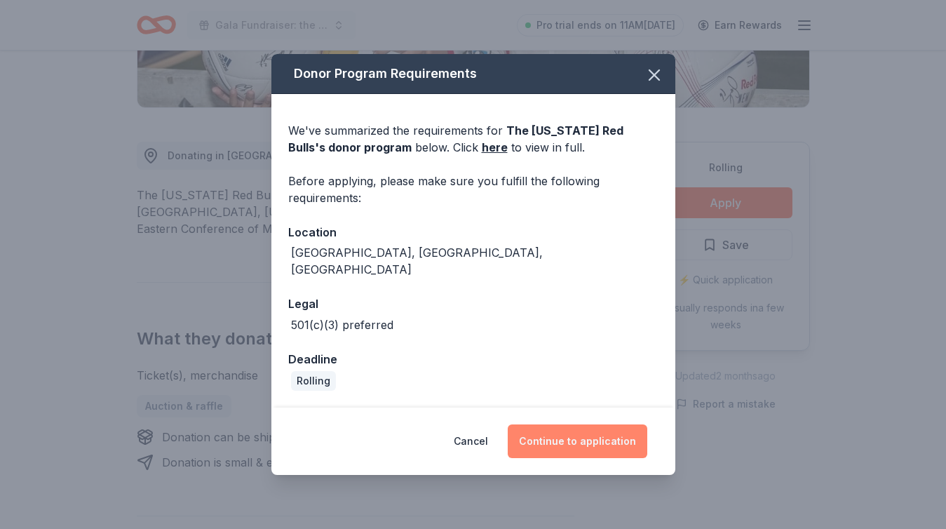
click at [592, 425] on button "Continue to application" at bounding box center [578, 441] width 140 height 34
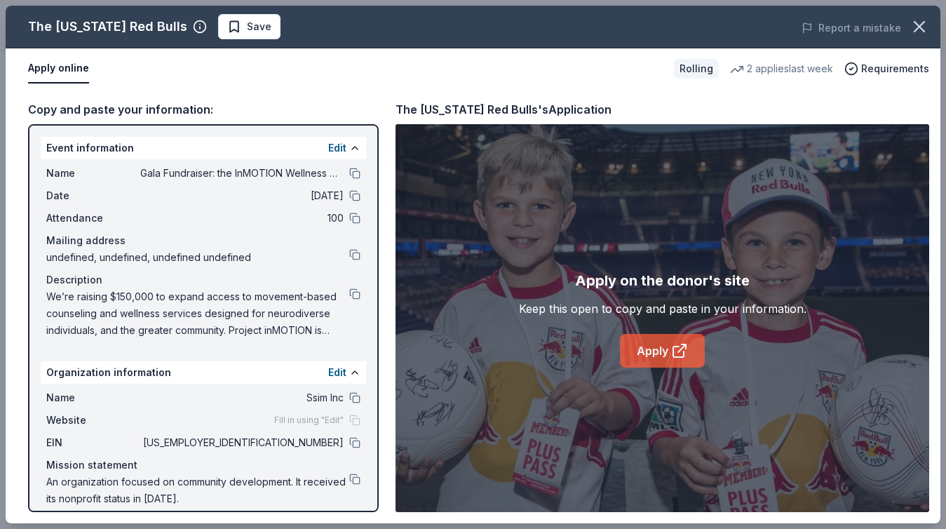
click at [665, 351] on link "Apply" at bounding box center [662, 351] width 85 height 34
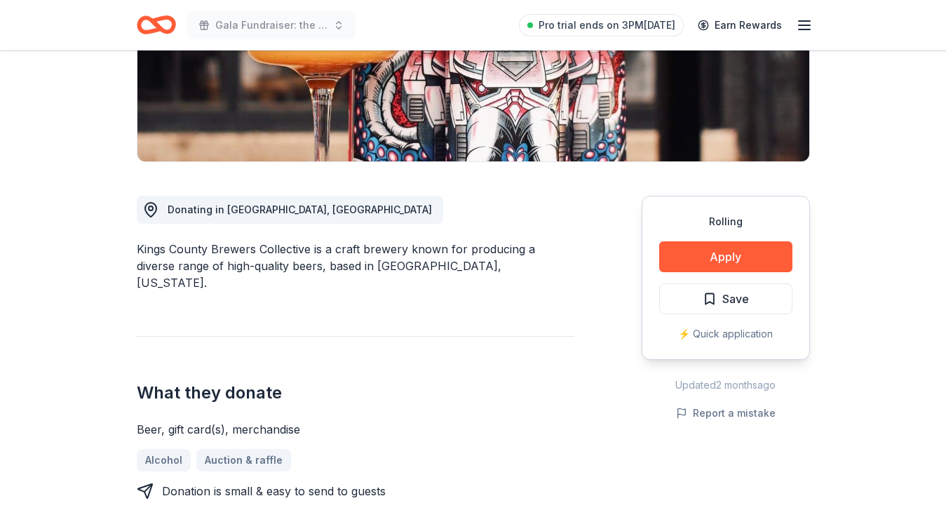
scroll to position [266, 0]
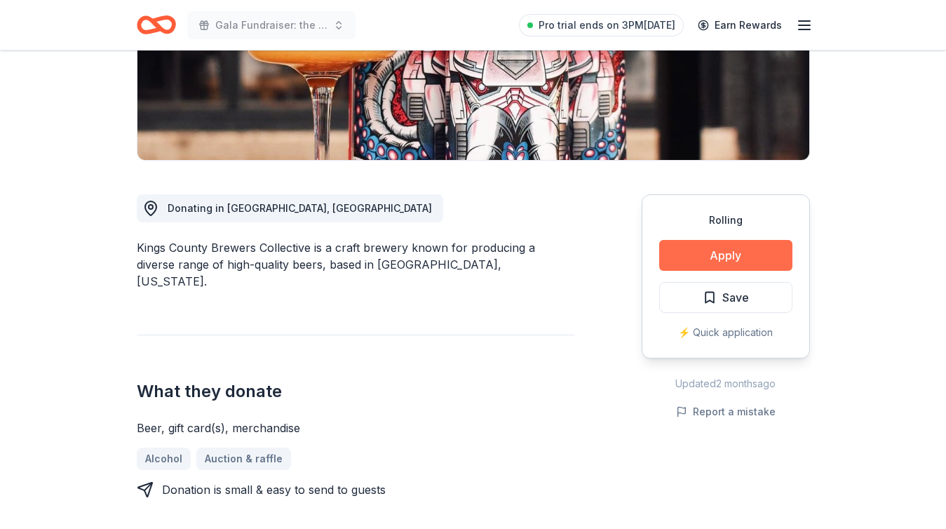
click at [729, 259] on button "Apply" at bounding box center [725, 255] width 133 height 31
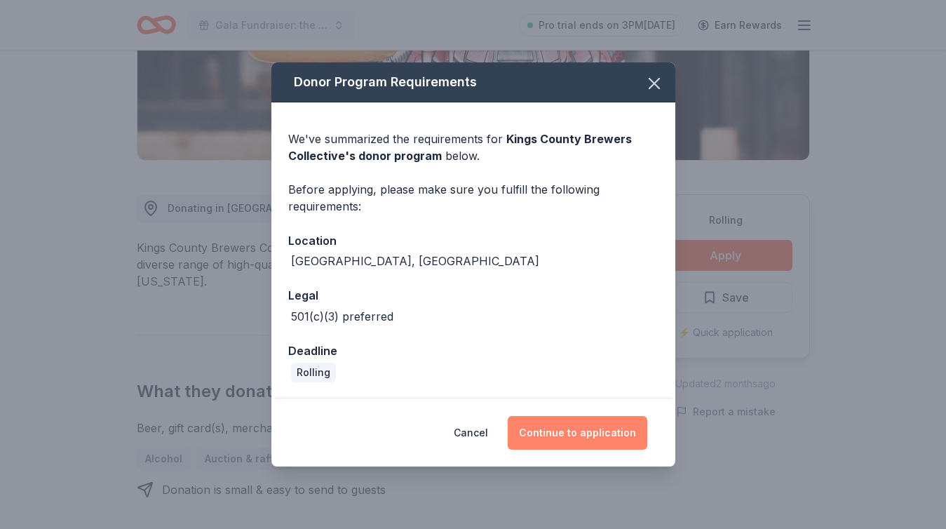
click at [584, 431] on button "Continue to application" at bounding box center [578, 433] width 140 height 34
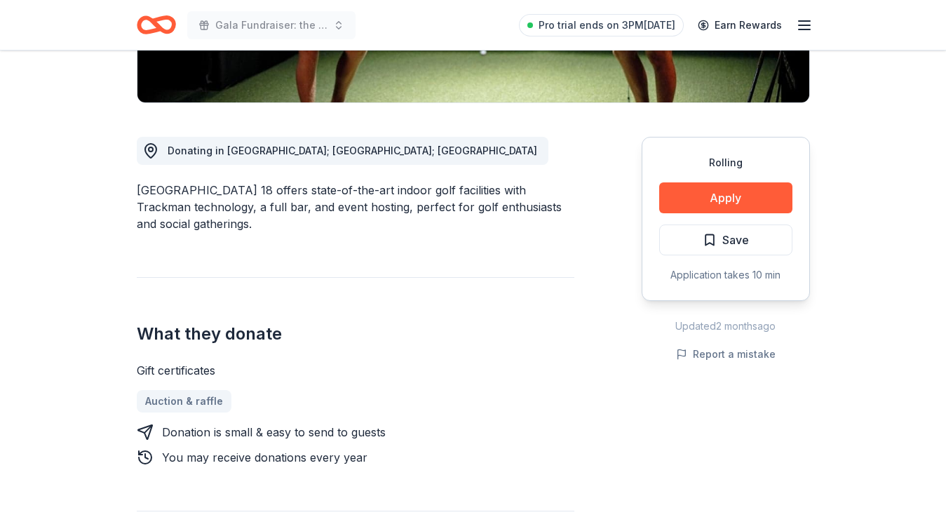
scroll to position [316, 0]
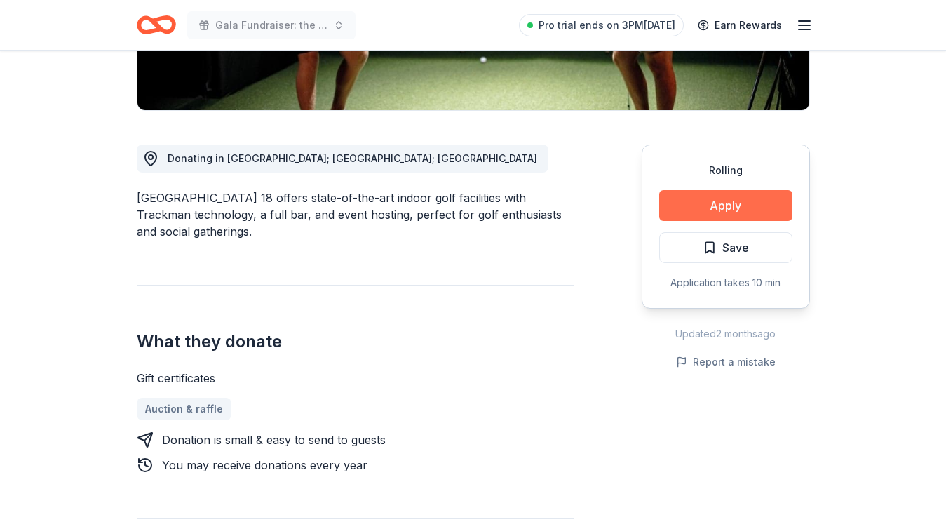
click at [690, 201] on button "Apply" at bounding box center [725, 205] width 133 height 31
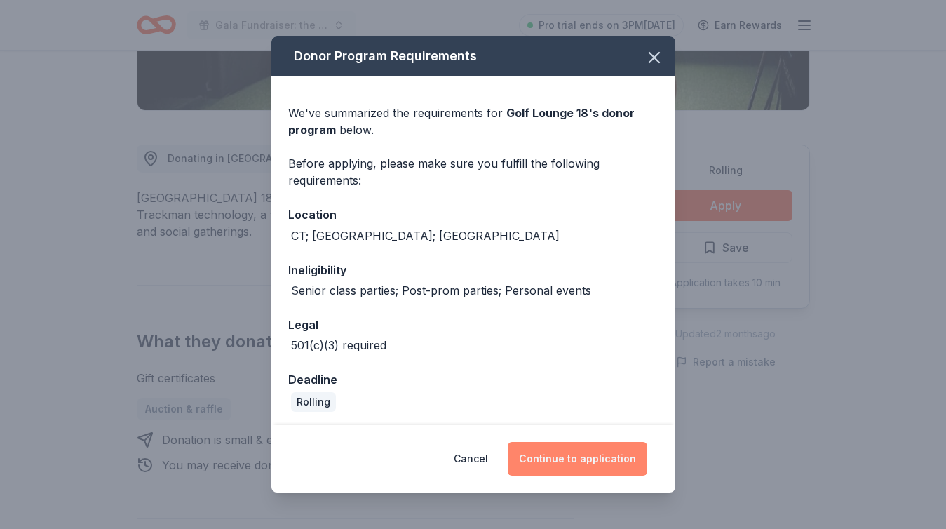
click at [601, 457] on button "Continue to application" at bounding box center [578, 459] width 140 height 34
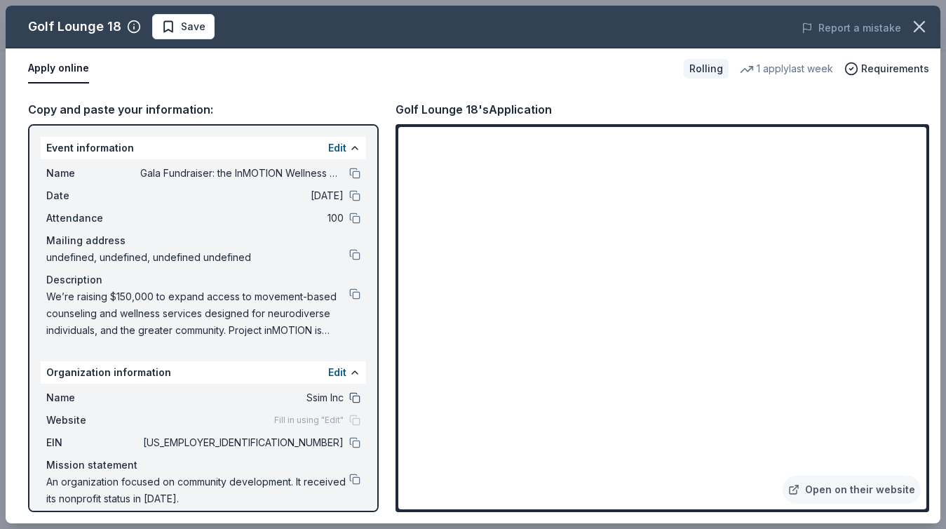
click at [355, 394] on button at bounding box center [354, 397] width 11 height 11
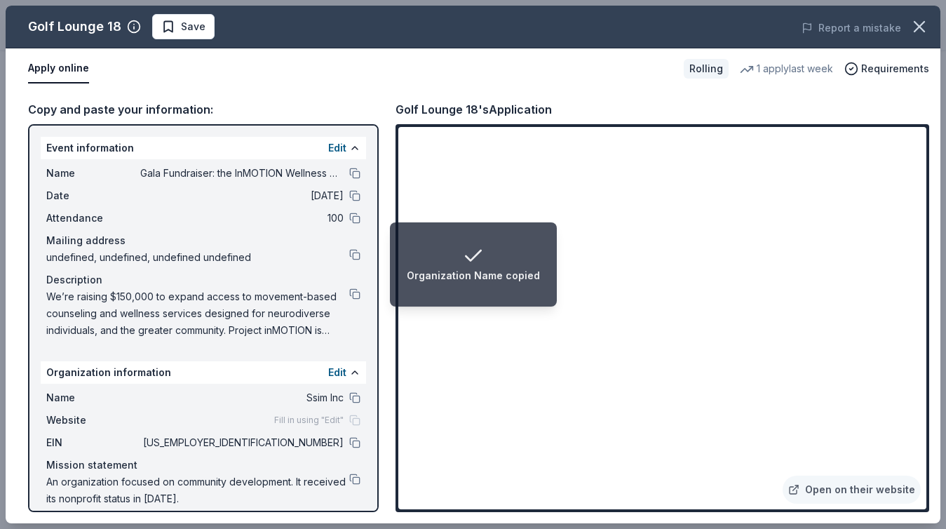
scroll to position [13, 0]
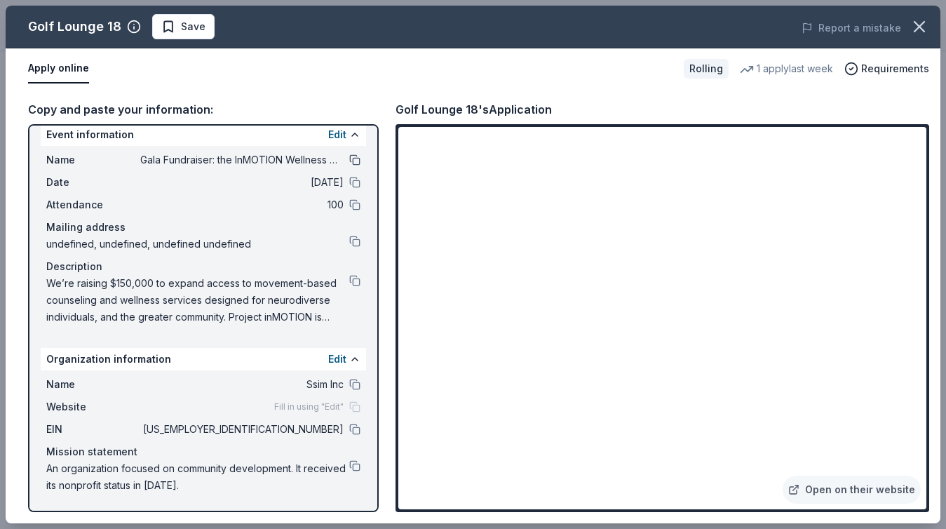
click at [354, 158] on button at bounding box center [354, 159] width 11 height 11
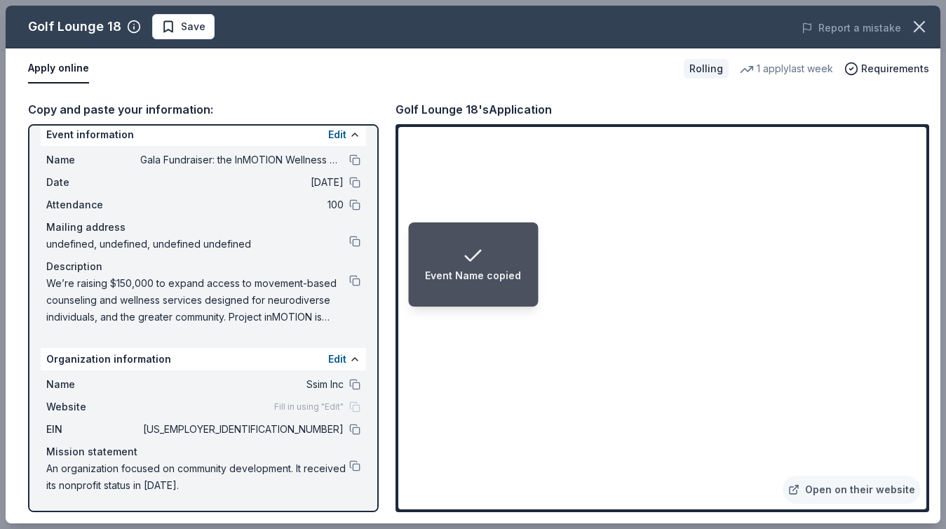
drag, startPoint x: 169, startPoint y: 281, endPoint x: 240, endPoint y: 290, distance: 71.3
click at [241, 290] on span "We’re raising $150,000 to expand access to movement-based counseling and wellne…" at bounding box center [197, 300] width 303 height 51
click at [240, 290] on span "We’re raising $150,000 to expand access to movement-based counseling and wellne…" at bounding box center [197, 300] width 303 height 51
click at [351, 284] on button at bounding box center [354, 280] width 11 height 11
click at [352, 285] on button at bounding box center [354, 280] width 11 height 11
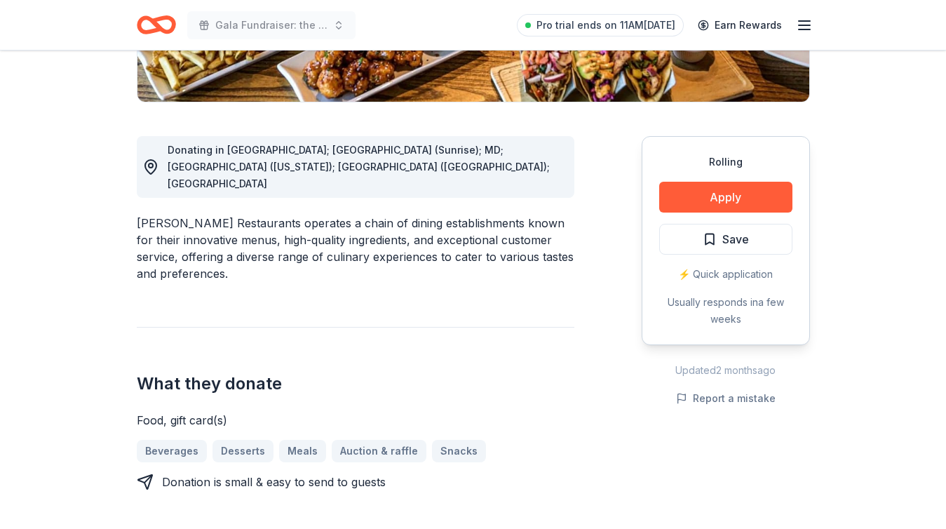
scroll to position [229, 0]
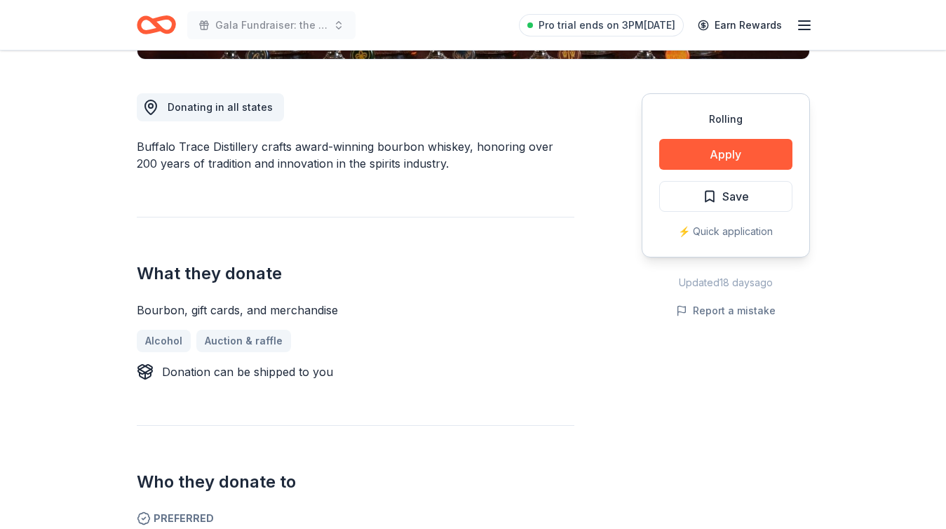
scroll to position [347, 0]
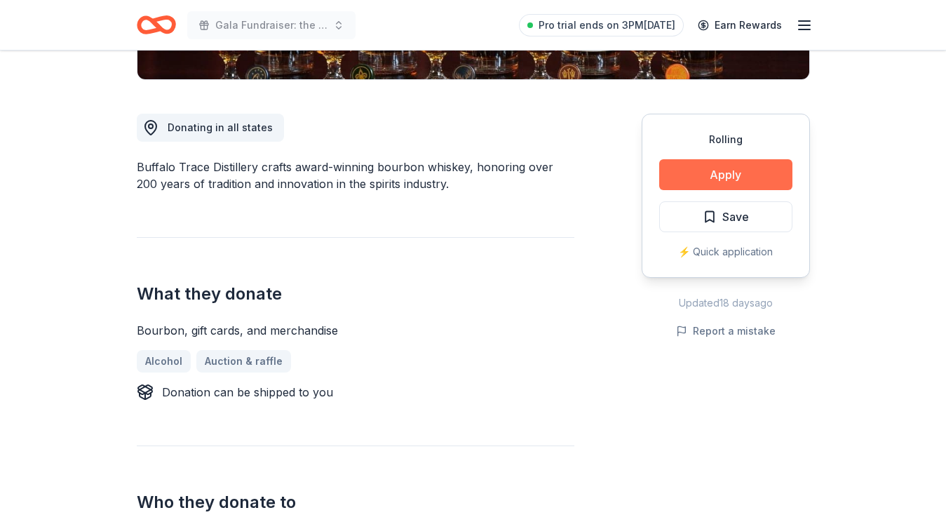
click at [687, 180] on button "Apply" at bounding box center [725, 174] width 133 height 31
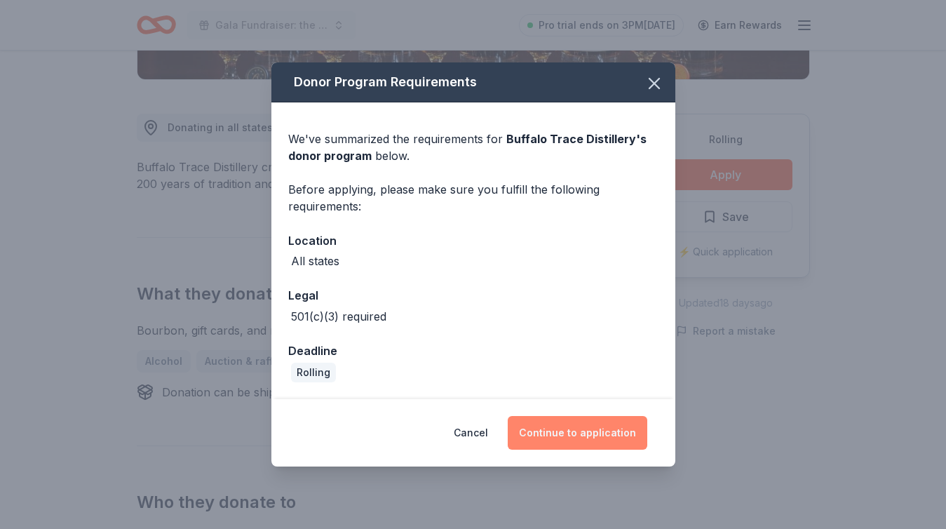
click at [573, 435] on button "Continue to application" at bounding box center [578, 433] width 140 height 34
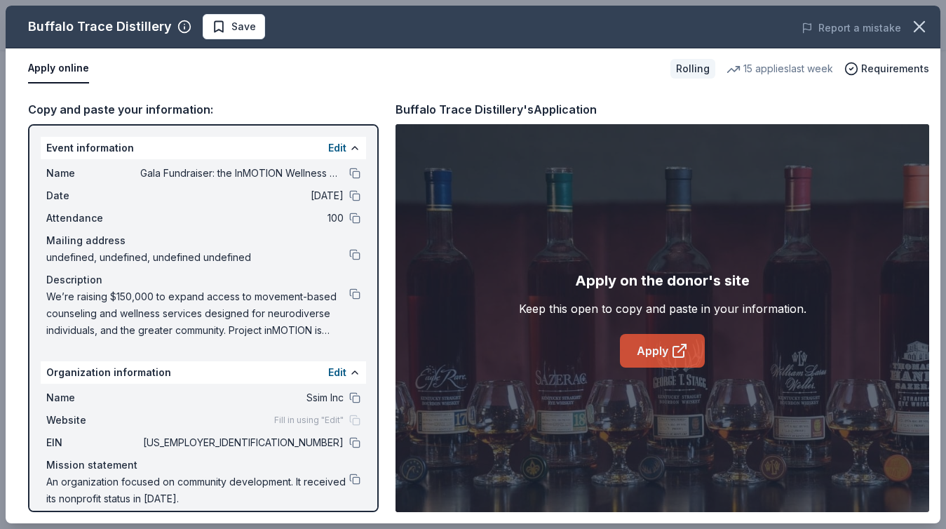
click at [652, 354] on link "Apply" at bounding box center [662, 351] width 85 height 34
click at [353, 440] on button at bounding box center [354, 442] width 11 height 11
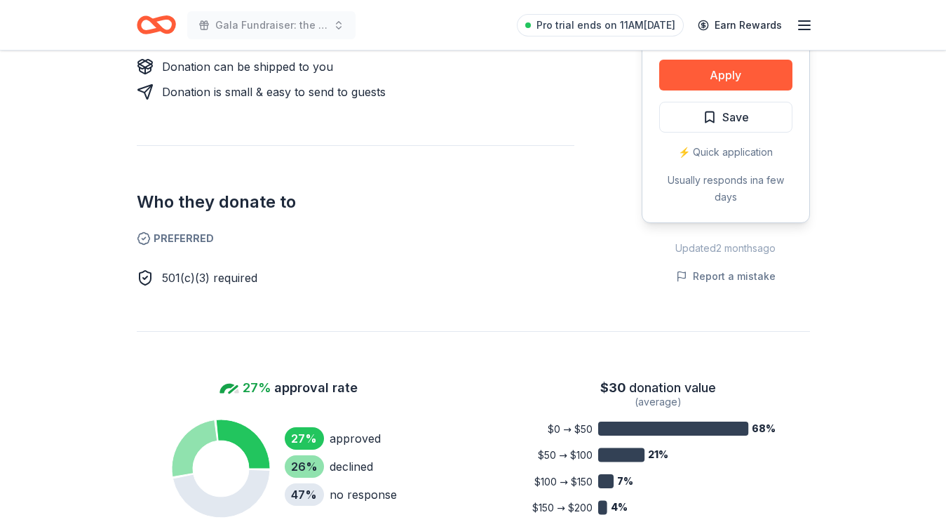
scroll to position [600, 0]
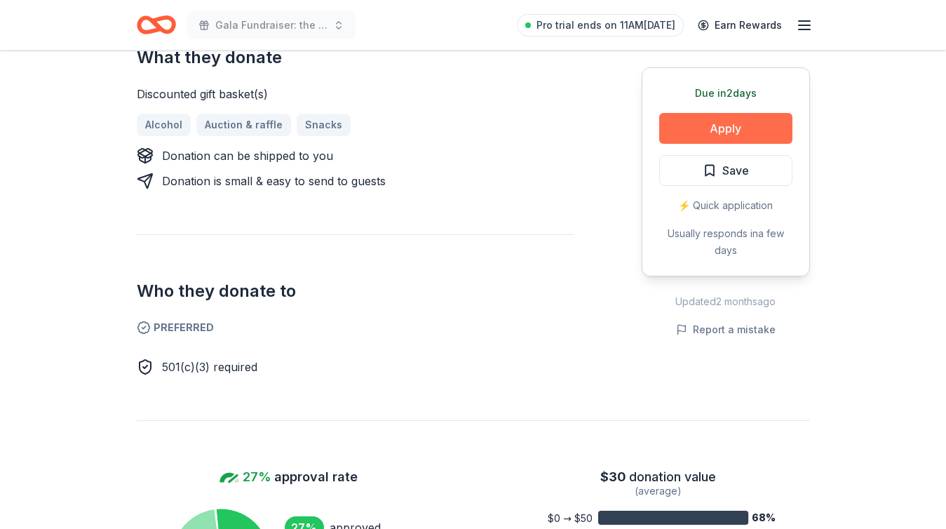
click at [741, 123] on button "Apply" at bounding box center [725, 128] width 133 height 31
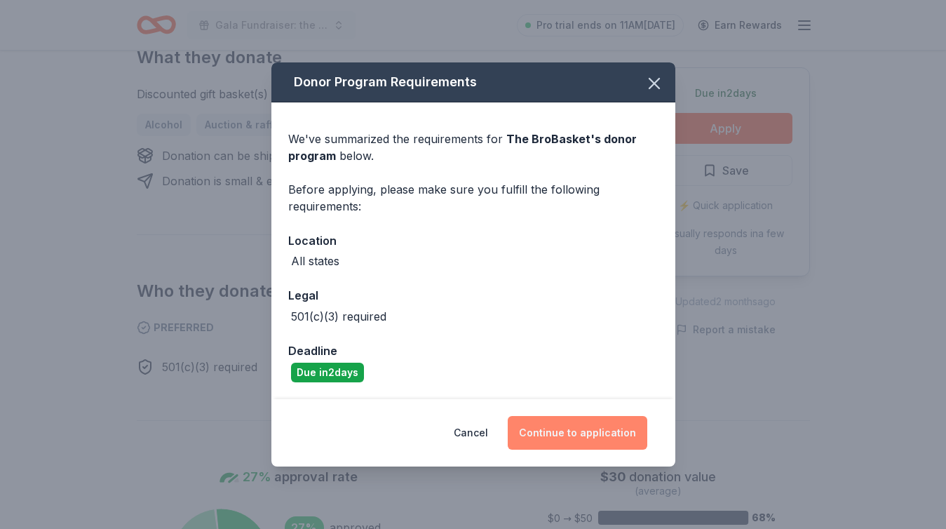
click at [577, 426] on button "Continue to application" at bounding box center [578, 433] width 140 height 34
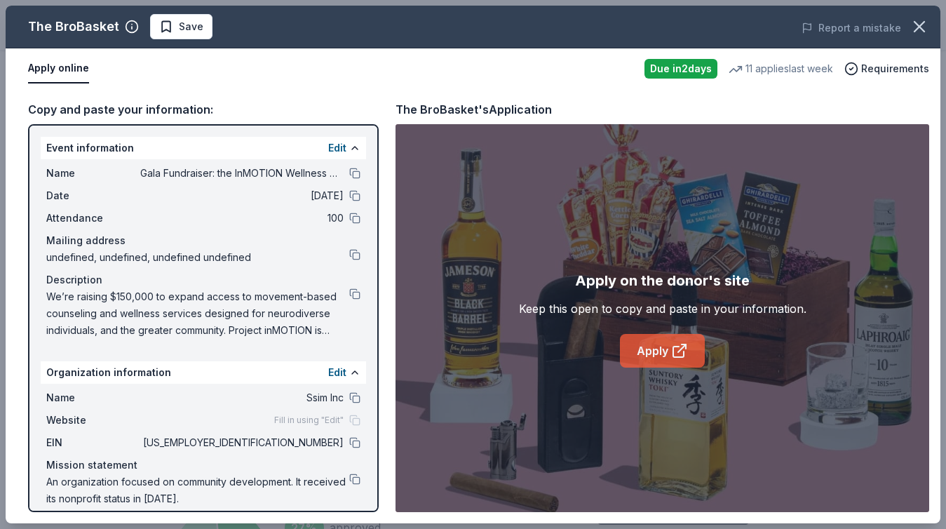
click at [690, 353] on link "Apply" at bounding box center [662, 351] width 85 height 34
click at [356, 446] on button at bounding box center [354, 442] width 11 height 11
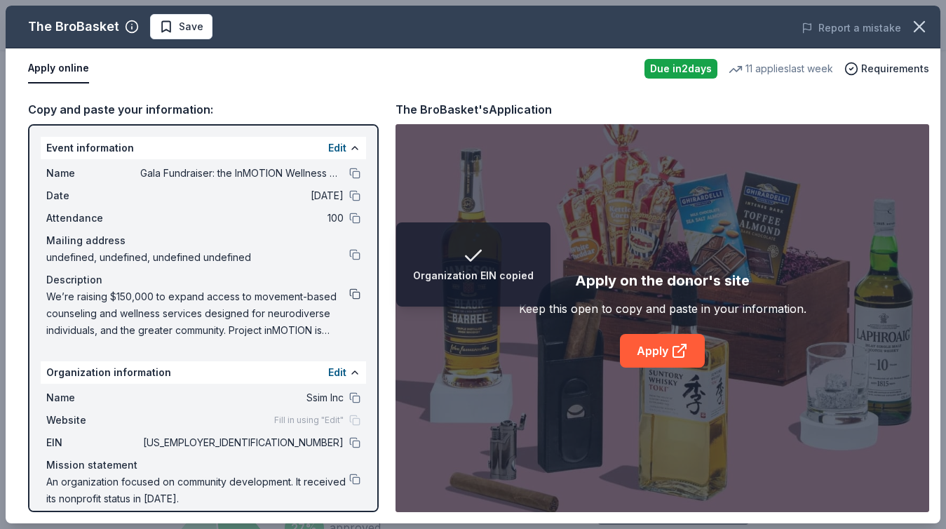
click at [356, 295] on button at bounding box center [354, 293] width 11 height 11
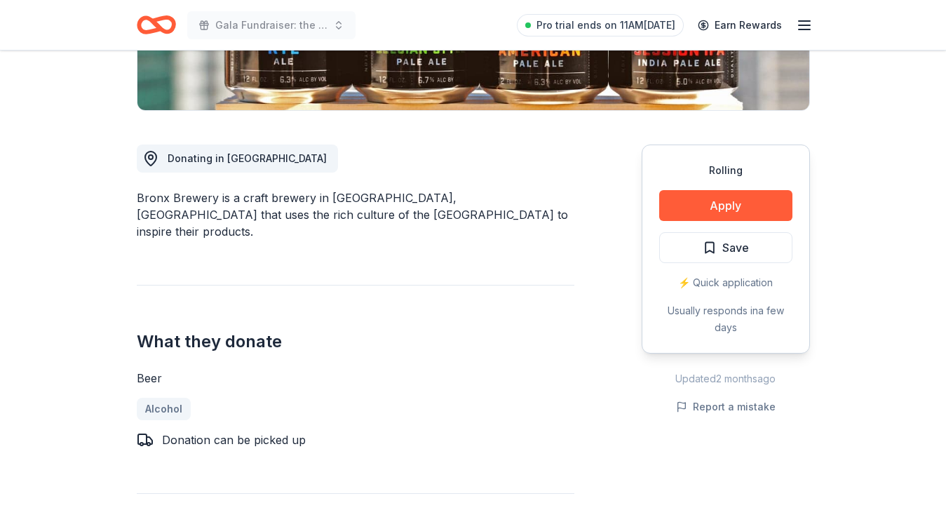
scroll to position [318, 0]
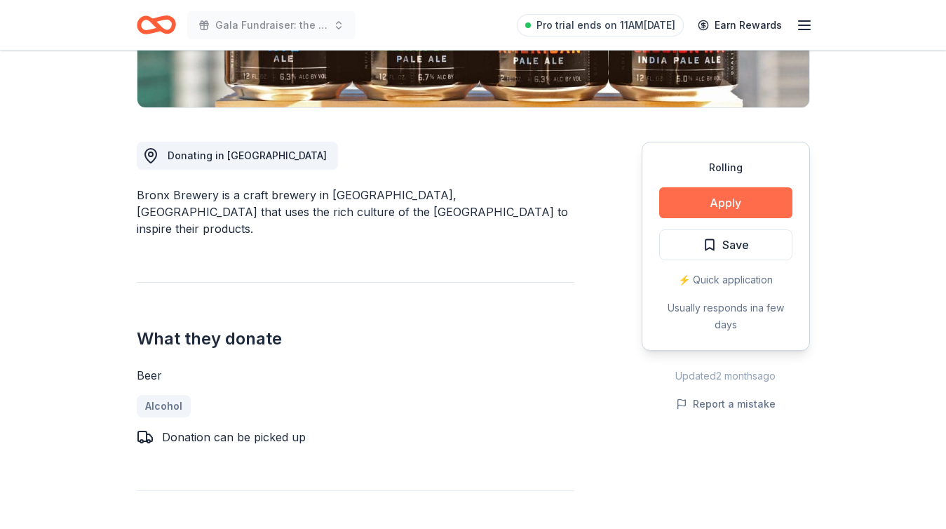
click at [743, 206] on button "Apply" at bounding box center [725, 202] width 133 height 31
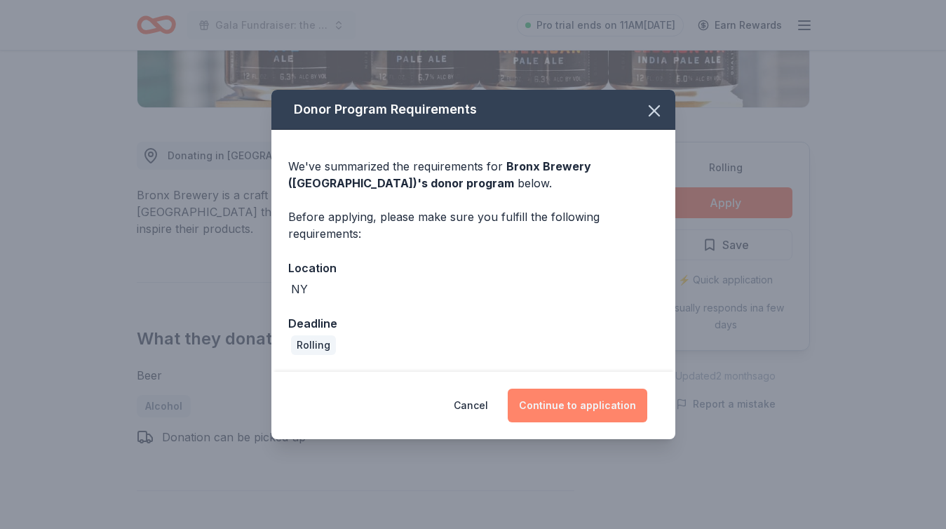
click at [581, 398] on button "Continue to application" at bounding box center [578, 406] width 140 height 34
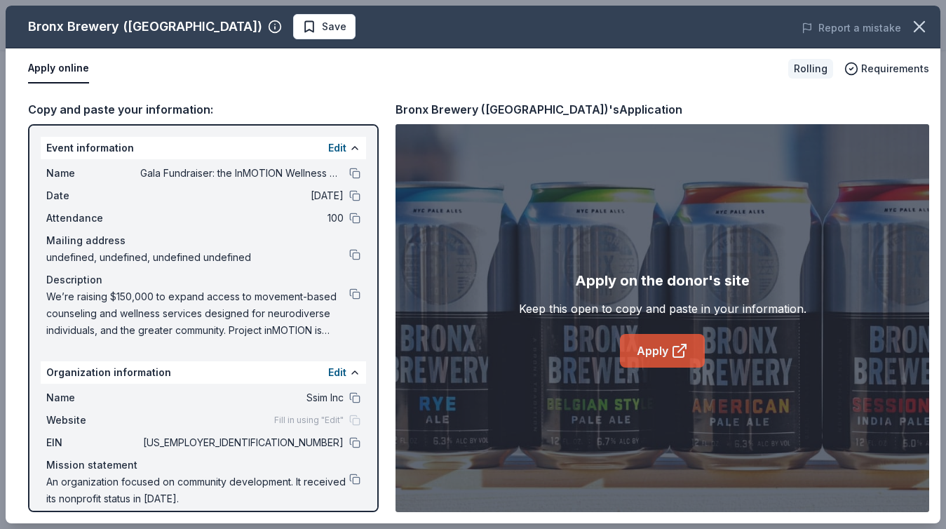
click at [697, 351] on link "Apply" at bounding box center [662, 351] width 85 height 34
click at [351, 442] on button at bounding box center [354, 442] width 11 height 11
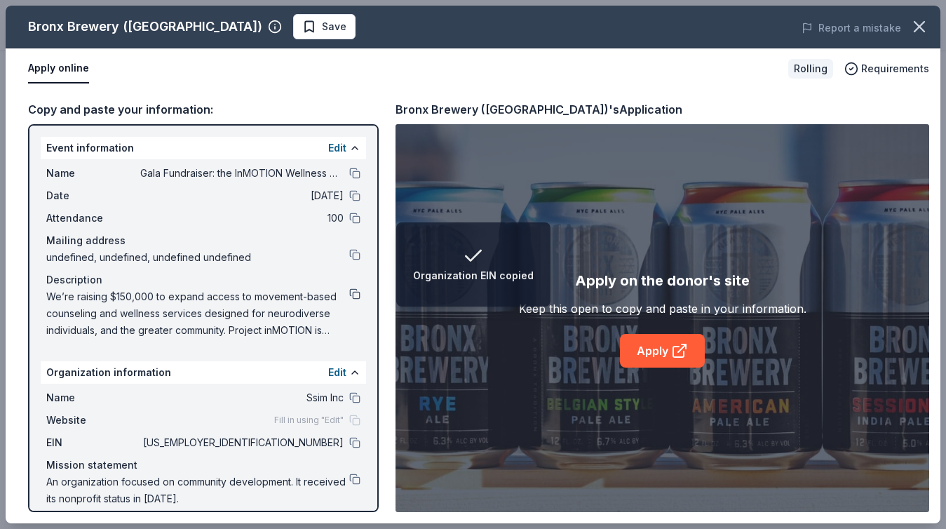
click at [349, 291] on button at bounding box center [354, 293] width 11 height 11
click at [358, 443] on button at bounding box center [354, 442] width 11 height 11
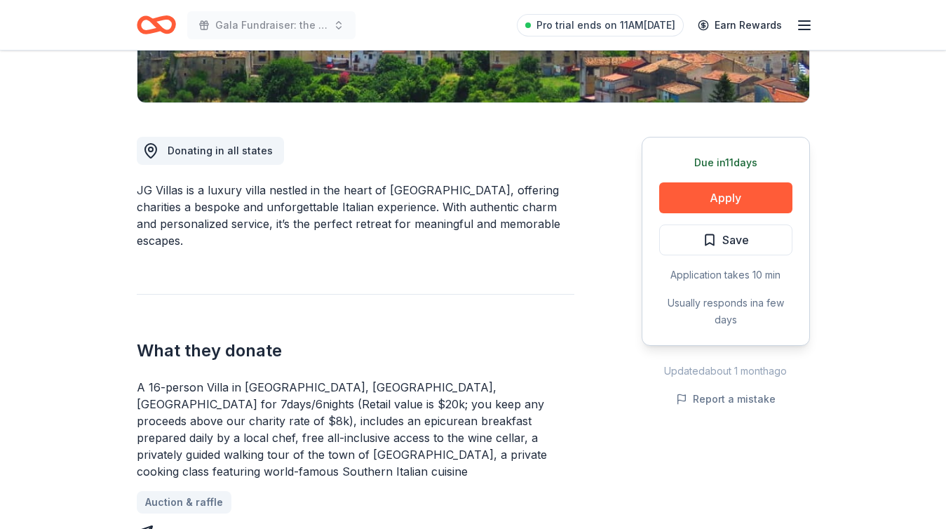
scroll to position [328, 0]
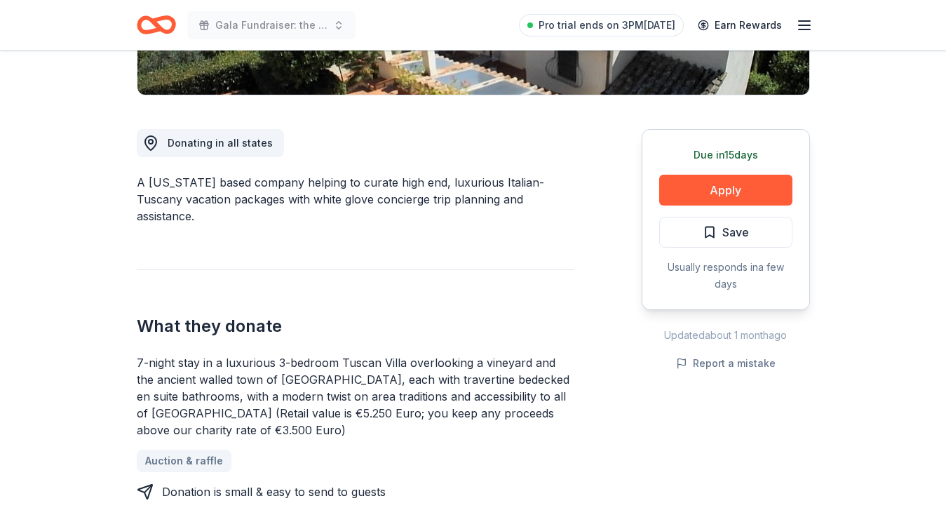
scroll to position [332, 0]
